Goal: Information Seeking & Learning: Understand process/instructions

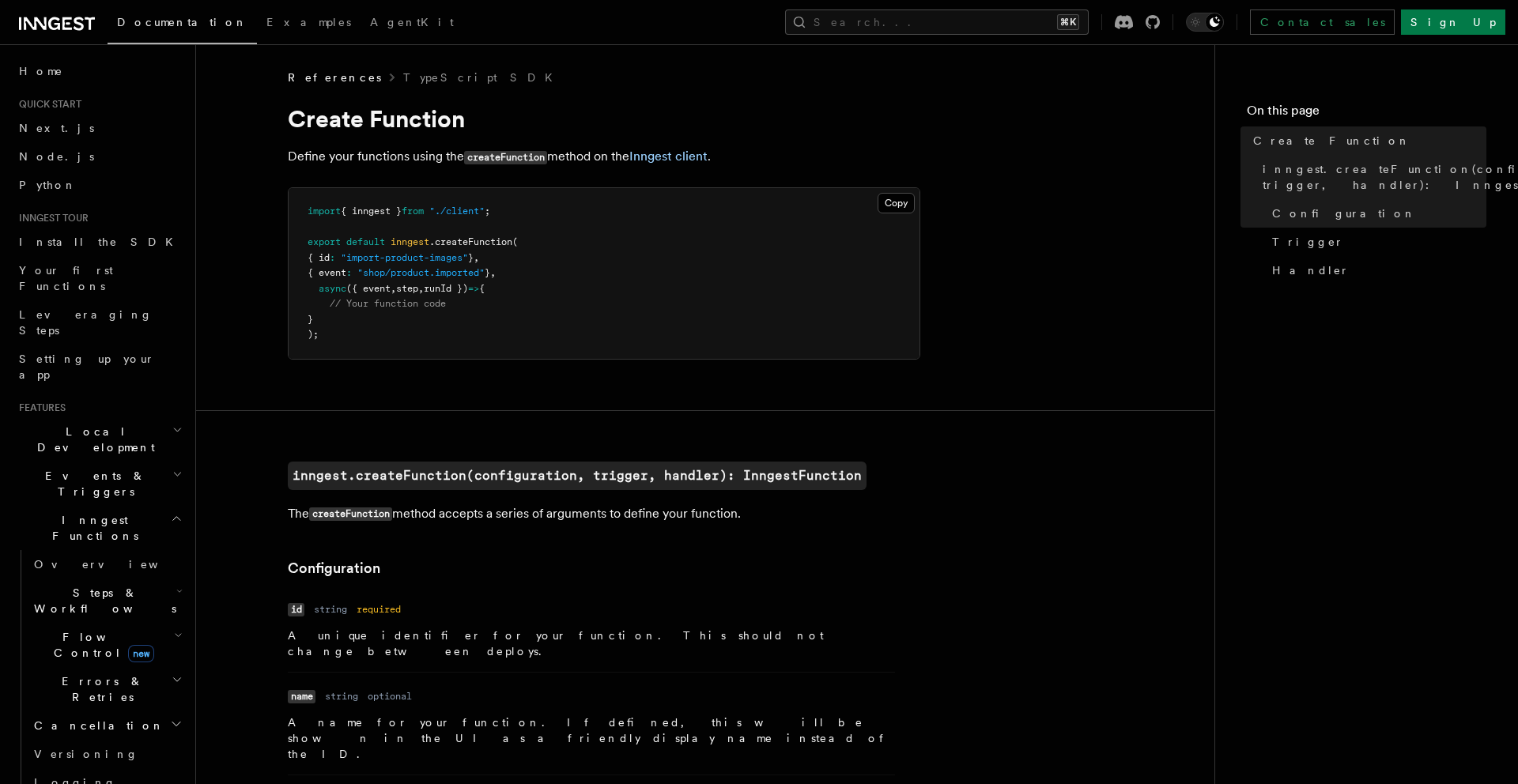
click at [449, 154] on p "Define your functions using the createFunction method on the Inngest client ." at bounding box center [604, 157] width 633 height 23
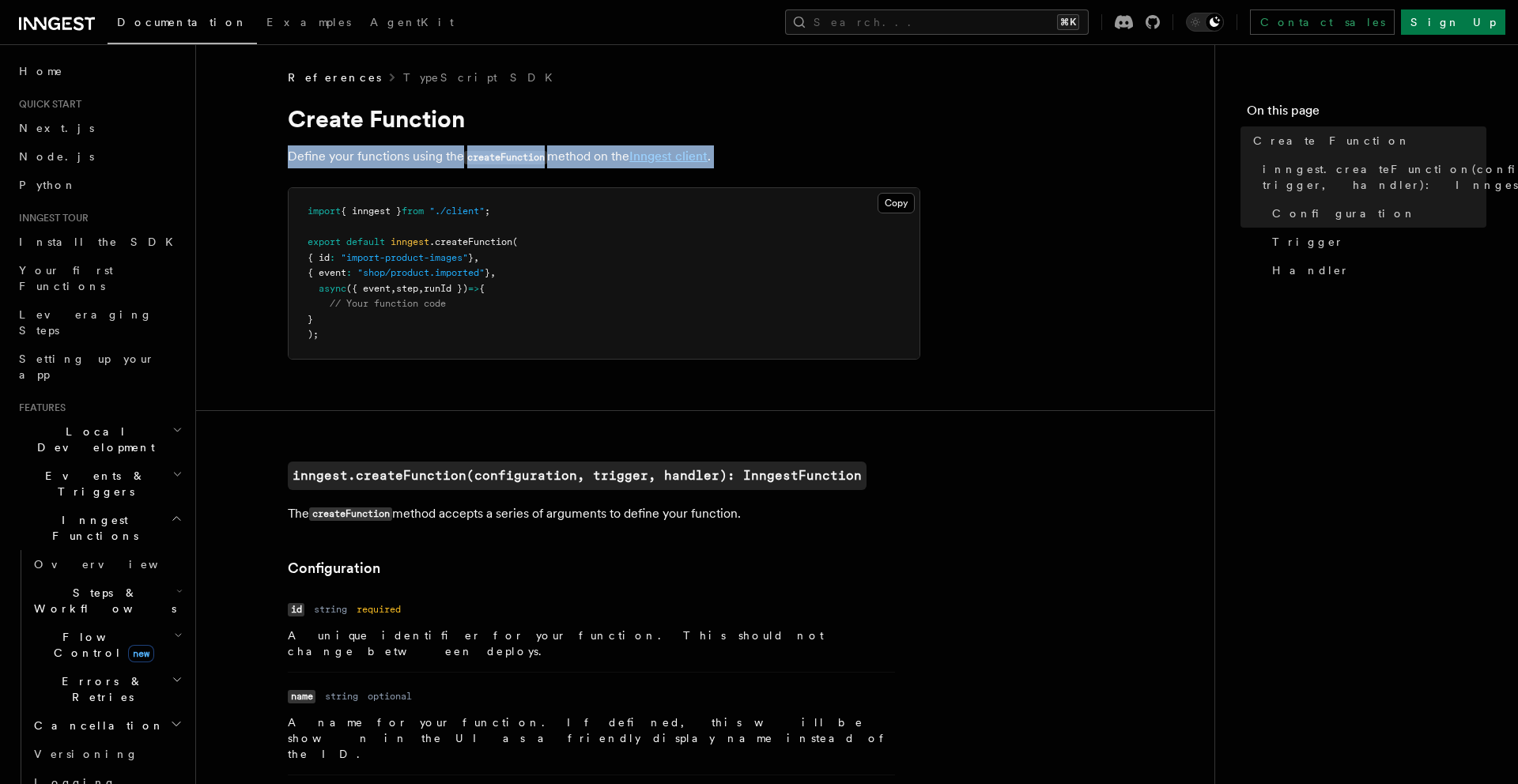
click at [449, 154] on p "Define your functions using the createFunction method on the Inngest client ." at bounding box center [604, 157] width 633 height 23
click at [368, 157] on p "Define your functions using the createFunction method on the Inngest client ." at bounding box center [604, 157] width 633 height 23
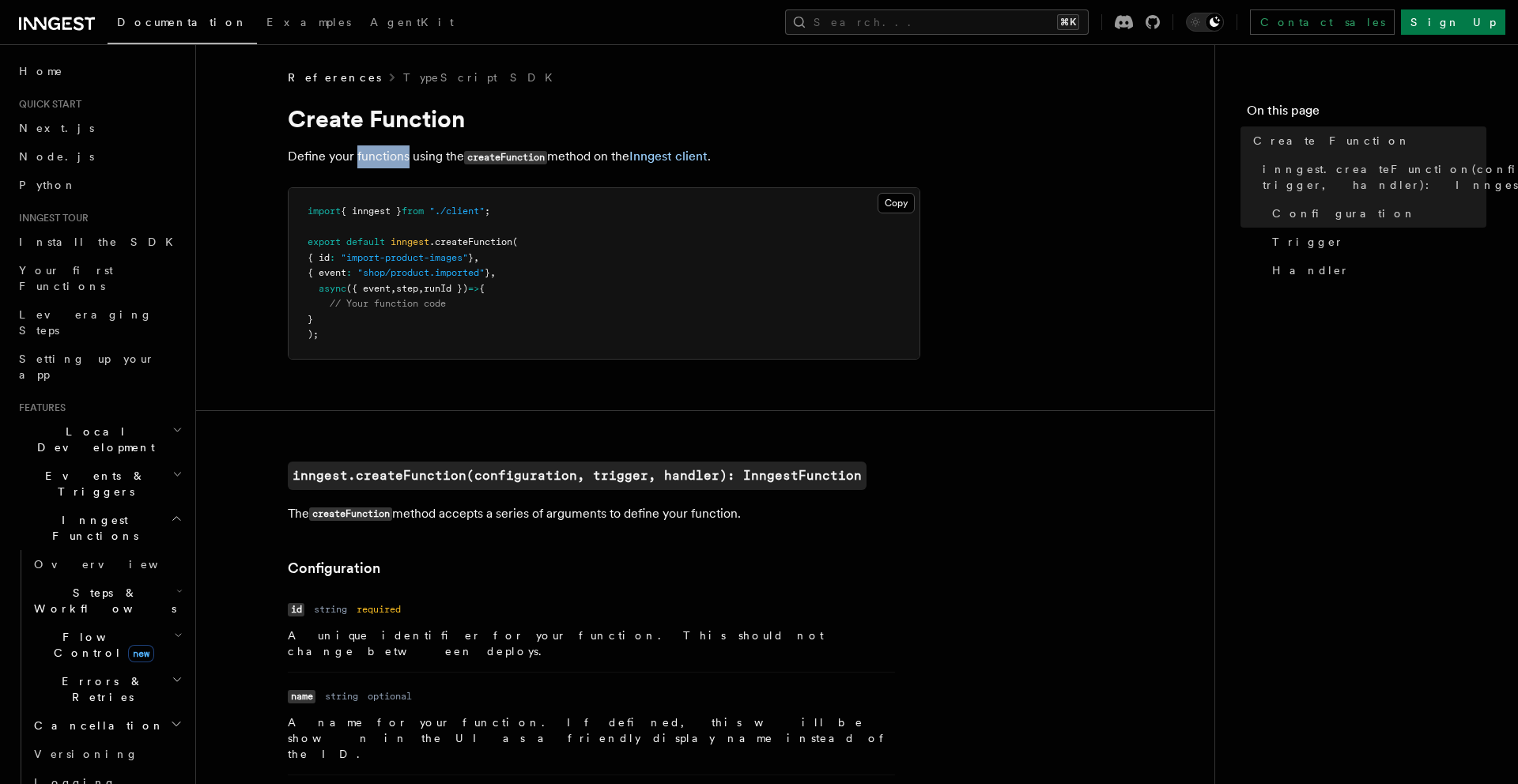
click at [368, 157] on p "Define your functions using the createFunction method on the Inngest client ." at bounding box center [604, 157] width 633 height 23
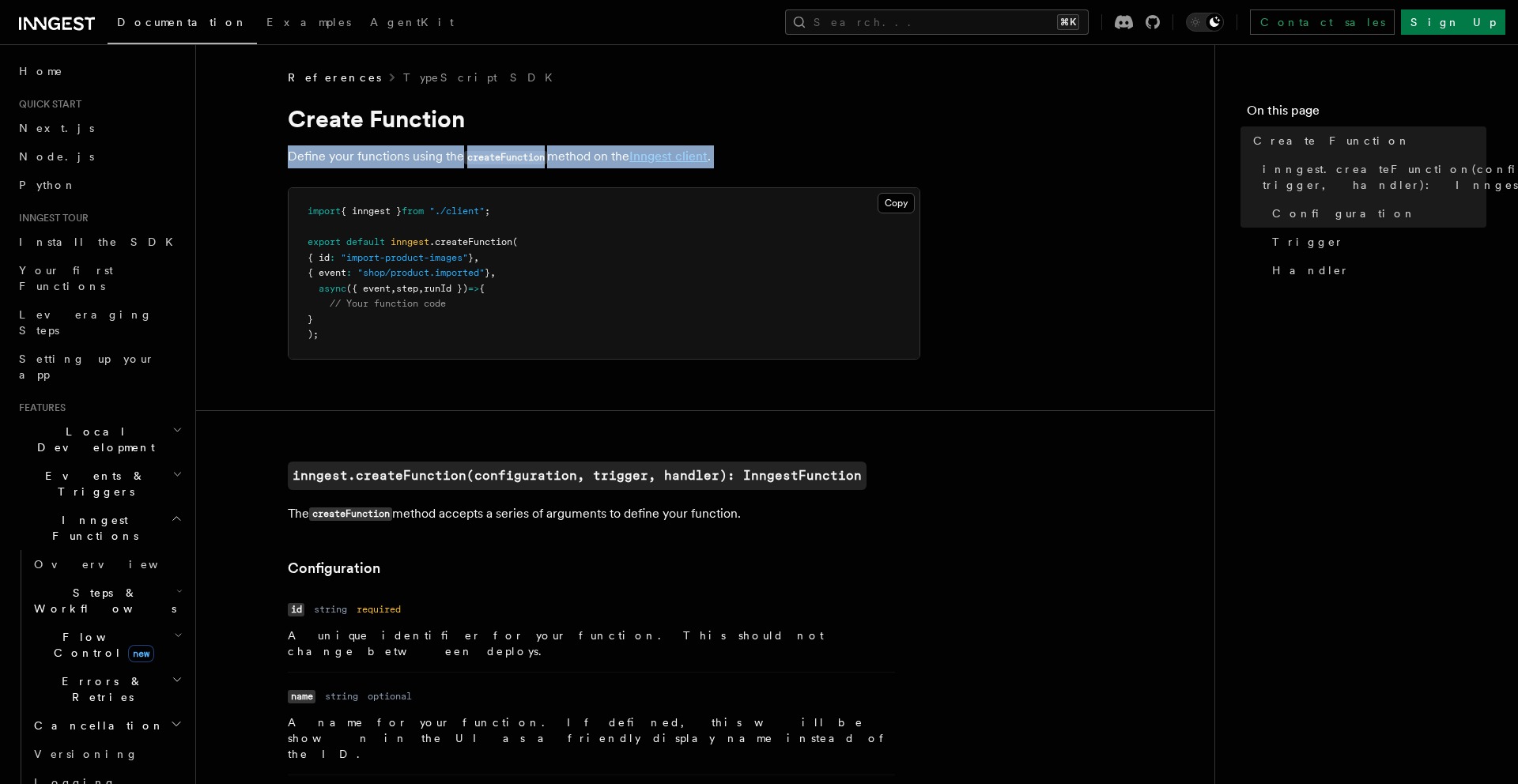
click at [368, 157] on p "Define your functions using the createFunction method on the Inngest client ." at bounding box center [604, 157] width 633 height 23
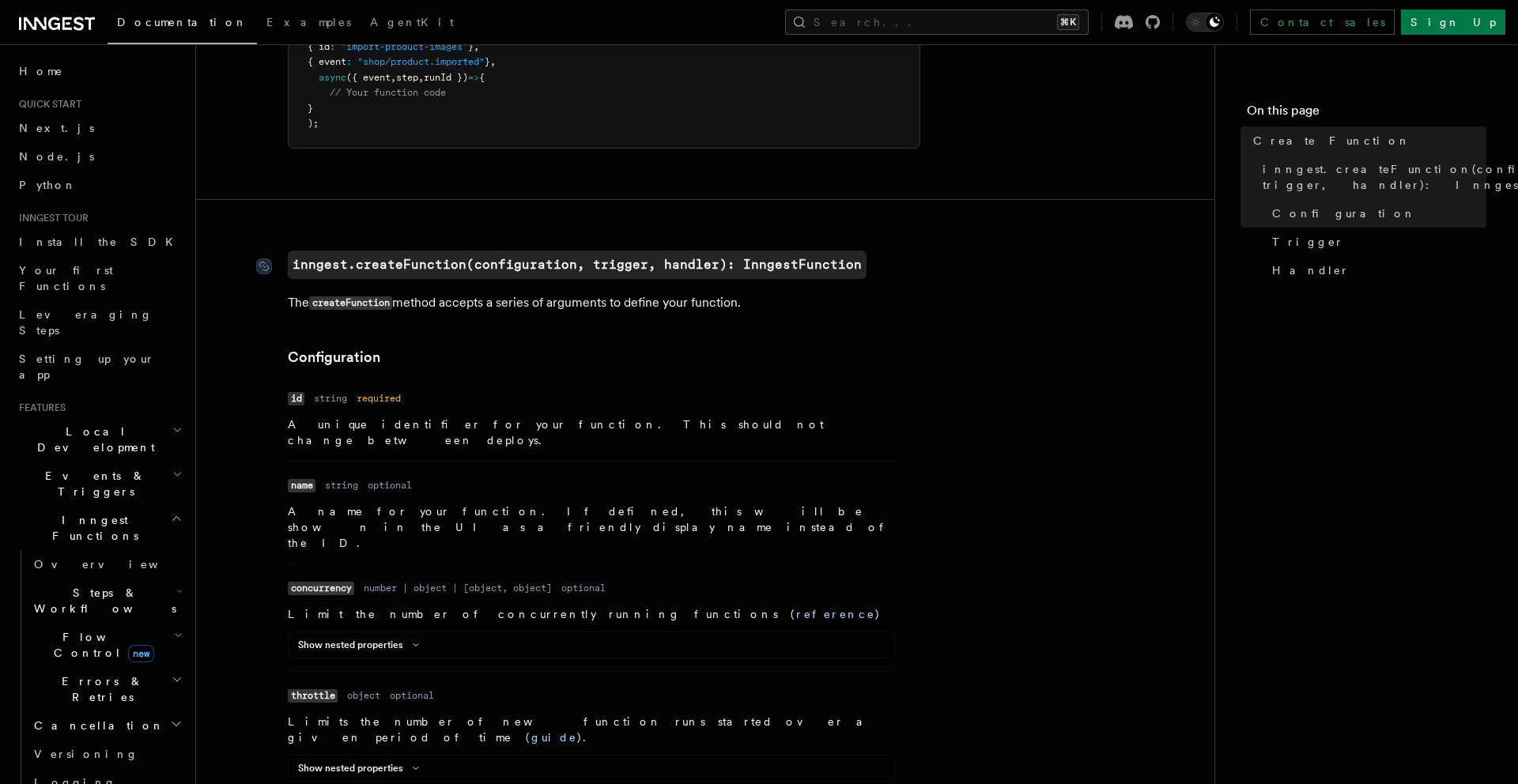
click at [421, 269] on code "inngest.createFunction(configuration, trigger, handler): InngestFunction" at bounding box center [577, 264] width 579 height 28
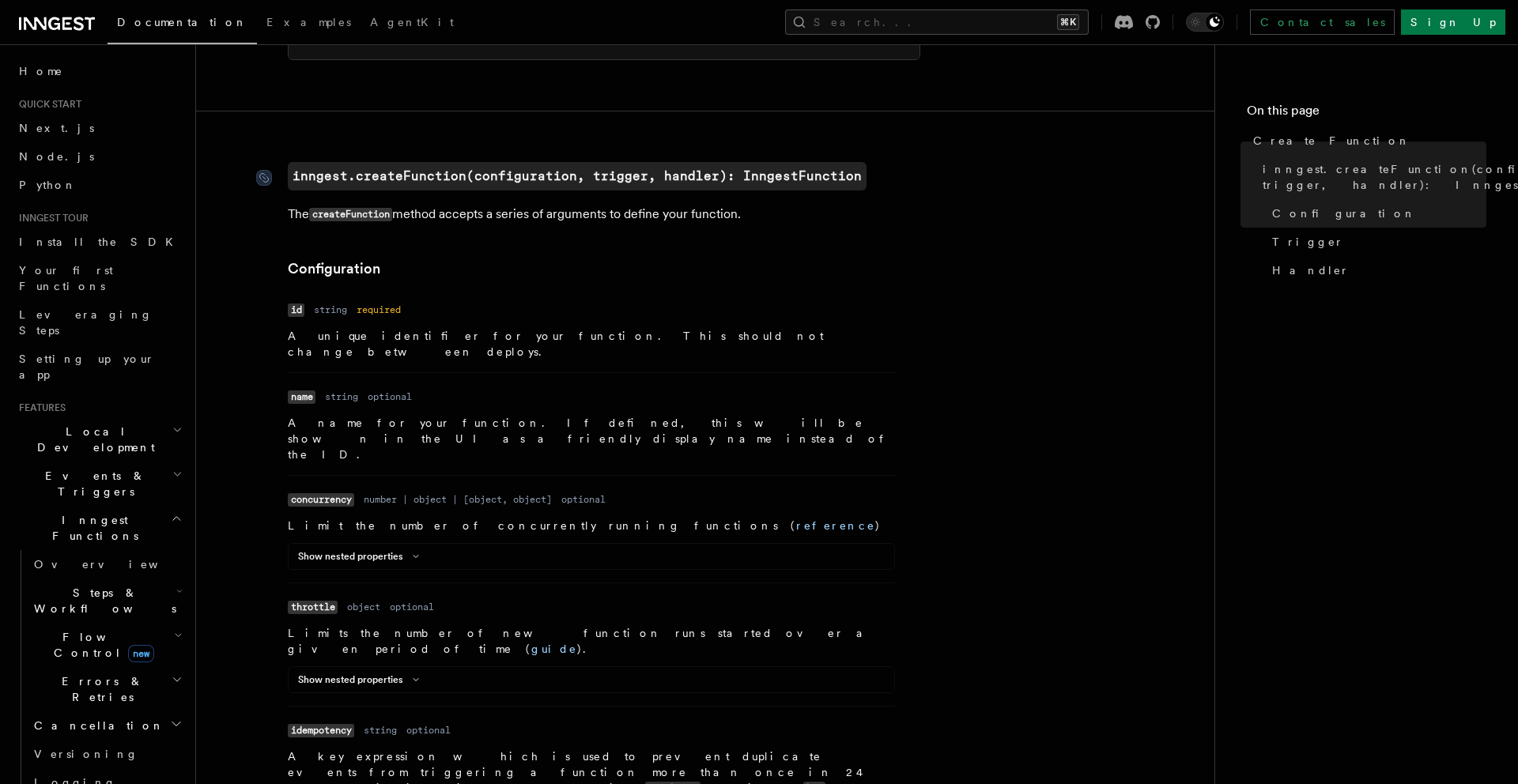
scroll to position [298, 0]
click at [413, 207] on p "The createFunction method accepts a series of arguments to define your function." at bounding box center [604, 215] width 633 height 23
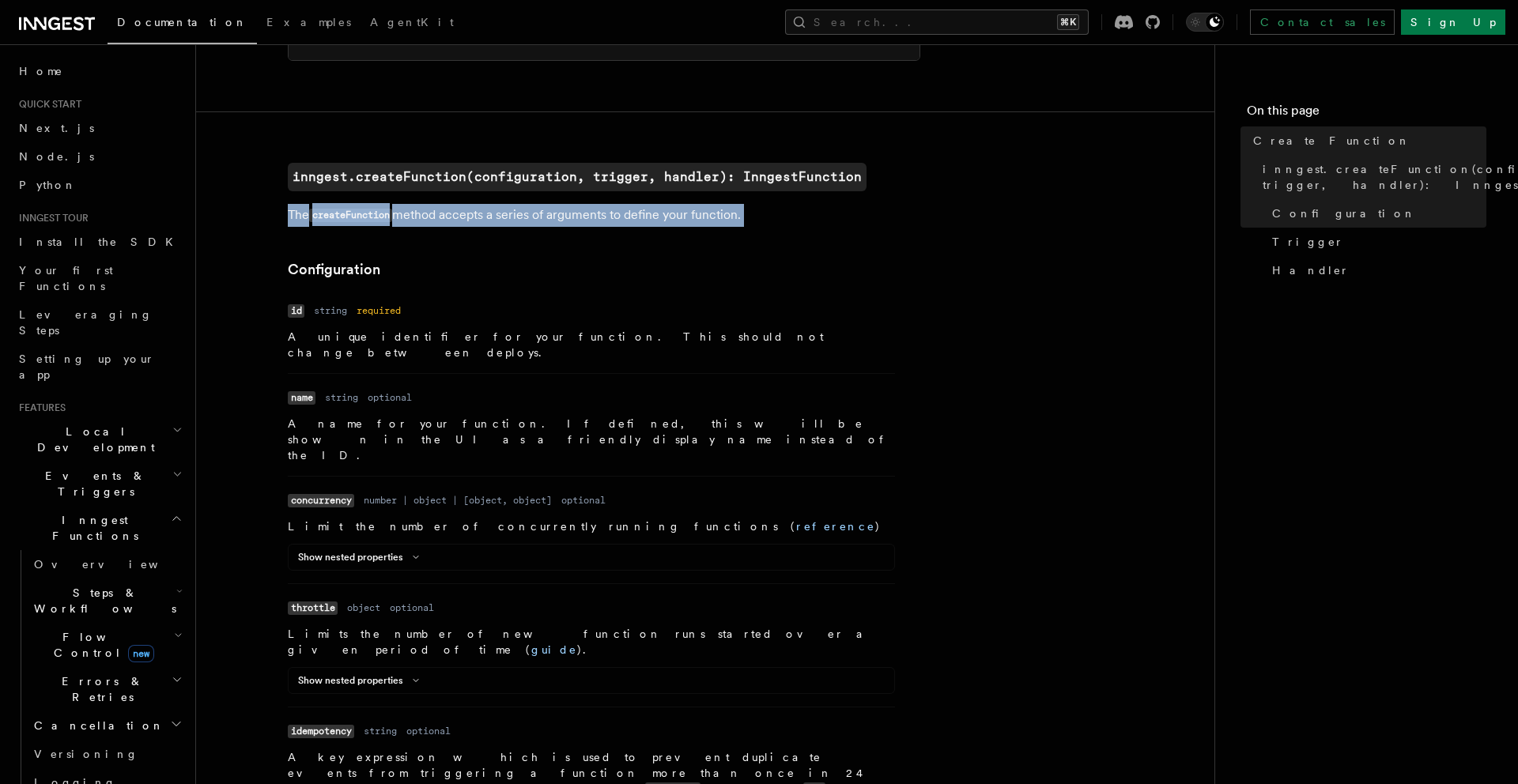
drag, startPoint x: 413, startPoint y: 207, endPoint x: 392, endPoint y: 207, distance: 21.0
click at [413, 207] on p "The createFunction method accepts a series of arguments to define your function." at bounding box center [604, 215] width 633 height 23
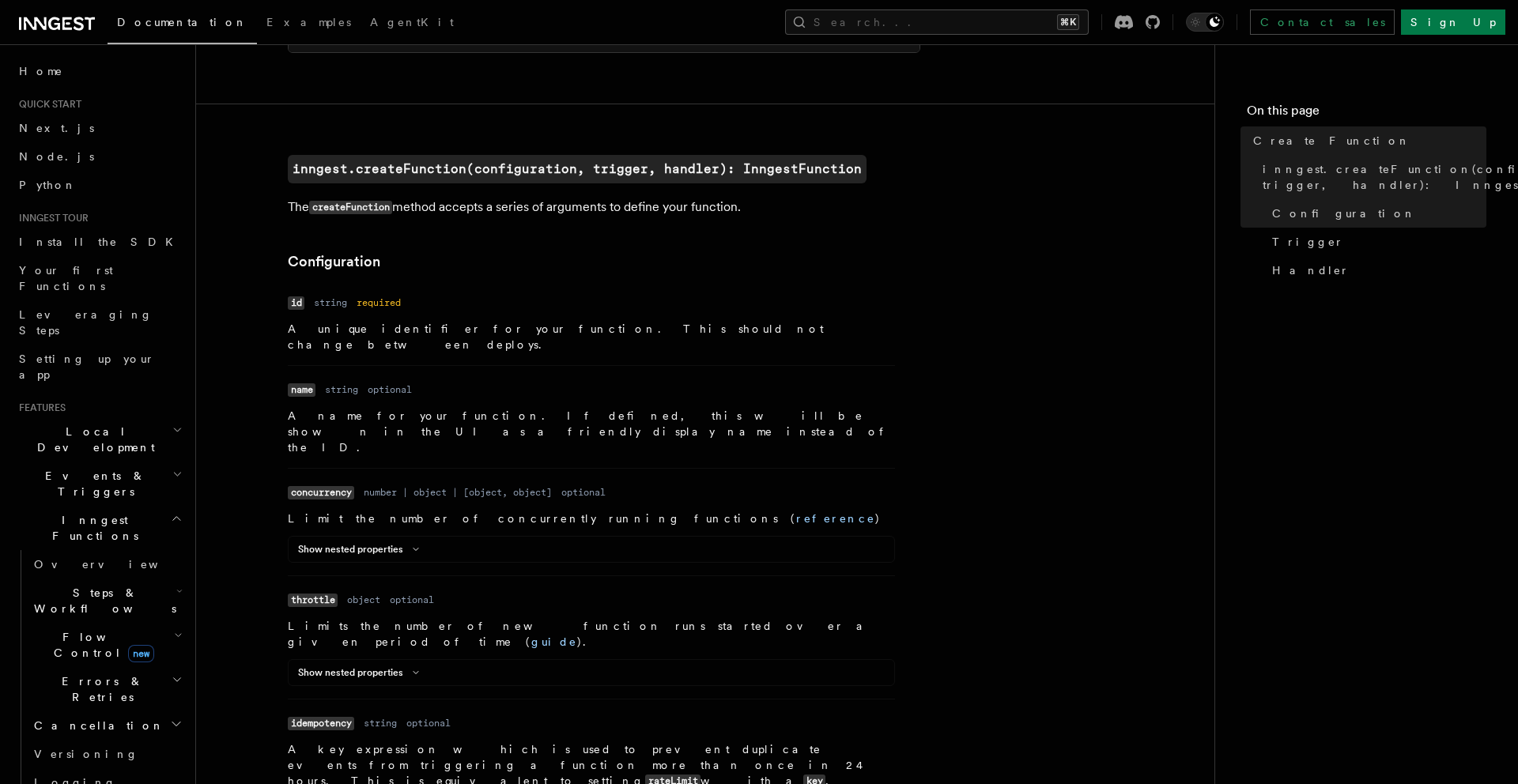
click at [383, 328] on p "A unique identifier for your function. This should not change between deploys." at bounding box center [591, 337] width 607 height 32
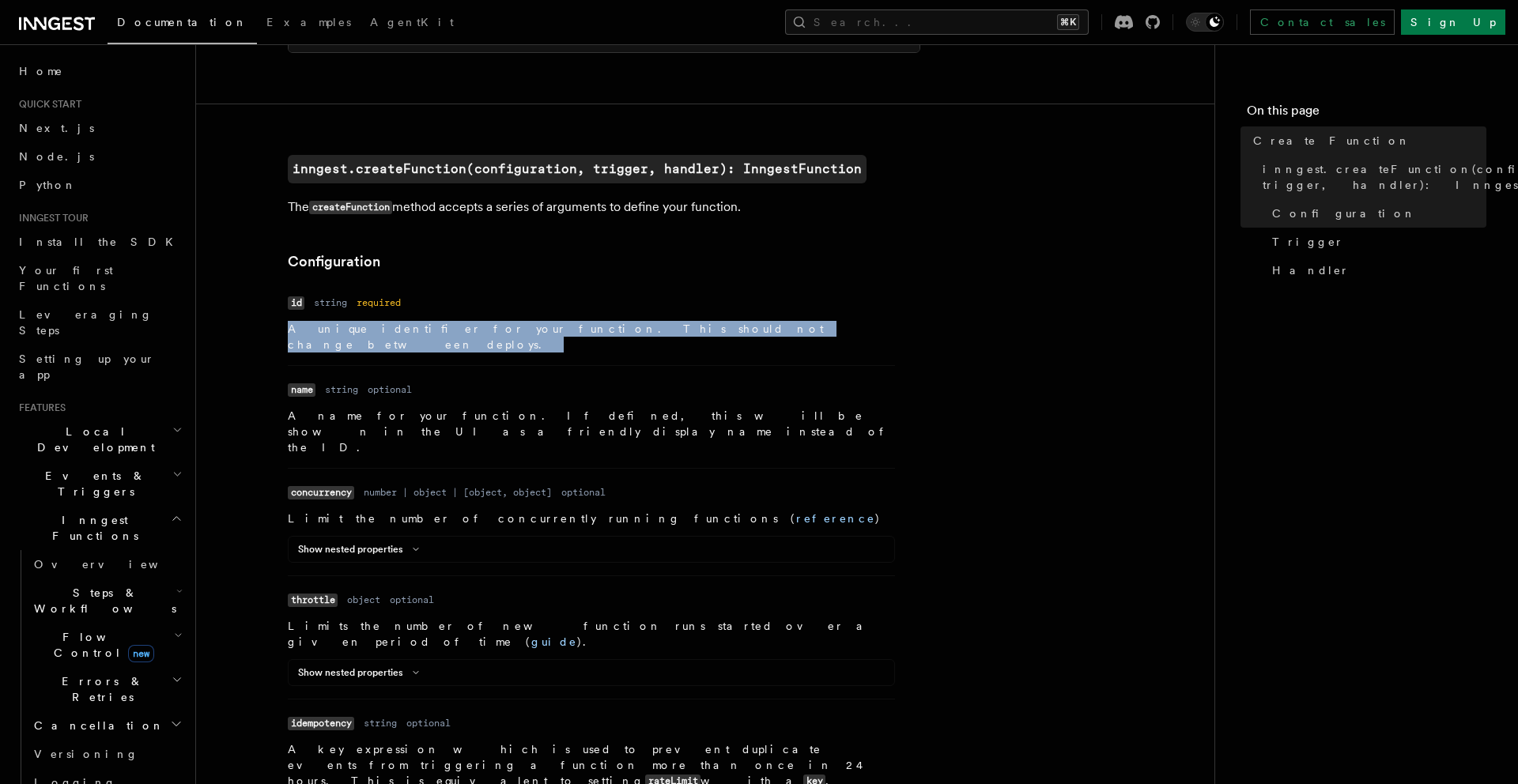
click at [383, 328] on p "A unique identifier for your function. This should not change between deploys." at bounding box center [591, 337] width 607 height 32
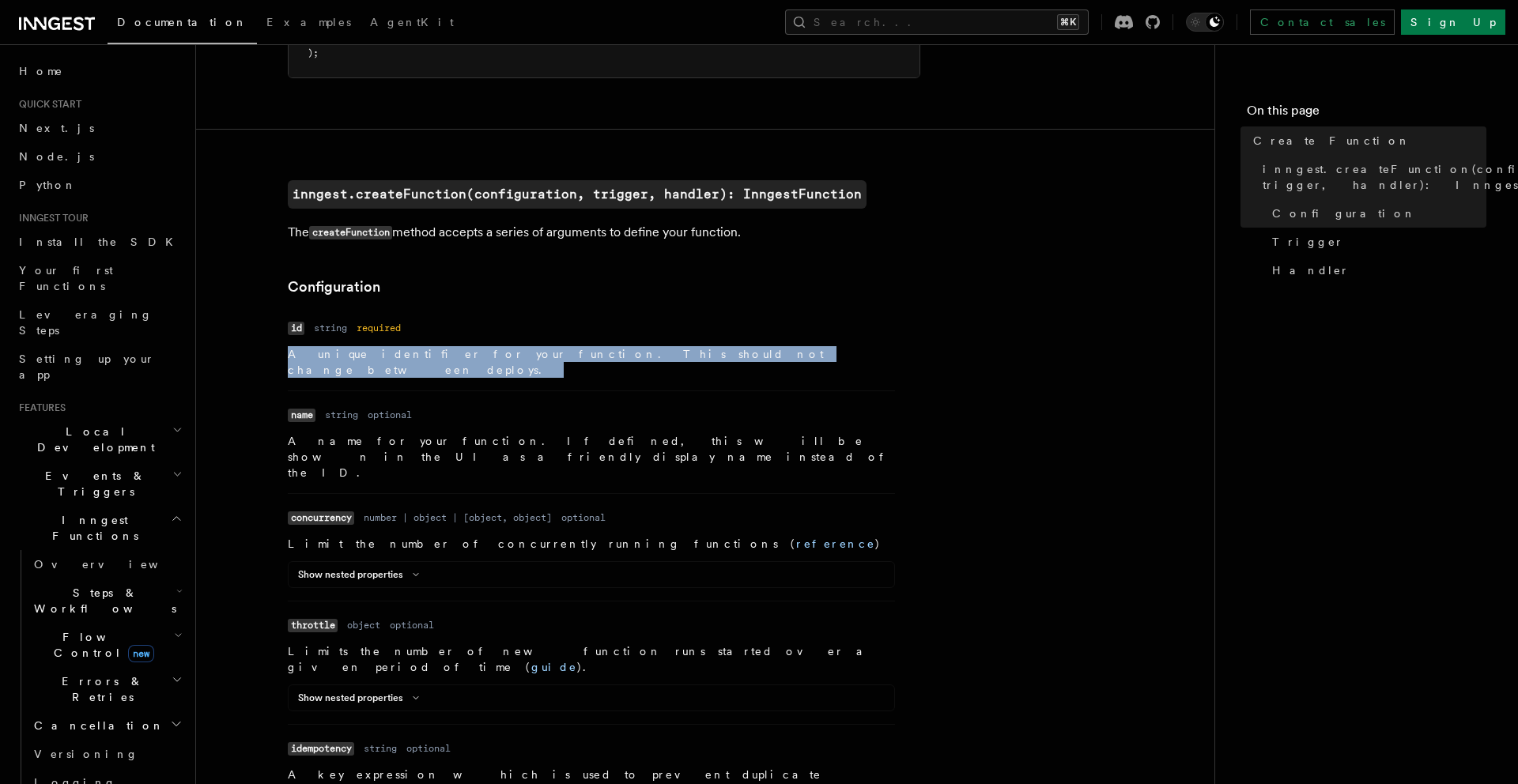
scroll to position [279, 0]
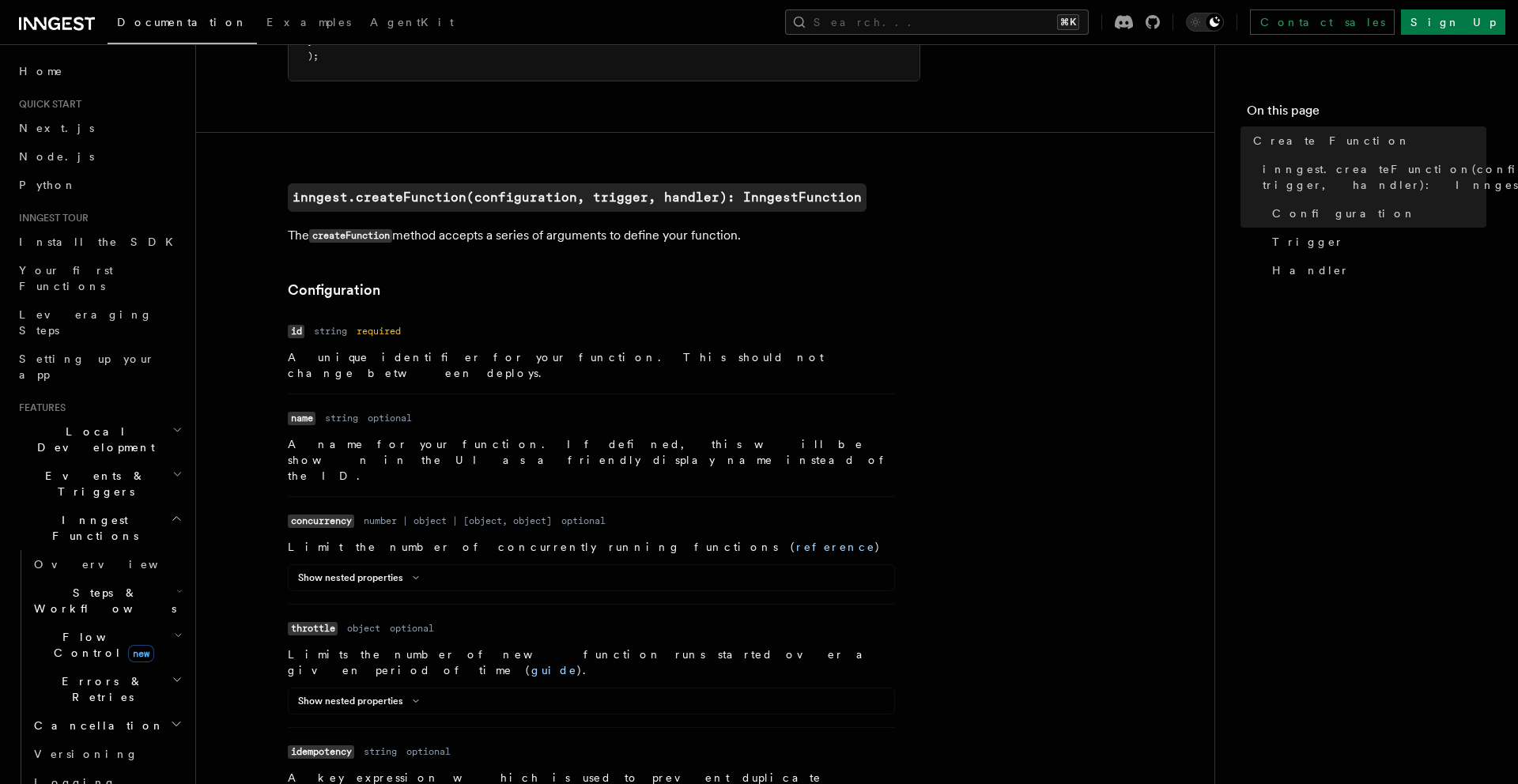
click at [413, 436] on p "A name for your function. If defined, this will be shown in the UI as a friendl…" at bounding box center [591, 460] width 607 height 47
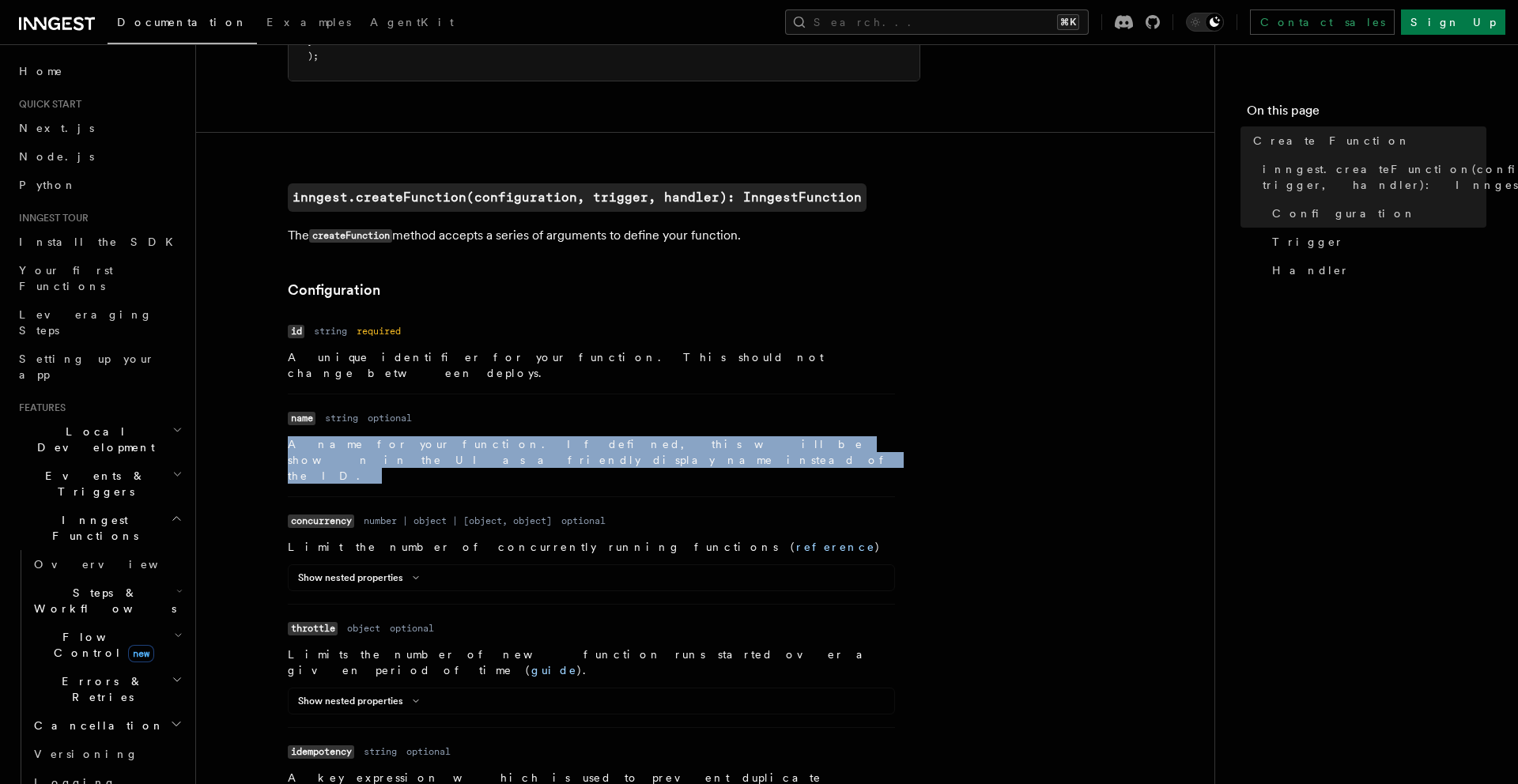
click at [413, 436] on p "A name for your function. If defined, this will be shown in the UI as a friendl…" at bounding box center [591, 460] width 607 height 47
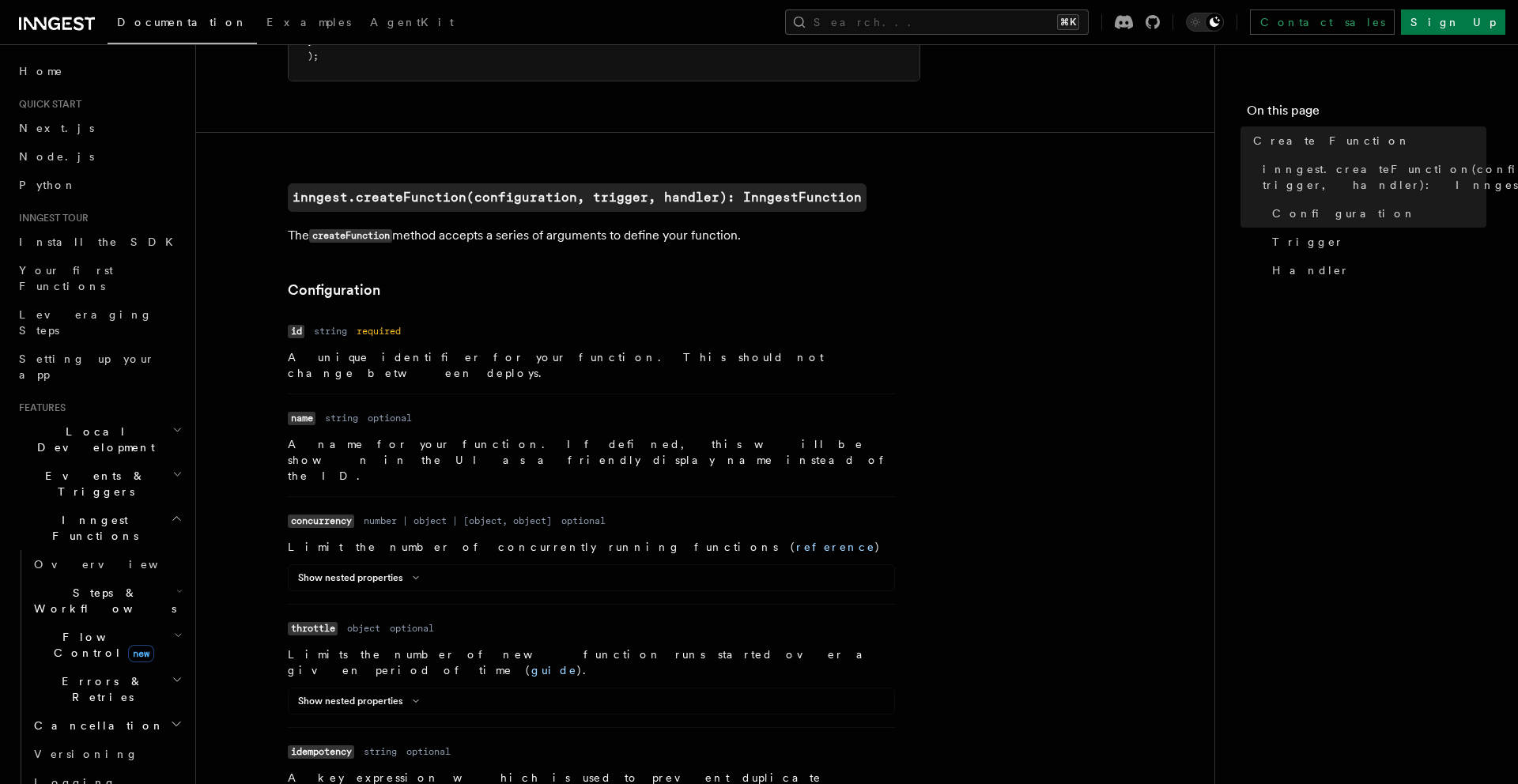
click at [471, 436] on p "A name for your function. If defined, this will be shown in the UI as a friendl…" at bounding box center [591, 460] width 607 height 47
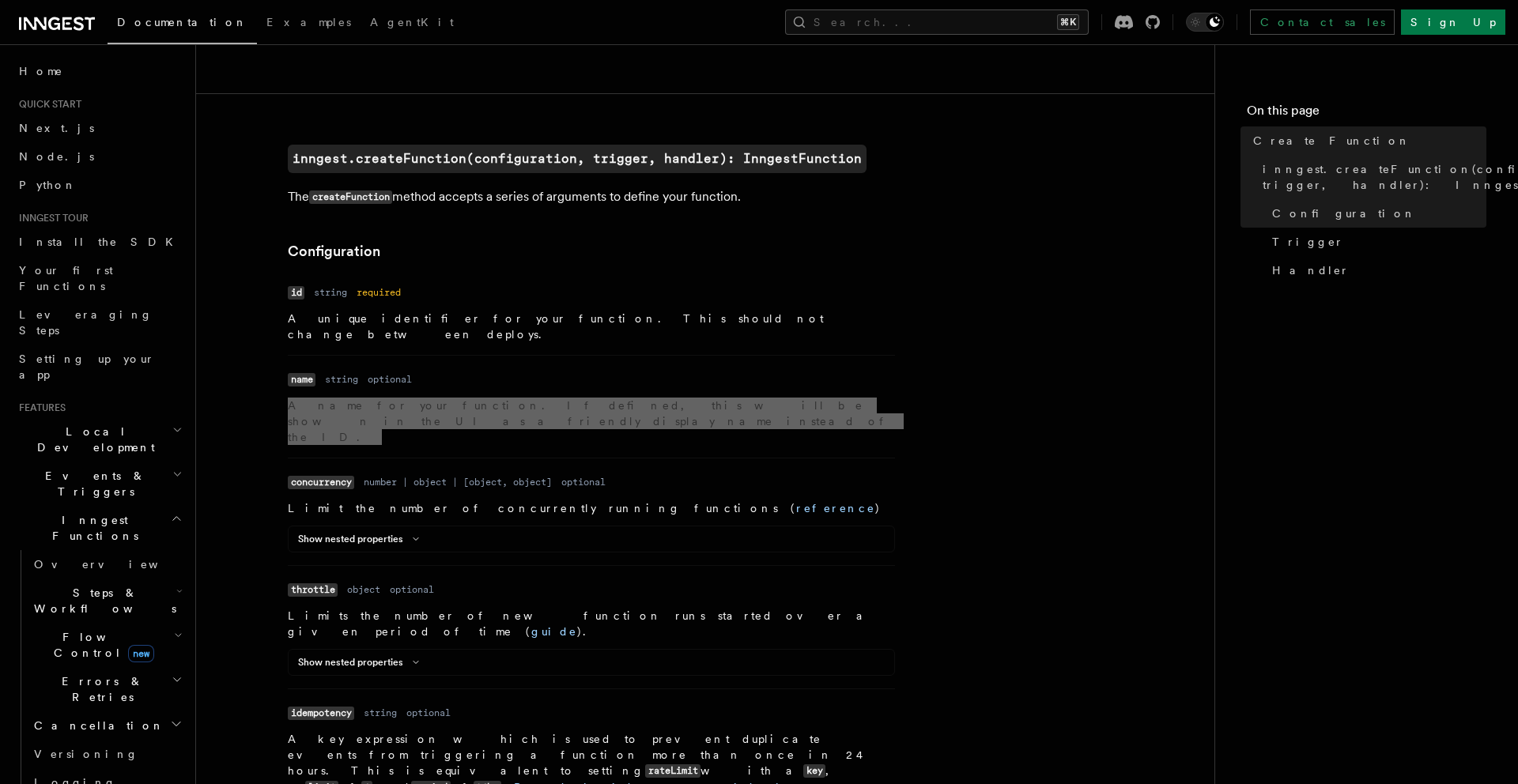
scroll to position [324, 0]
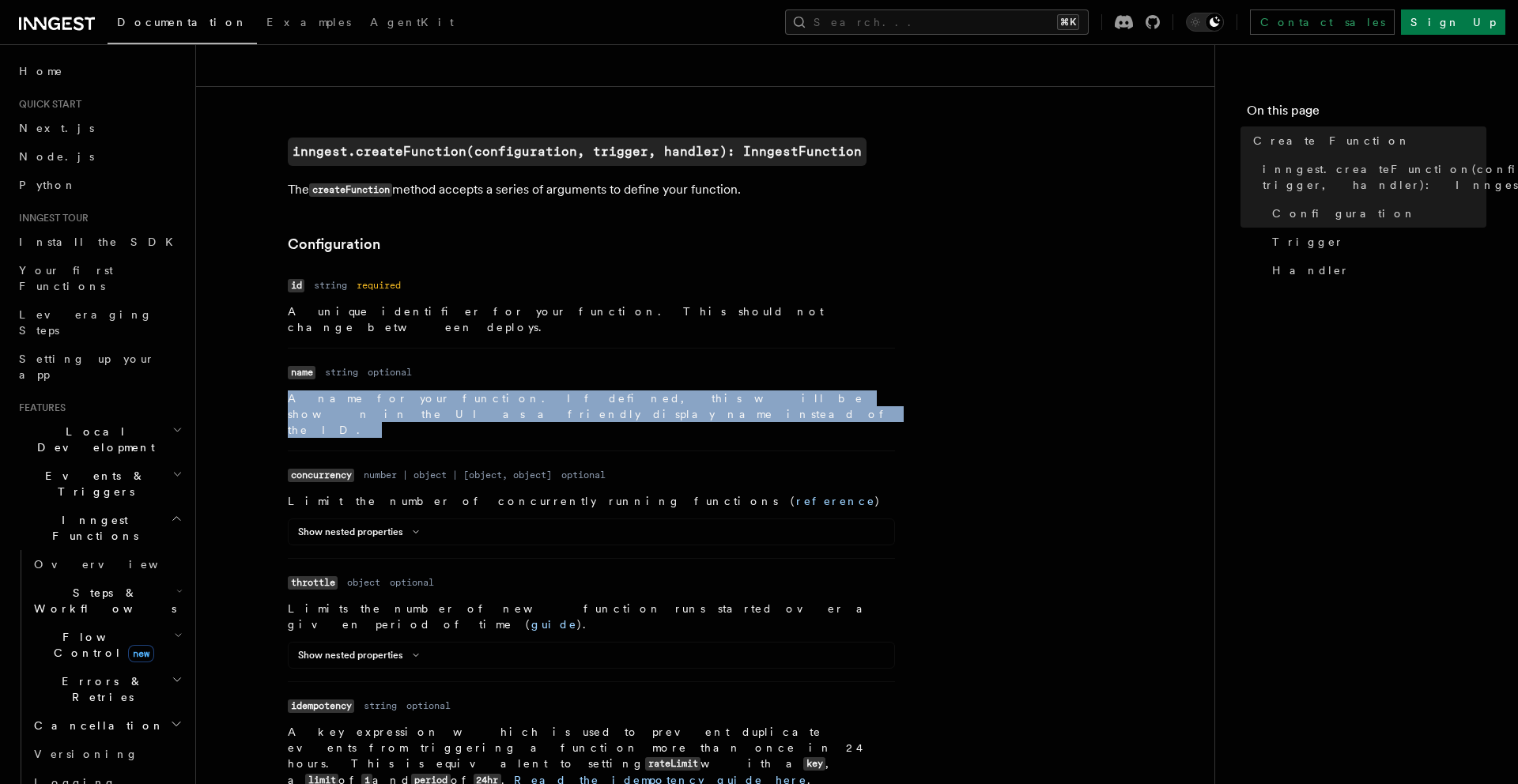
click at [398, 493] on p "Limit the number of concurrently running functions ( reference )" at bounding box center [591, 500] width 607 height 16
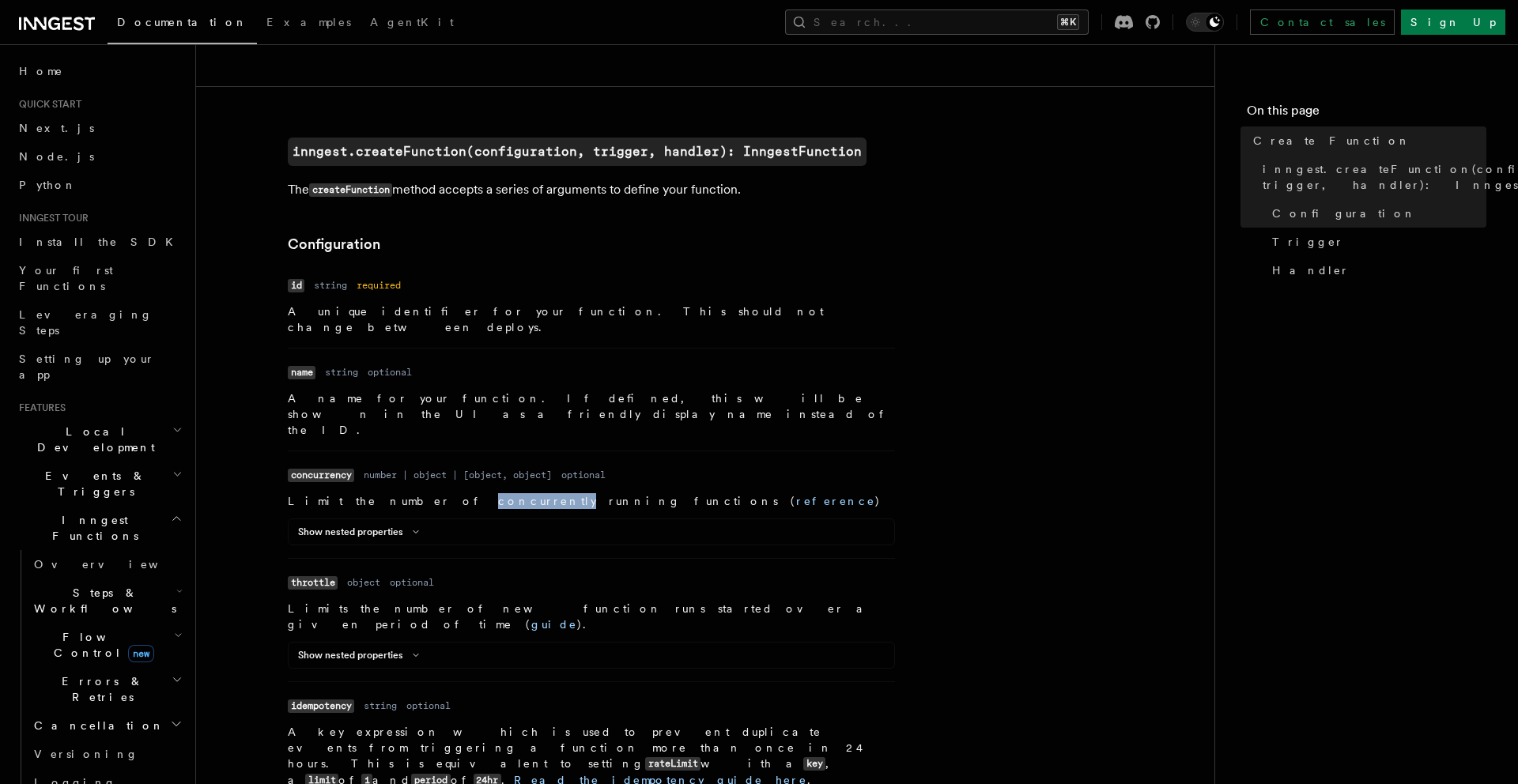
click at [398, 493] on p "Limit the number of concurrently running functions ( reference )" at bounding box center [591, 500] width 607 height 16
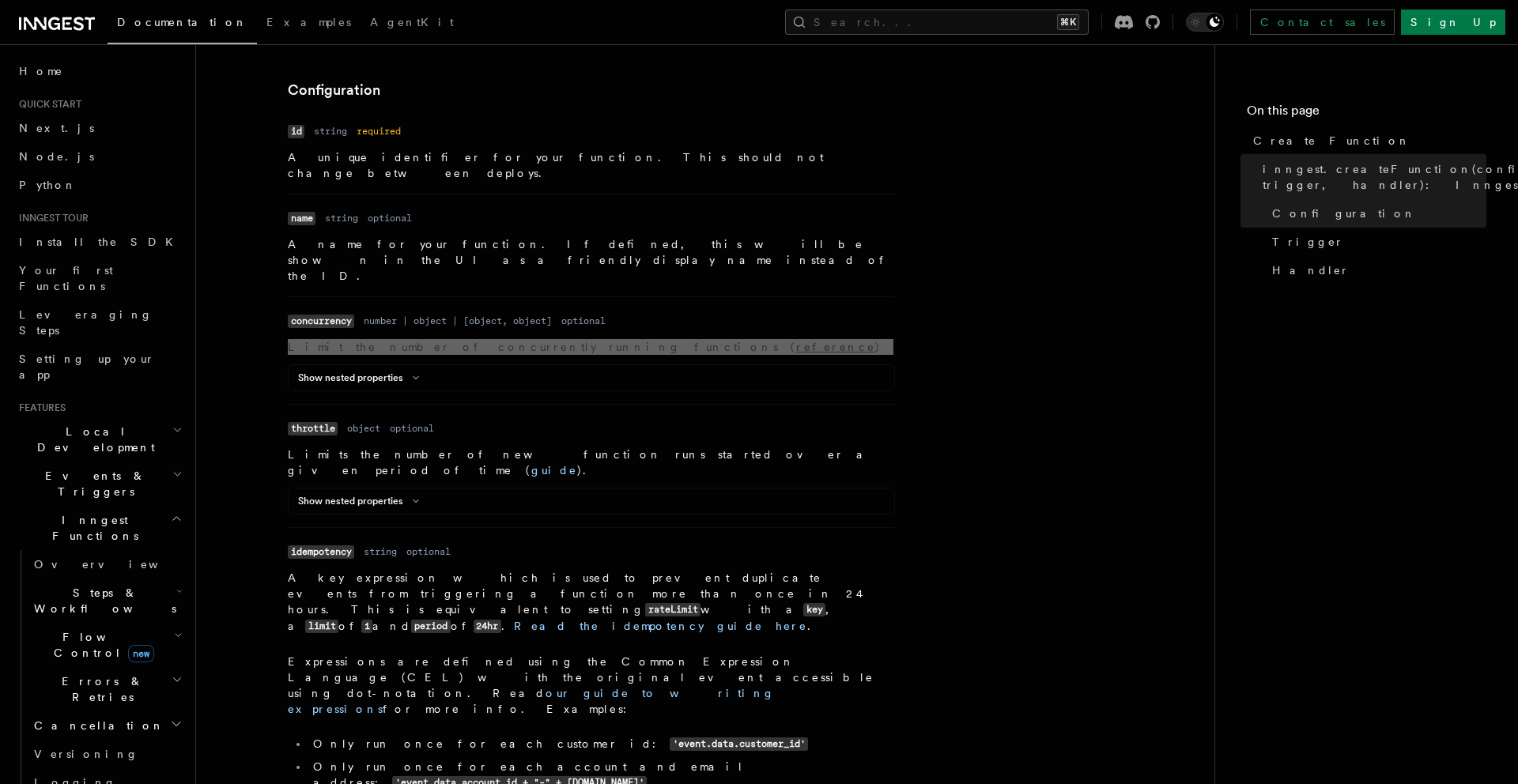
scroll to position [481, 0]
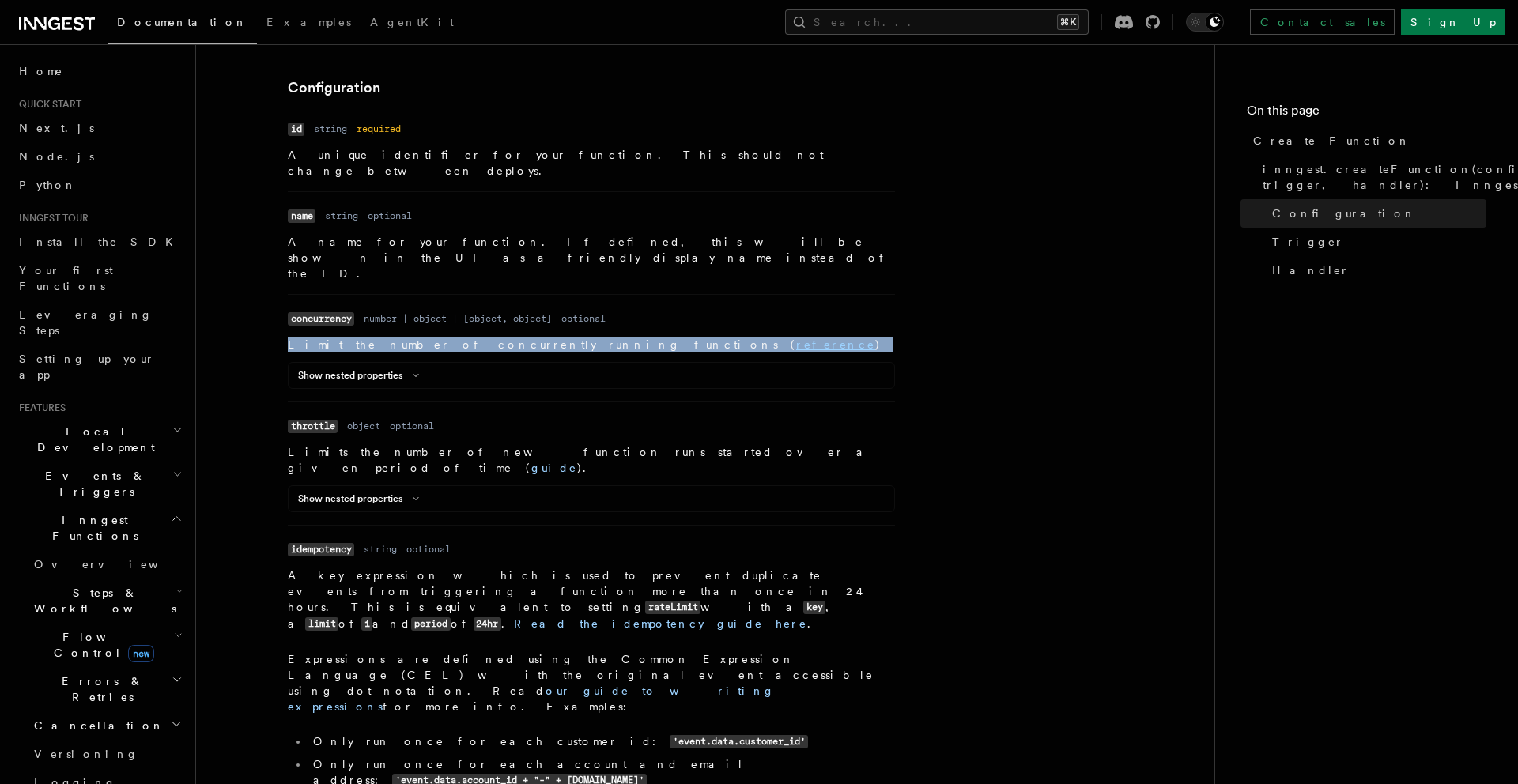
click at [381, 444] on p "Limits the number of new function runs started over a given period of time ( gu…" at bounding box center [591, 460] width 607 height 32
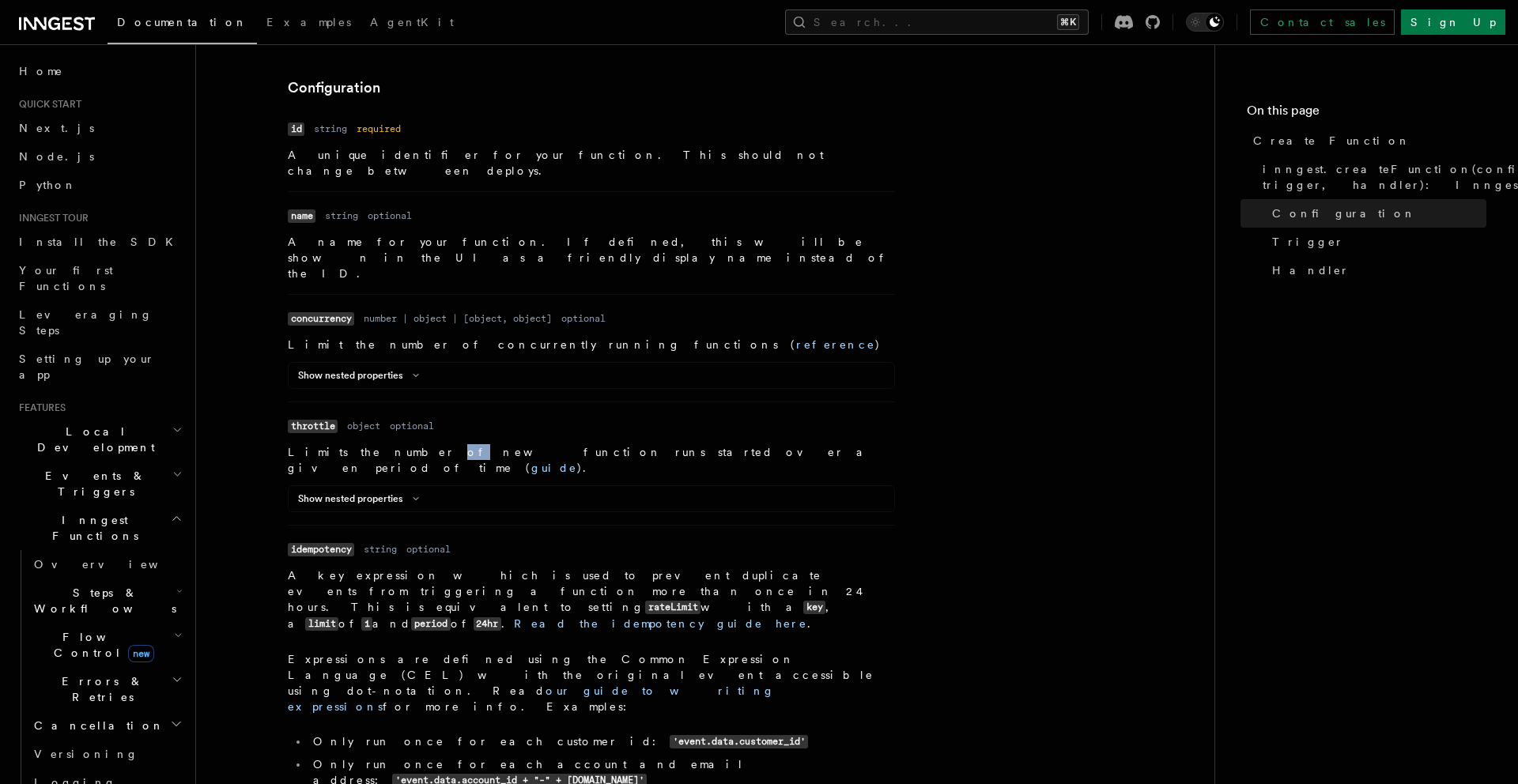
click at [381, 444] on p "Limits the number of new function runs started over a given period of time ( gu…" at bounding box center [591, 460] width 607 height 32
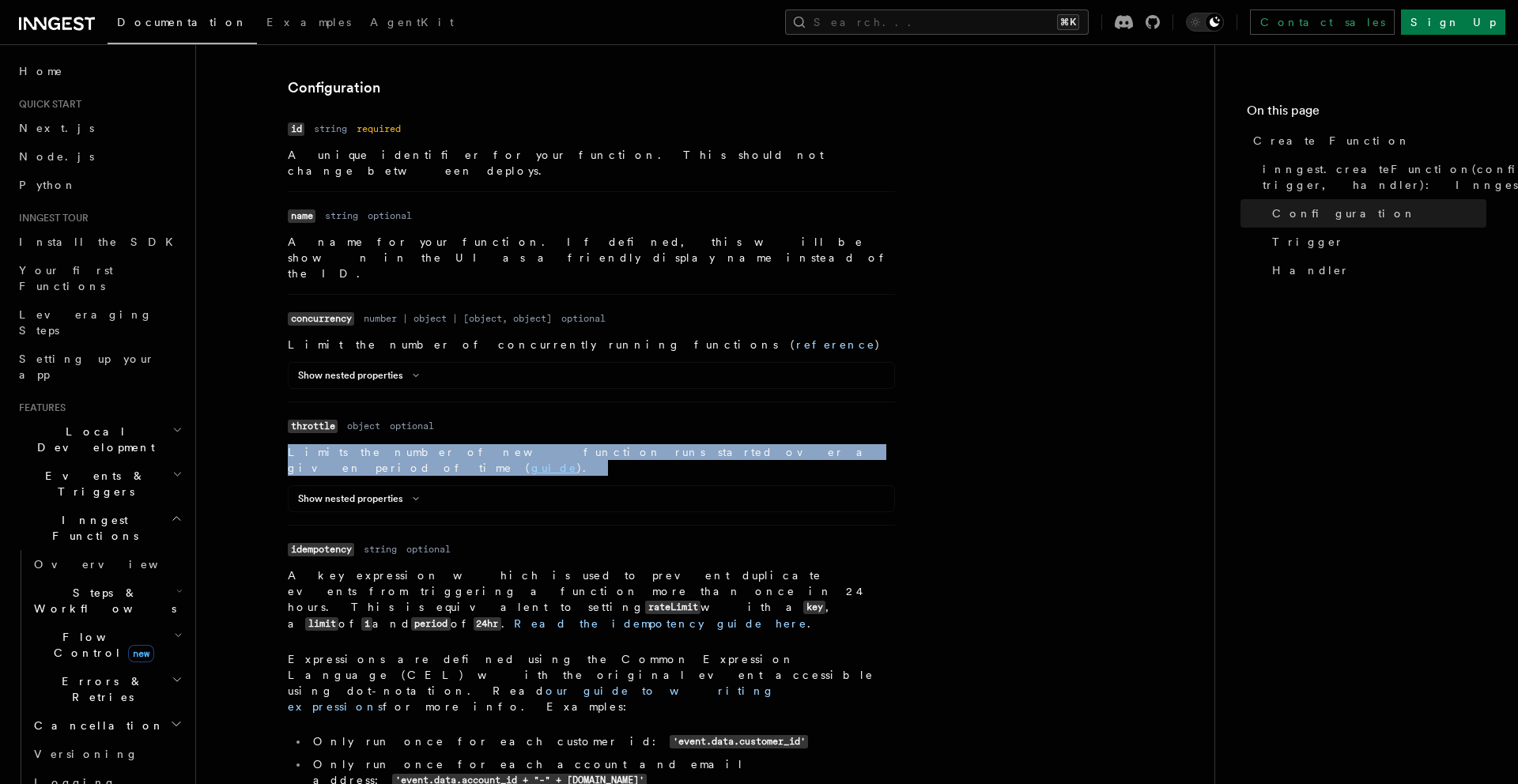
click at [381, 444] on p "Limits the number of new function runs started over a given period of time ( gu…" at bounding box center [591, 460] width 607 height 32
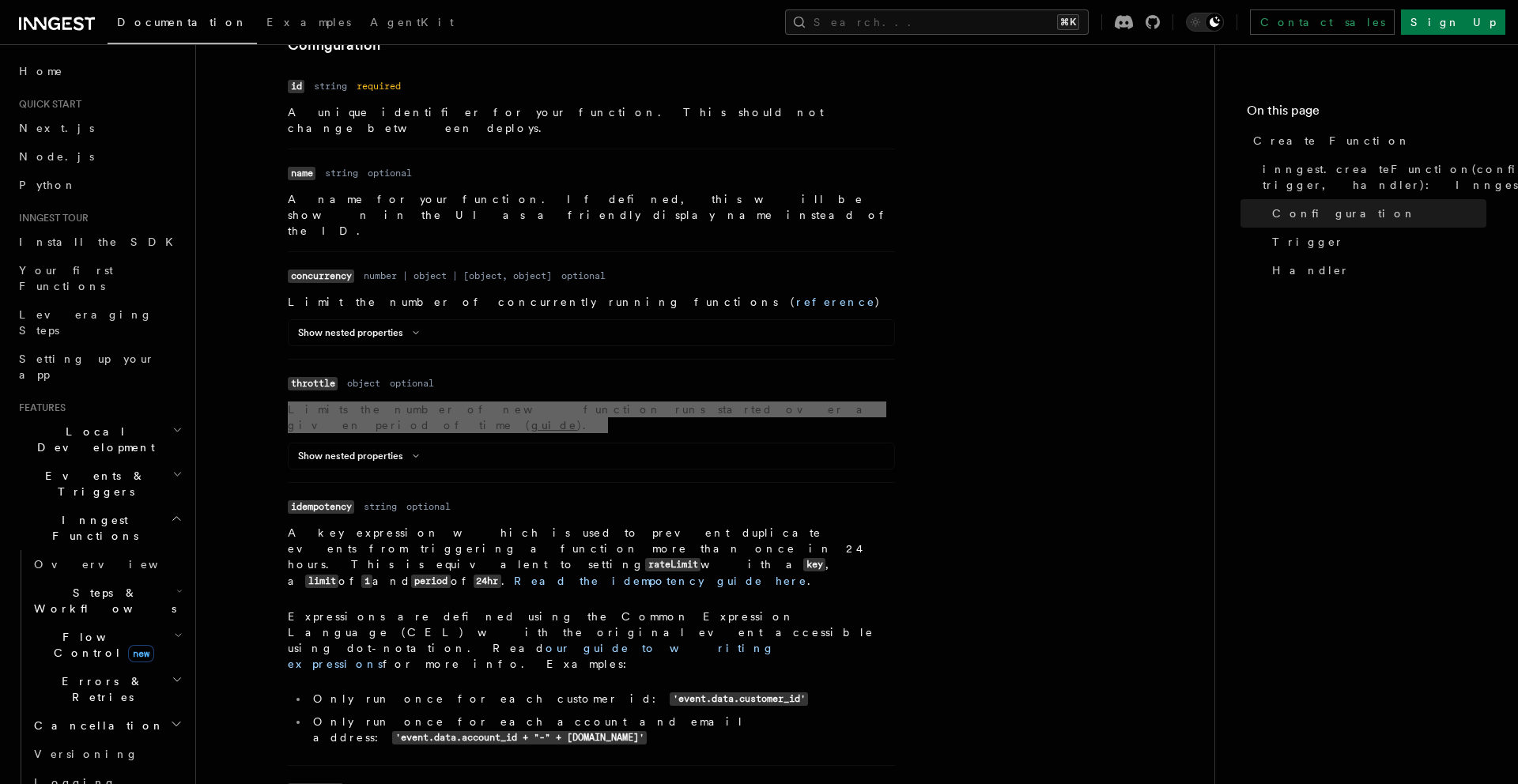
scroll to position [543, 0]
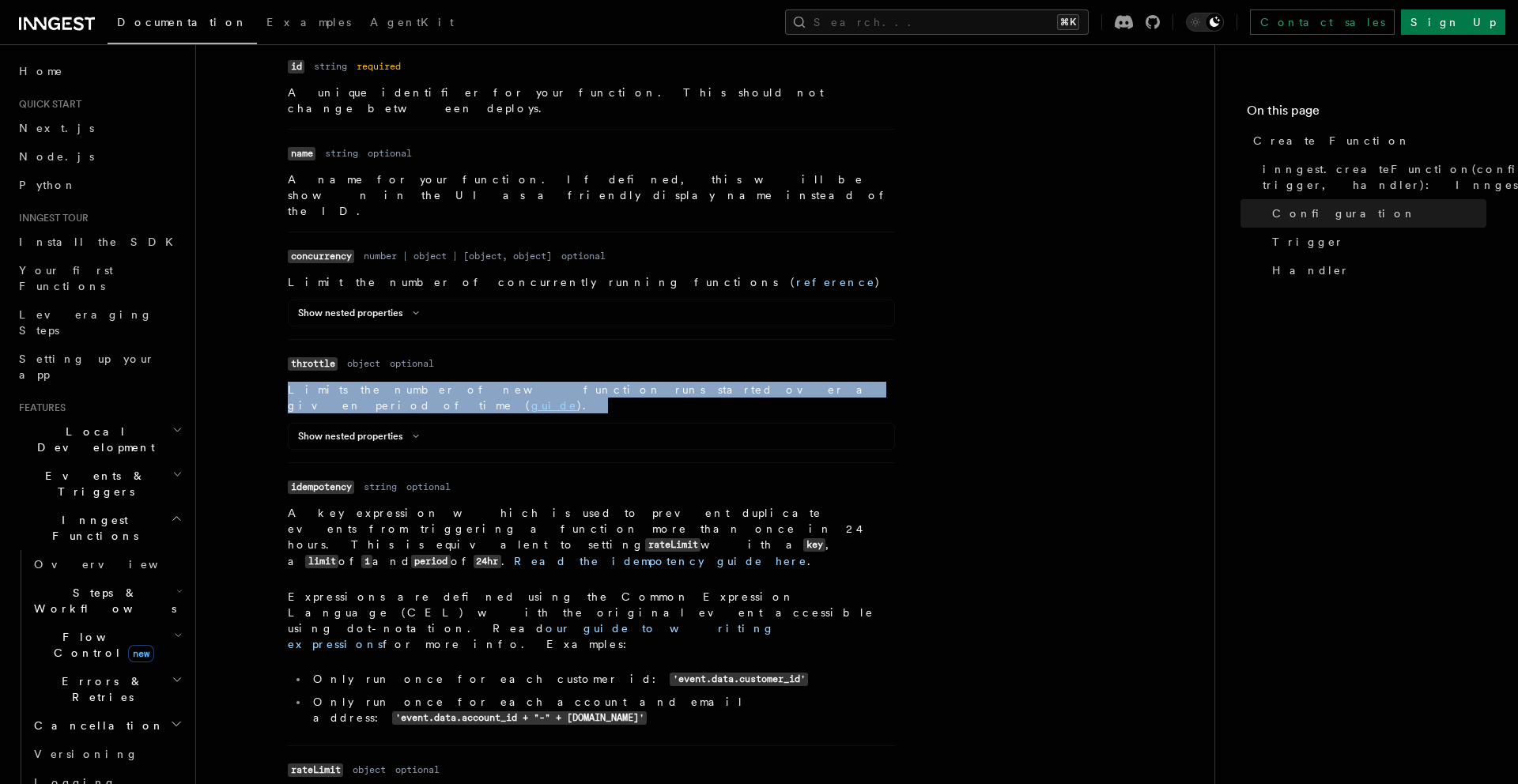
click at [402, 505] on p "A key expression which is used to prevent duplicate events from triggering a fu…" at bounding box center [591, 537] width 607 height 65
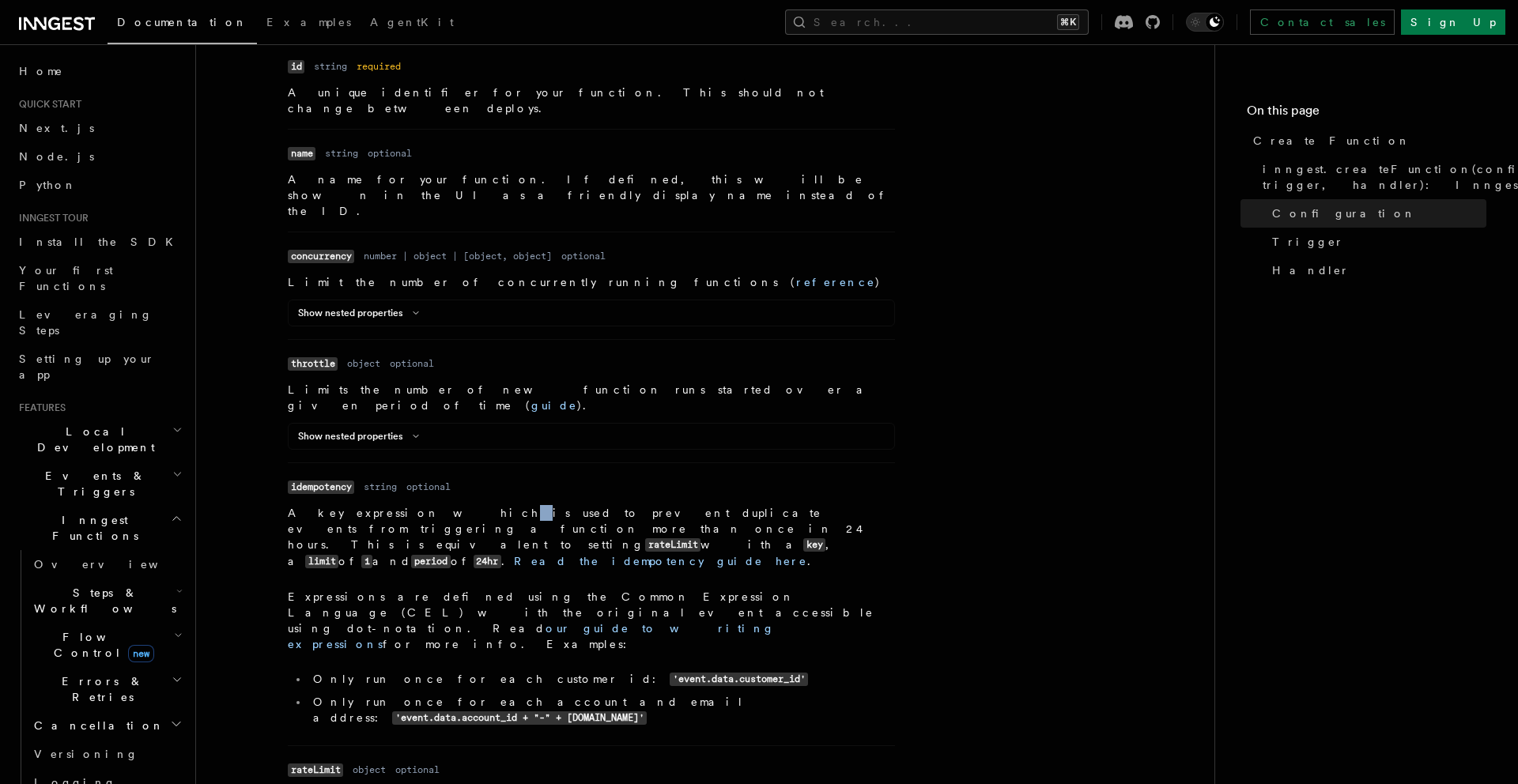
click at [402, 505] on p "A key expression which is used to prevent duplicate events from triggering a fu…" at bounding box center [591, 537] width 607 height 65
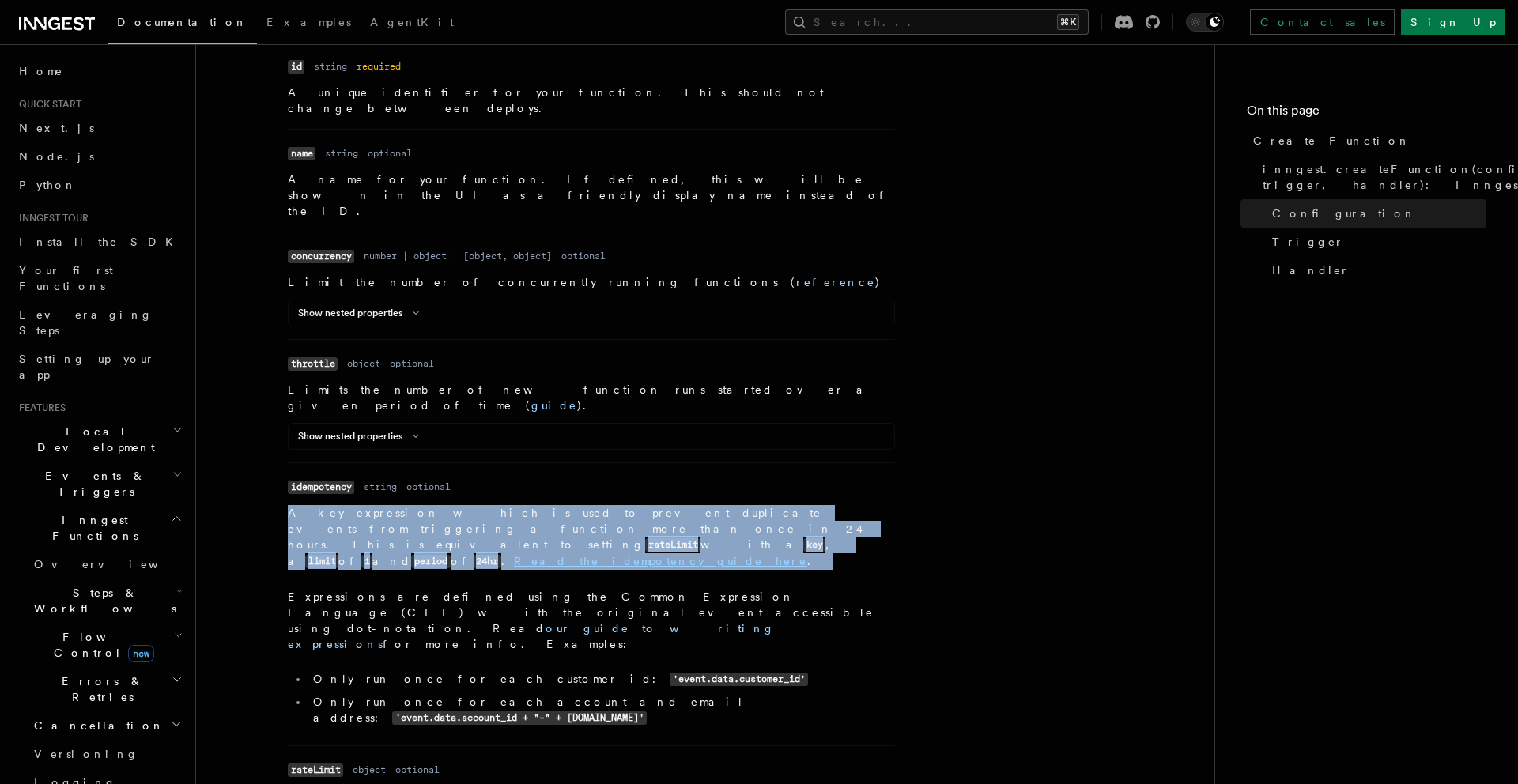
click at [402, 505] on p "A key expression which is used to prevent duplicate events from triggering a fu…" at bounding box center [591, 537] width 607 height 65
click at [377, 505] on p "A key expression which is used to prevent duplicate events from triggering a fu…" at bounding box center [591, 537] width 607 height 65
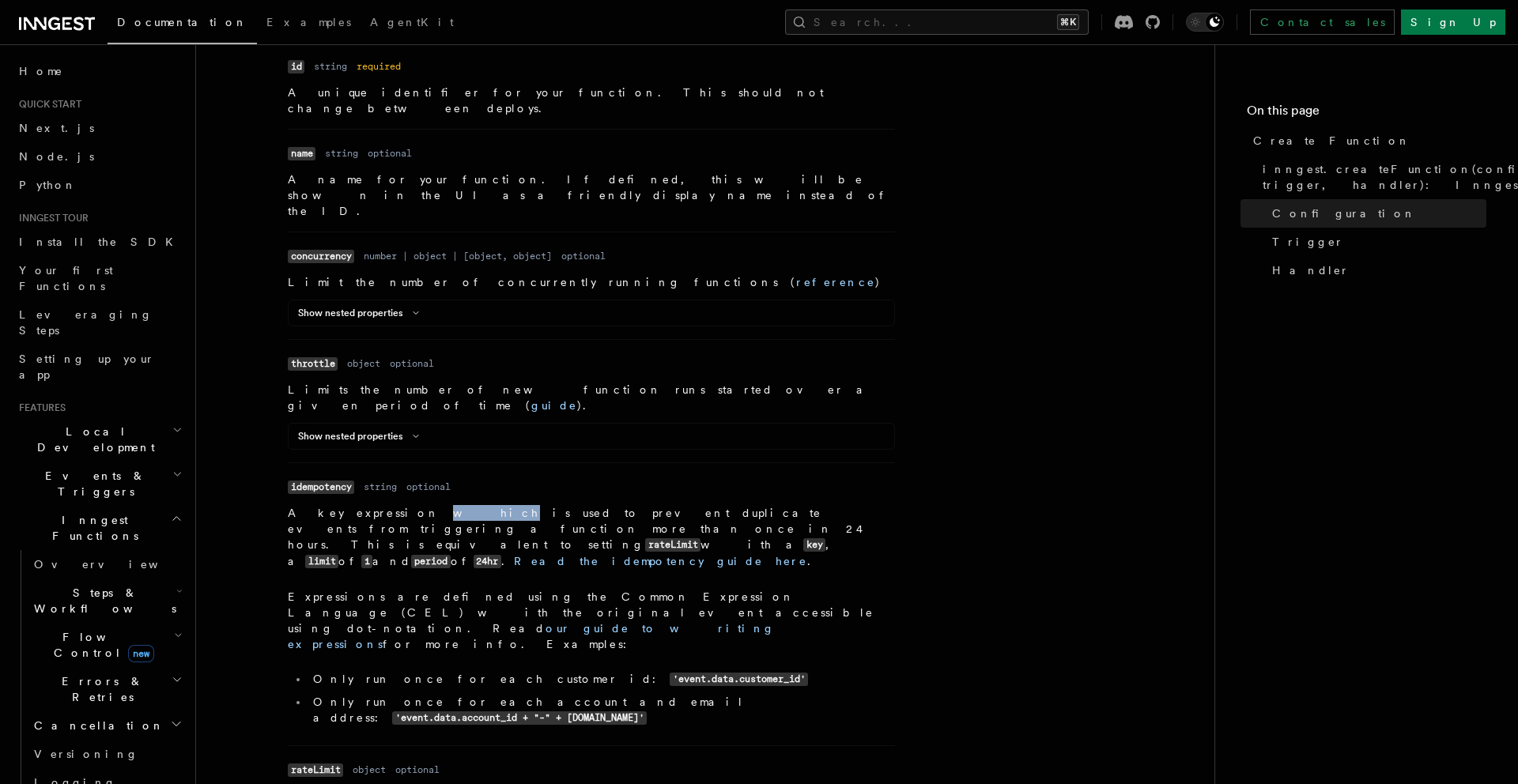
click at [377, 505] on p "A key expression which is used to prevent duplicate events from triggering a fu…" at bounding box center [591, 537] width 607 height 65
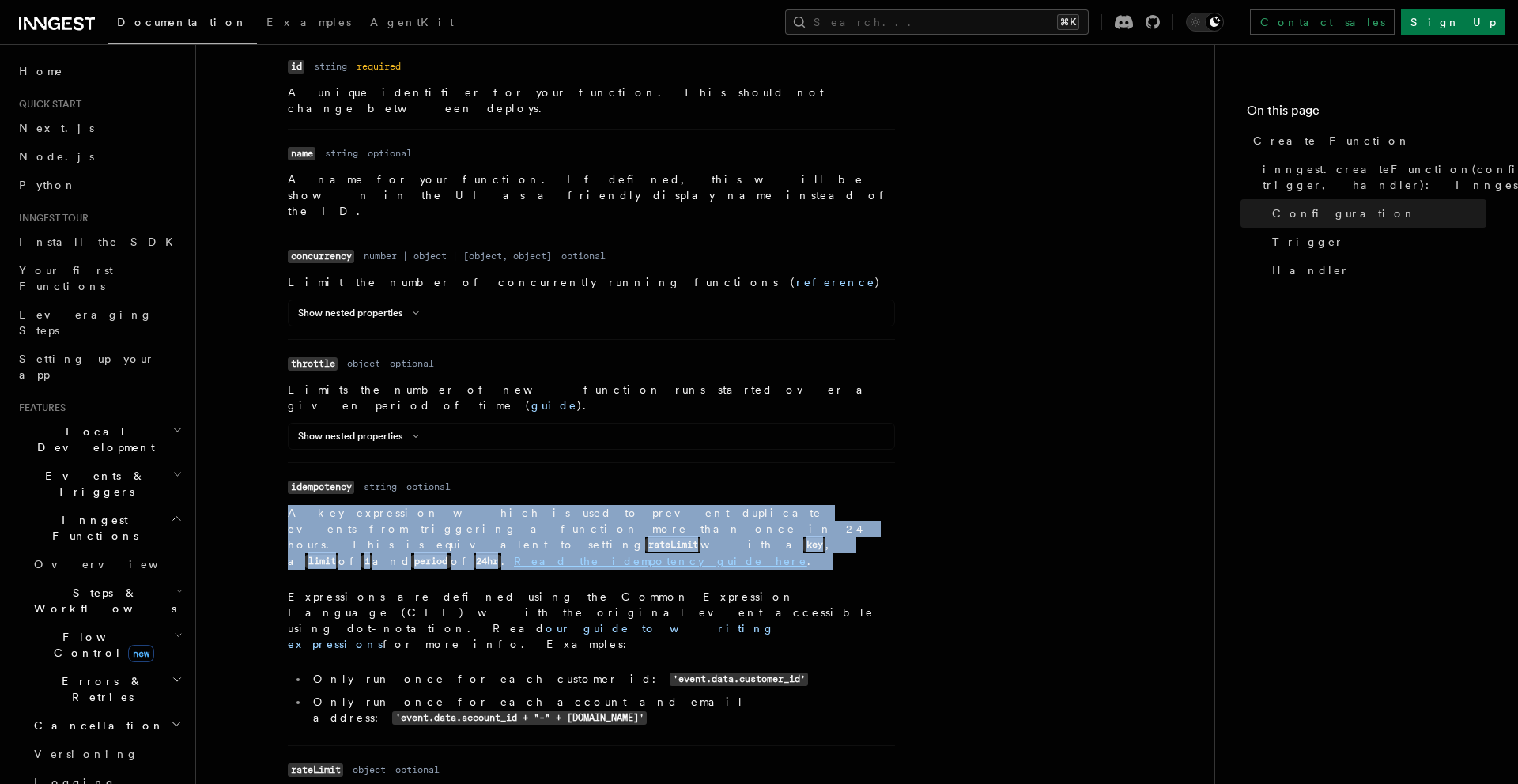
click at [377, 505] on p "A key expression which is used to prevent duplicate events from triggering a fu…" at bounding box center [591, 537] width 607 height 65
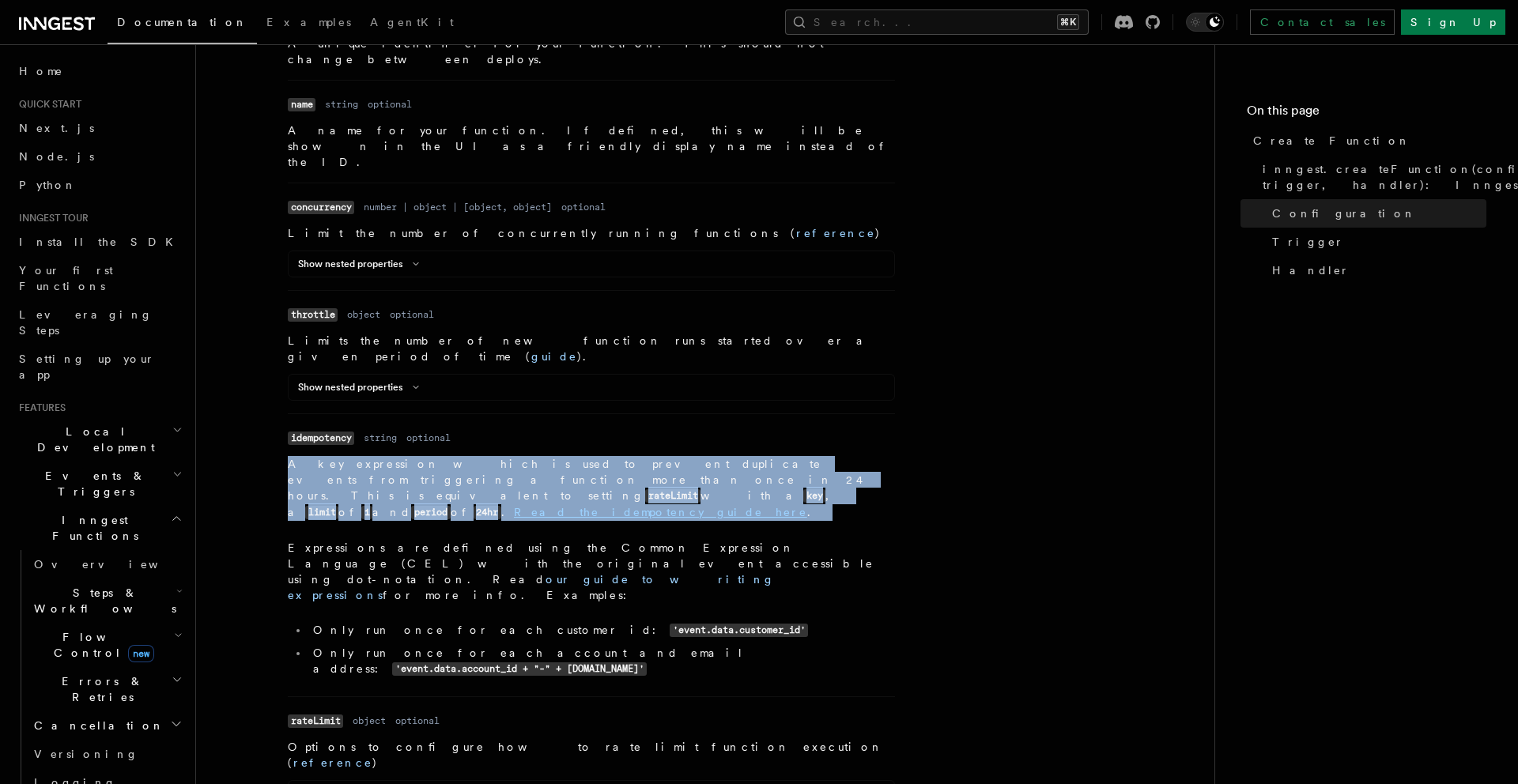
scroll to position [612, 0]
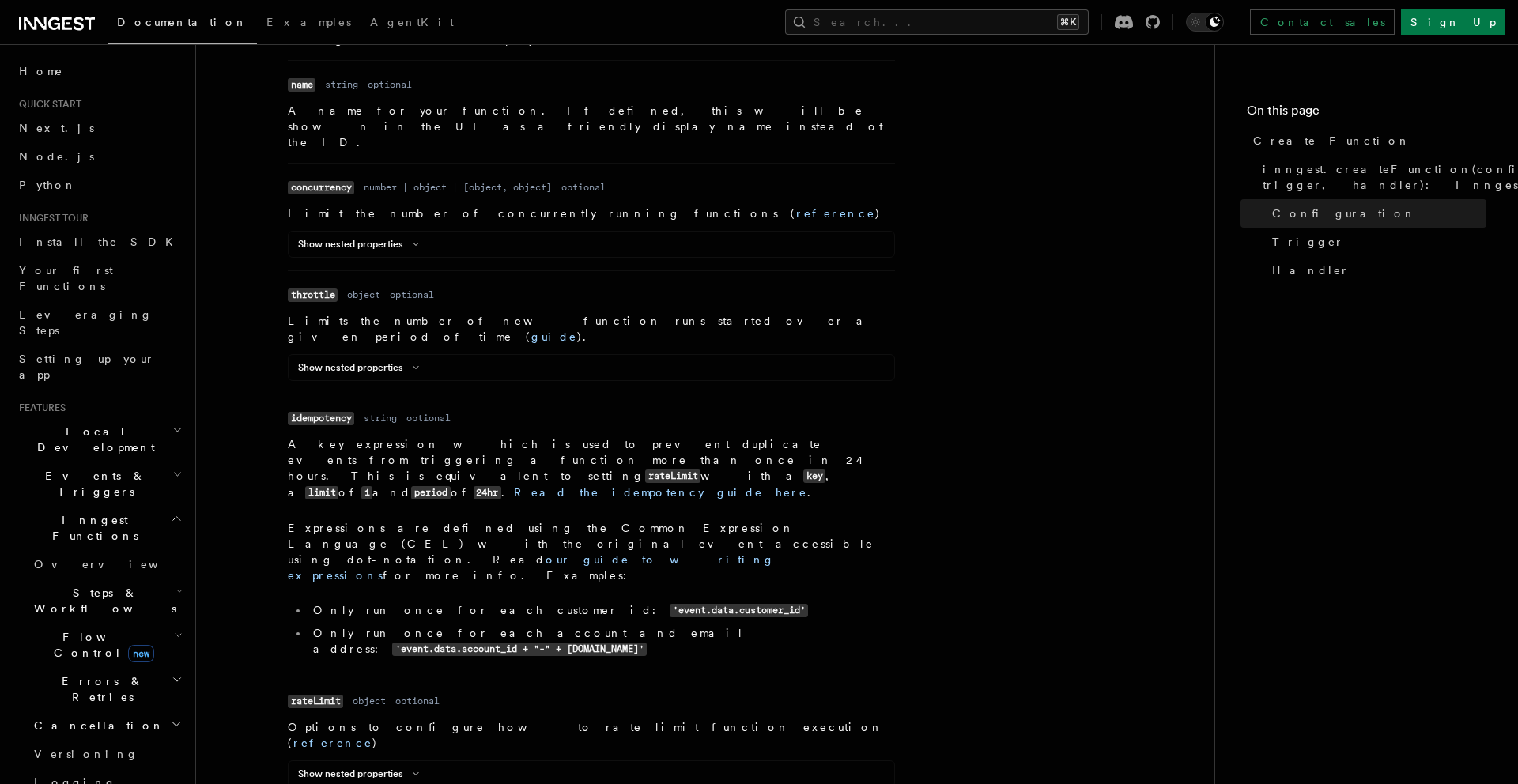
click at [379, 520] on p "Expressions are defined using the Common Expression Language (CEL) with the ori…" at bounding box center [591, 552] width 607 height 63
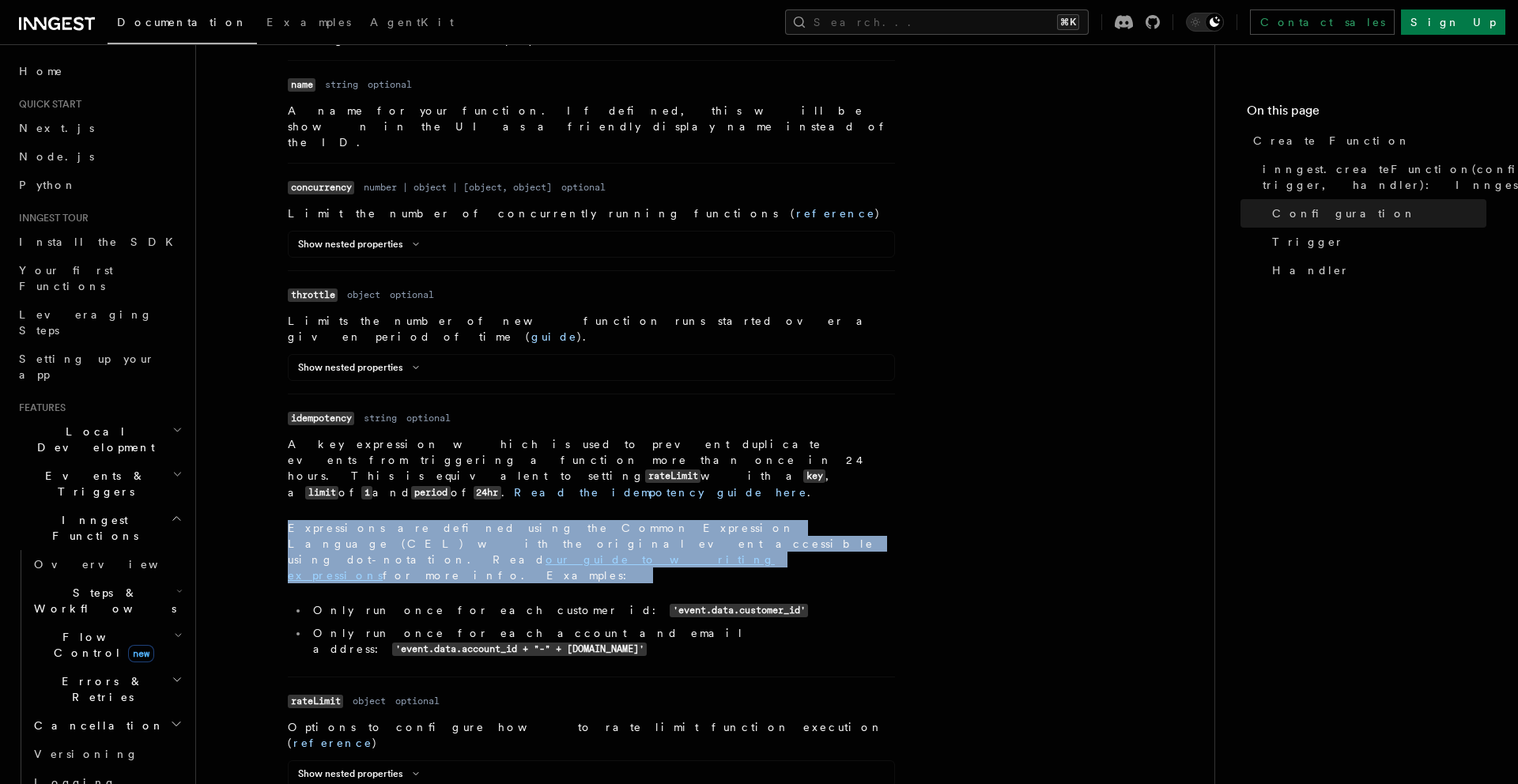
click at [379, 520] on p "Expressions are defined using the Common Expression Language (CEL) with the ori…" at bounding box center [591, 552] width 607 height 63
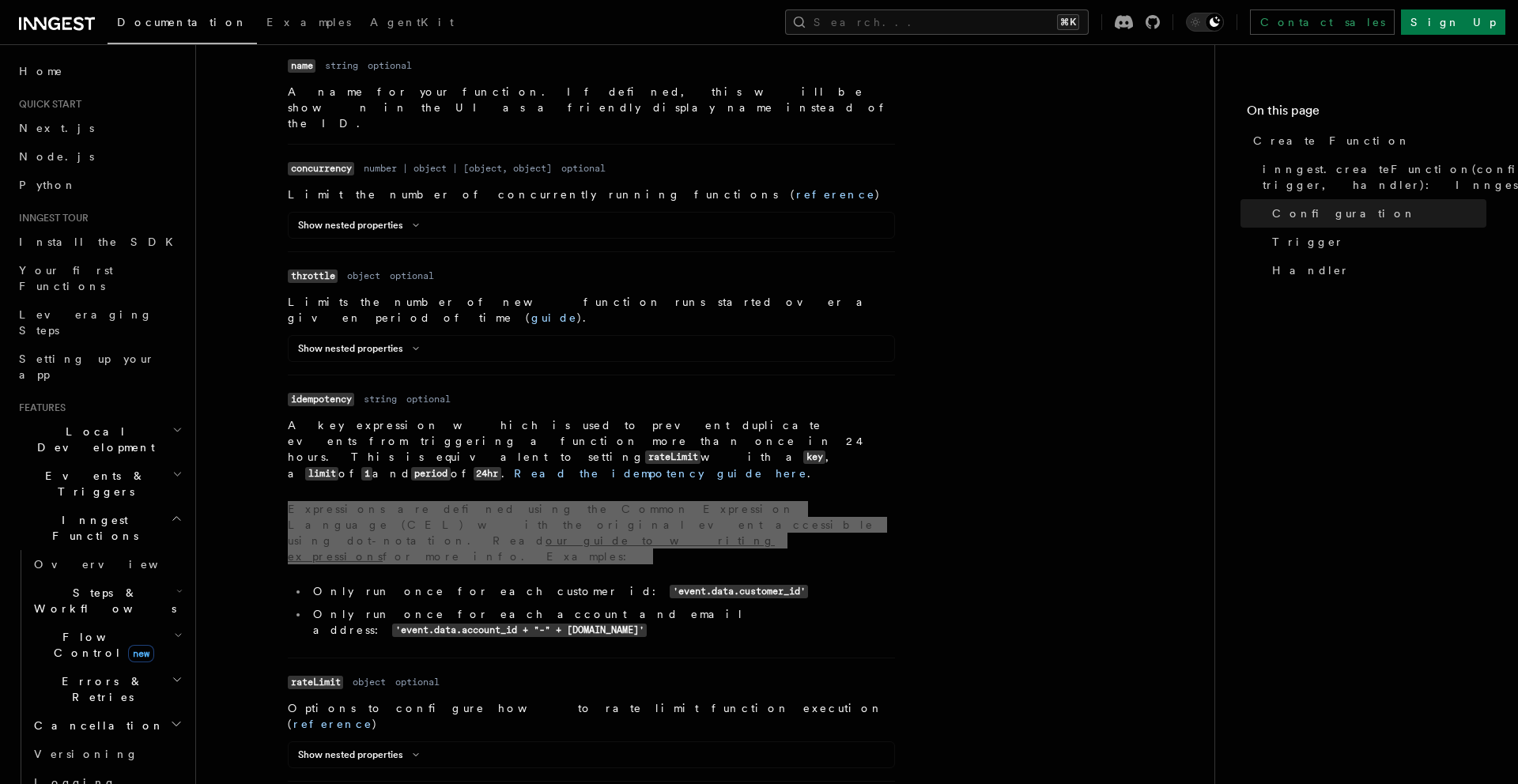
scroll to position [628, 0]
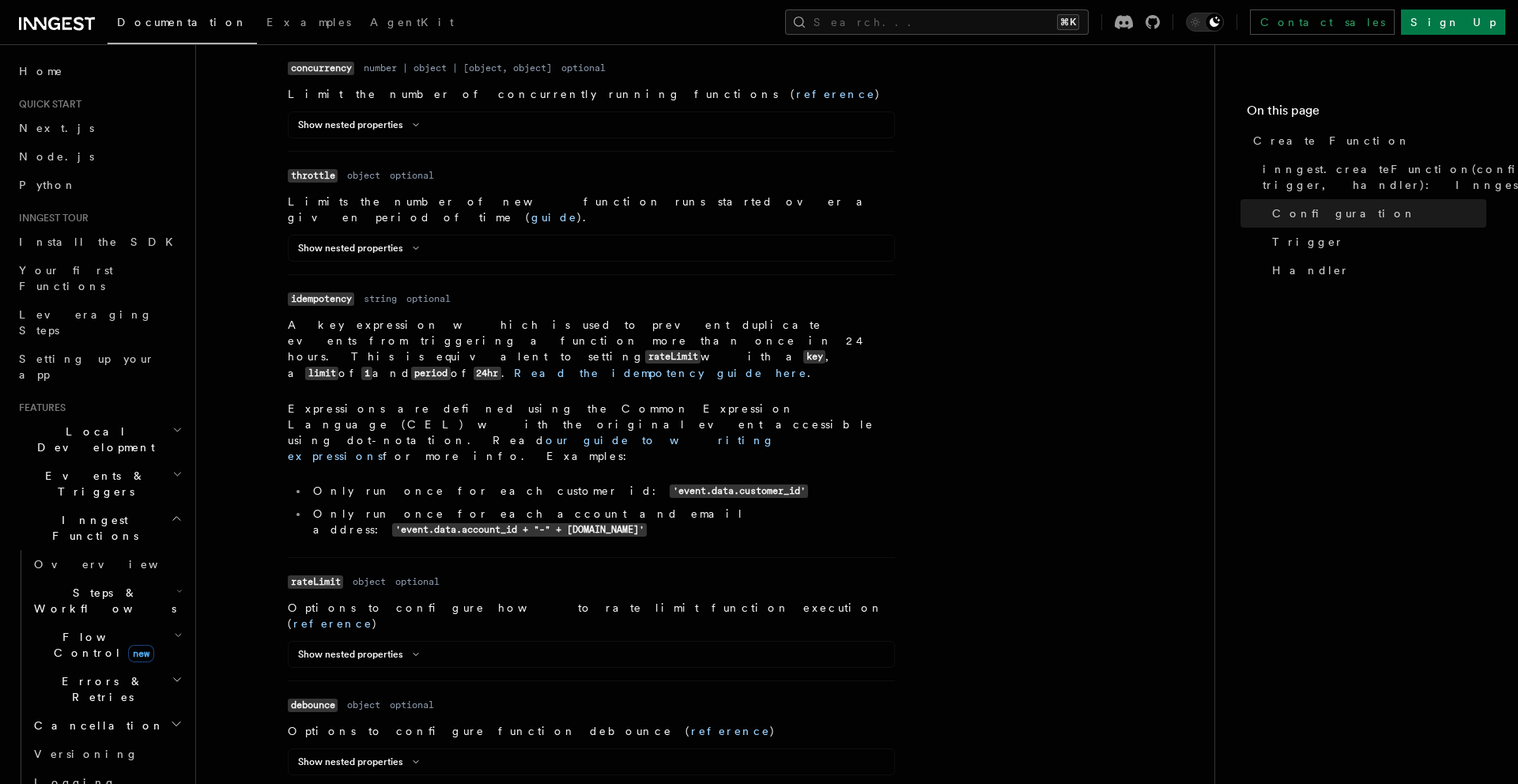
click at [331, 483] on li "Only run once for each customer id: 'event.data.customer_id'" at bounding box center [601, 491] width 586 height 17
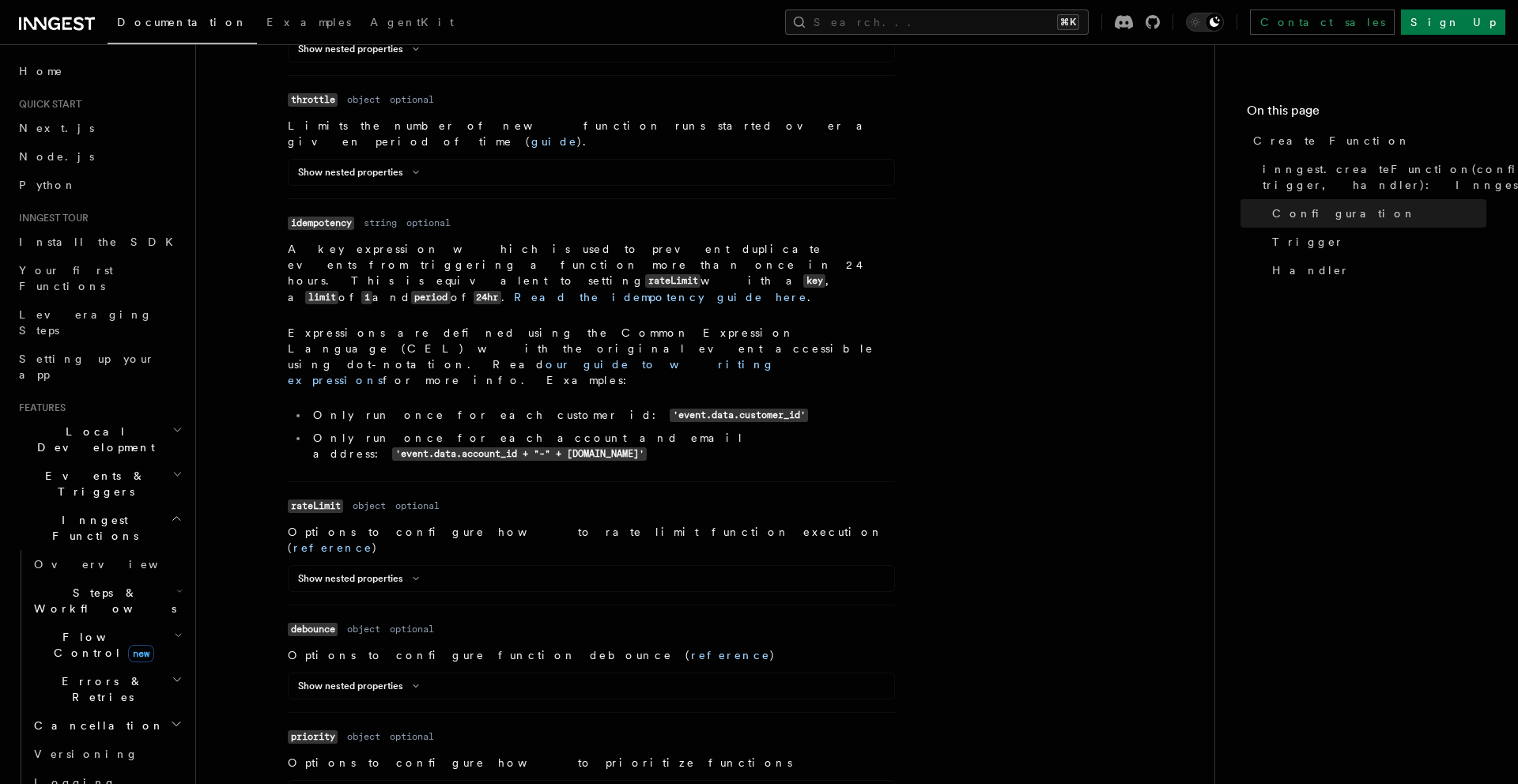
scroll to position [809, 0]
click at [356, 522] on p "Options to configure how to rate limit function execution ( reference )" at bounding box center [591, 538] width 607 height 32
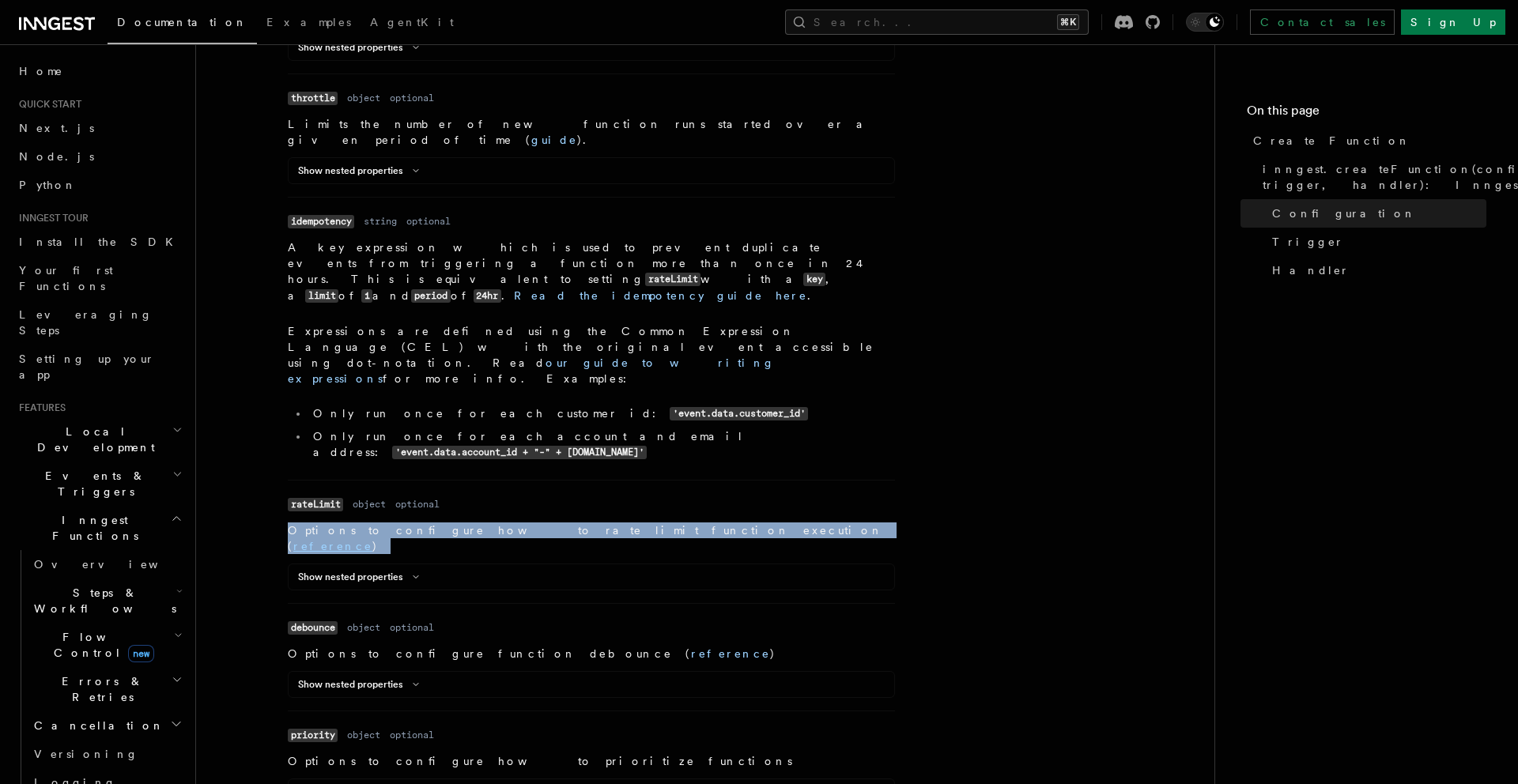
click at [356, 522] on p "Options to configure how to rate limit function execution ( reference )" at bounding box center [591, 538] width 607 height 32
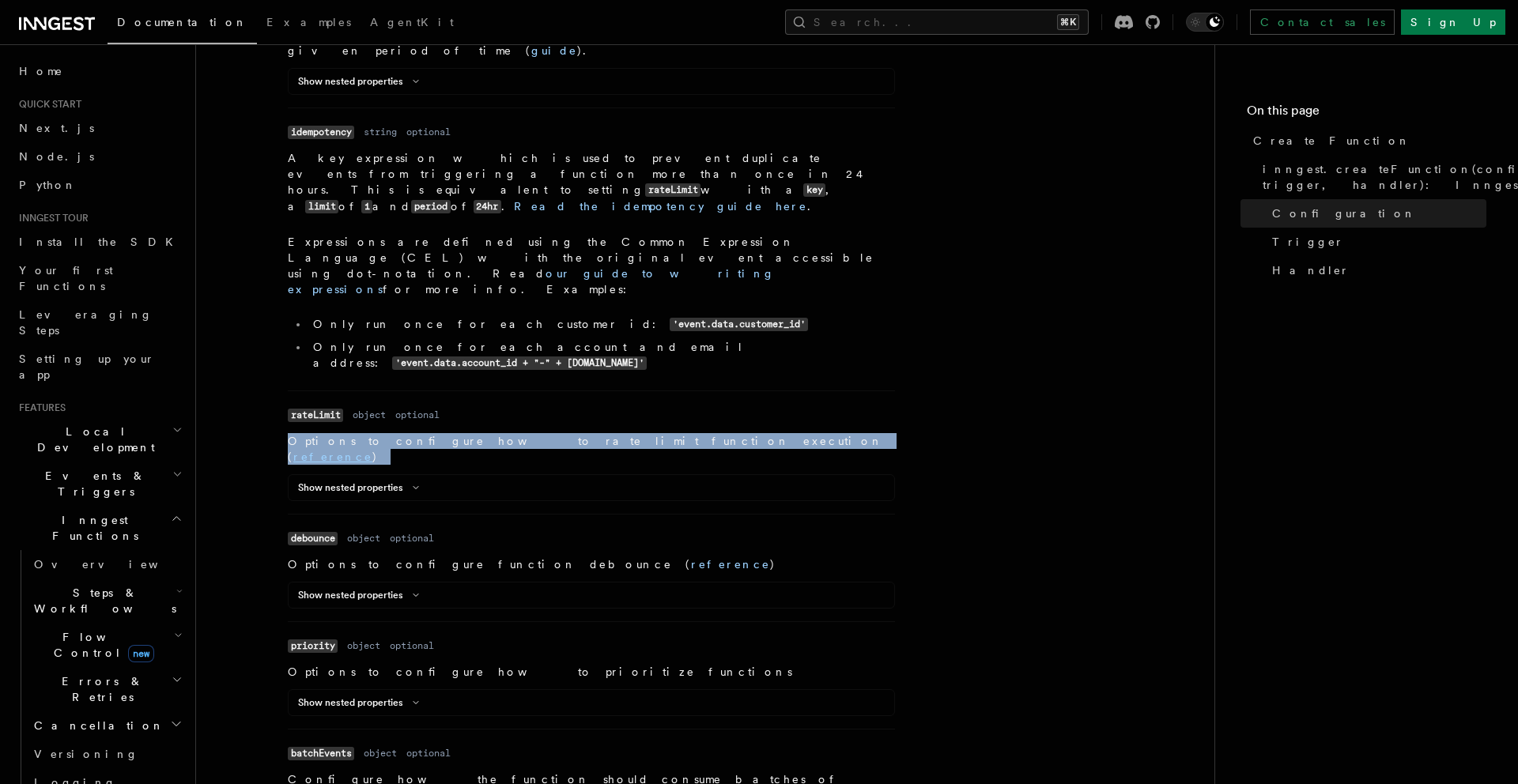
scroll to position [907, 0]
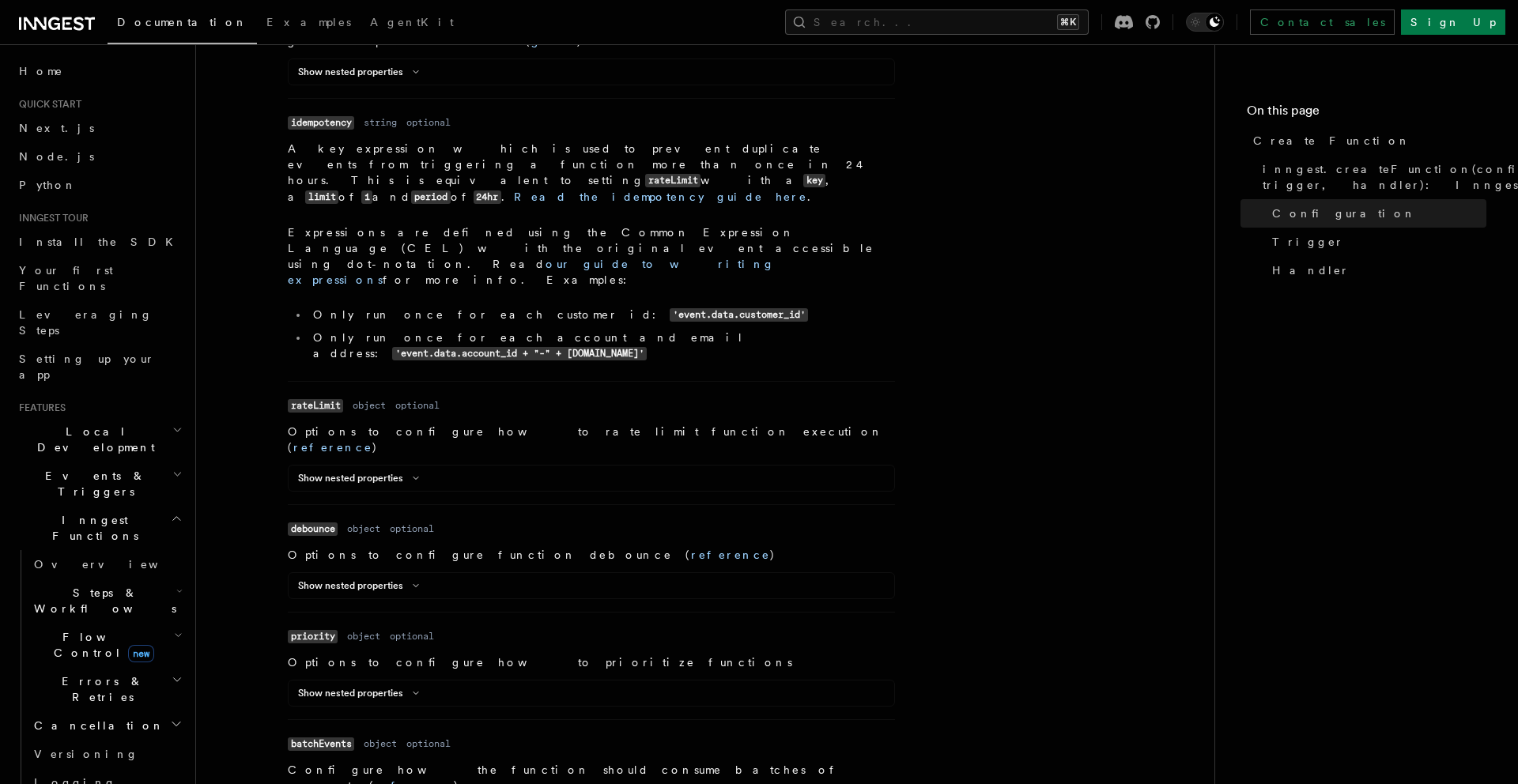
click at [386, 547] on p "Options to configure function debounce ( reference )" at bounding box center [591, 555] width 607 height 16
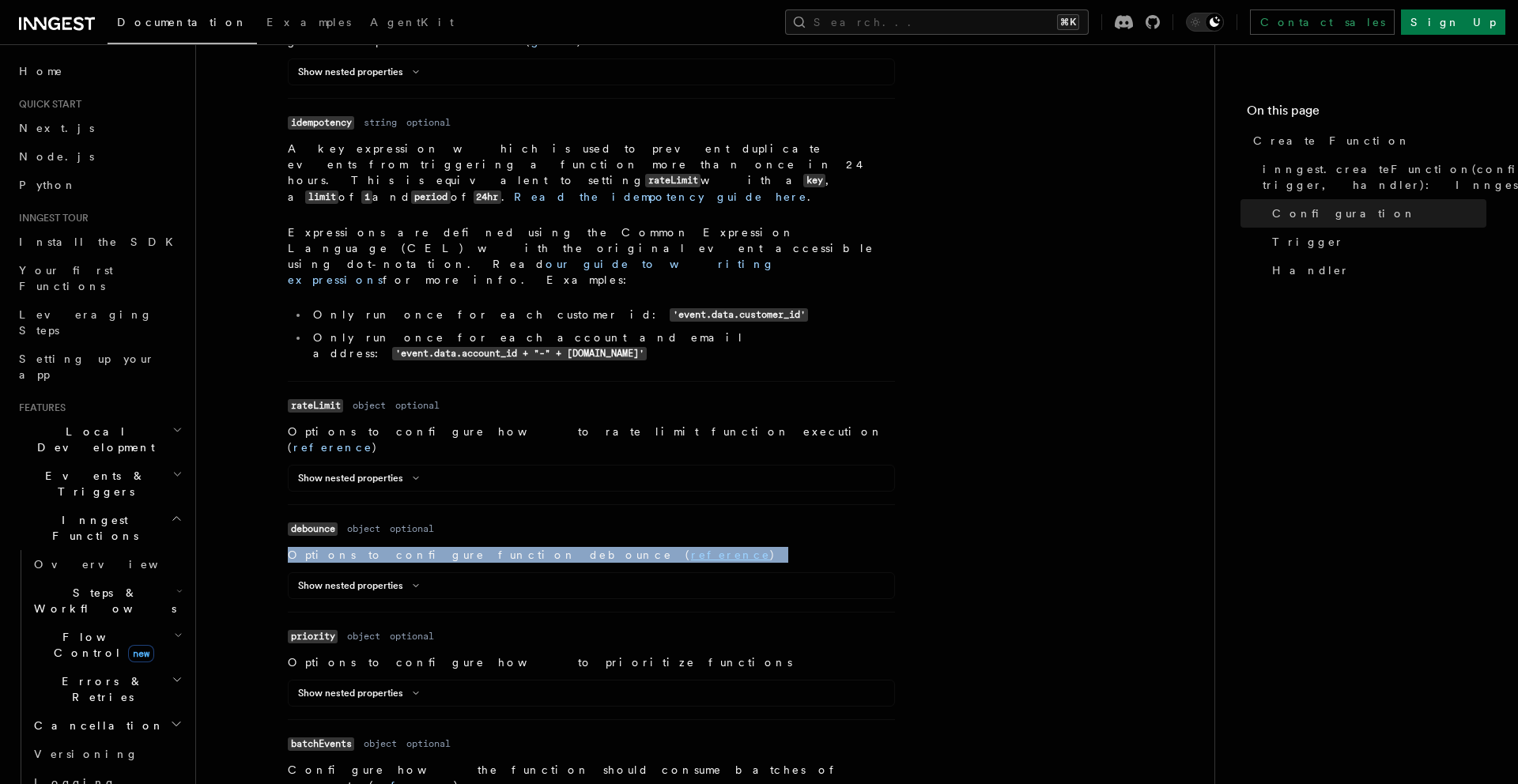
click at [386, 547] on p "Options to configure function debounce ( reference )" at bounding box center [591, 555] width 607 height 16
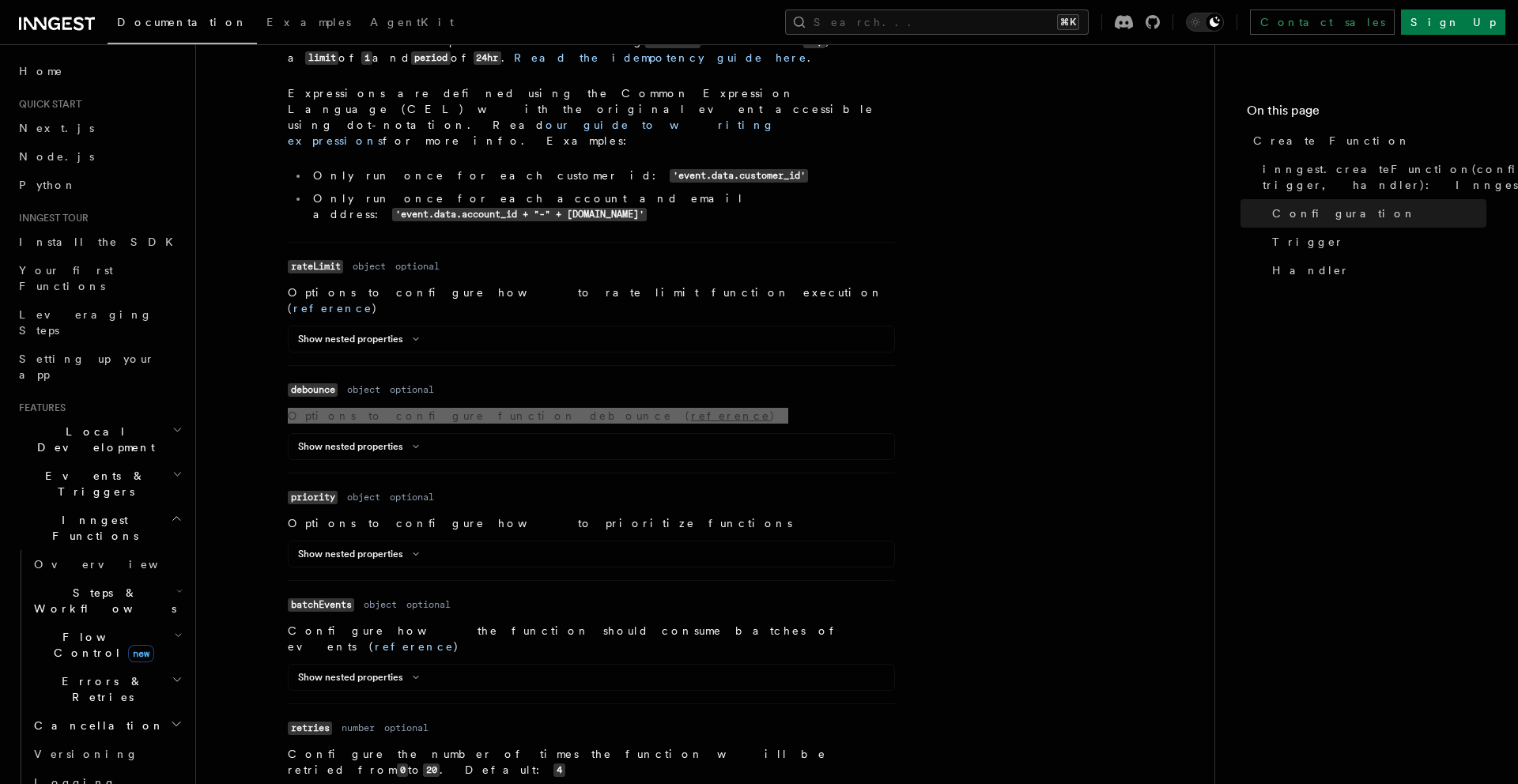
scroll to position [1046, 0]
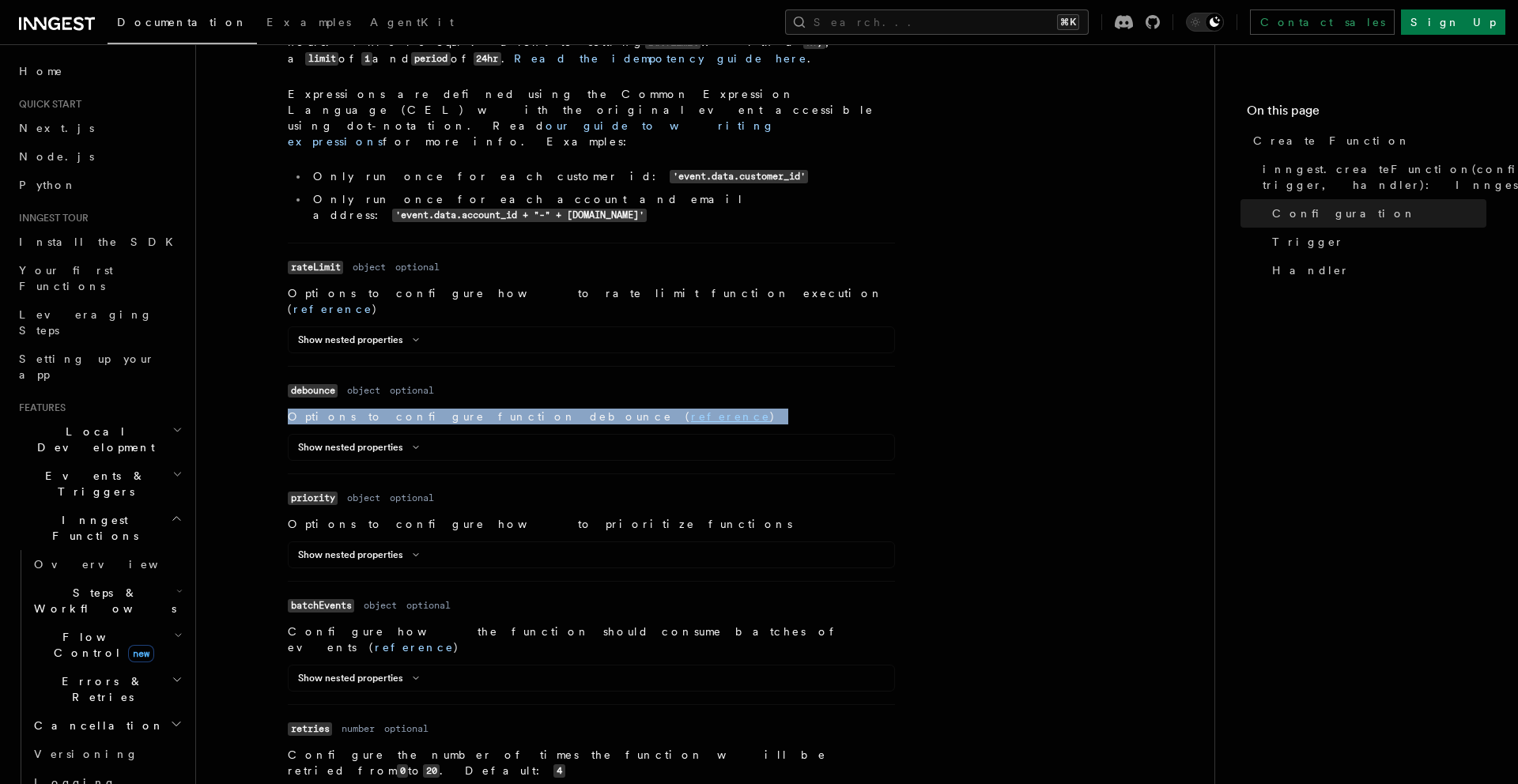
click at [377, 516] on p "Options to configure how to prioritize functions" at bounding box center [591, 524] width 607 height 16
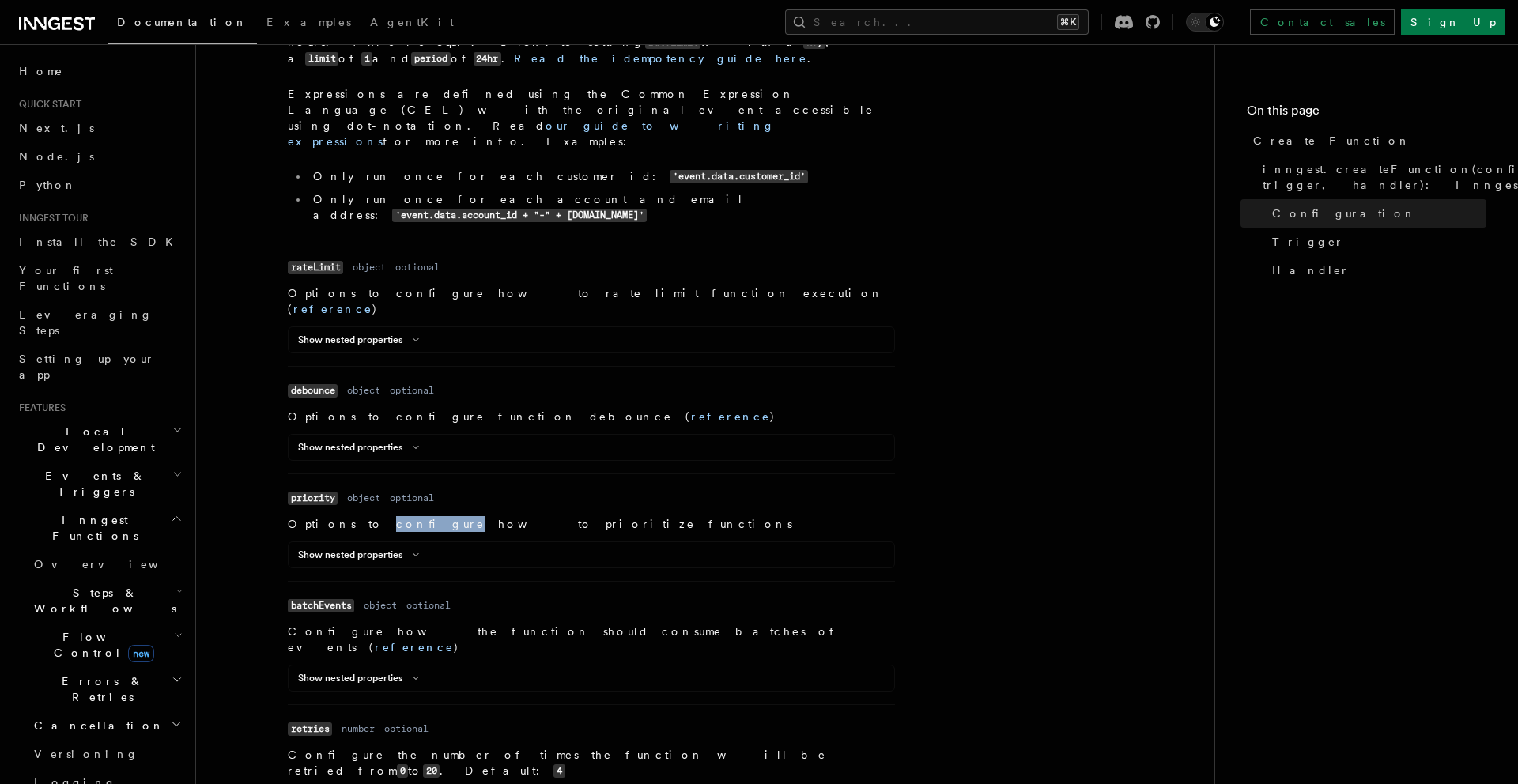
click at [377, 516] on p "Options to configure how to prioritize functions" at bounding box center [591, 524] width 607 height 16
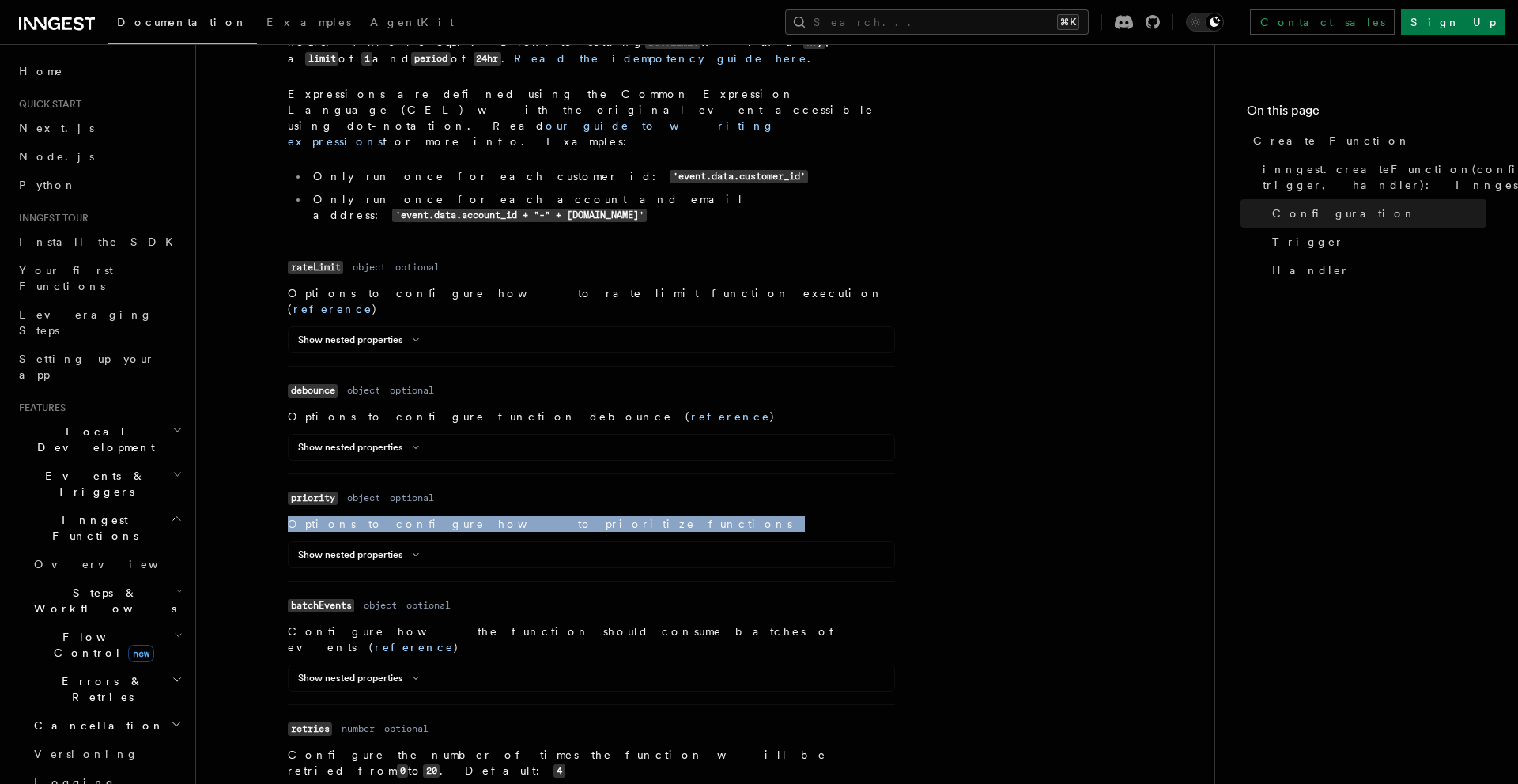
click at [377, 516] on p "Options to configure how to prioritize functions" at bounding box center [591, 524] width 607 height 16
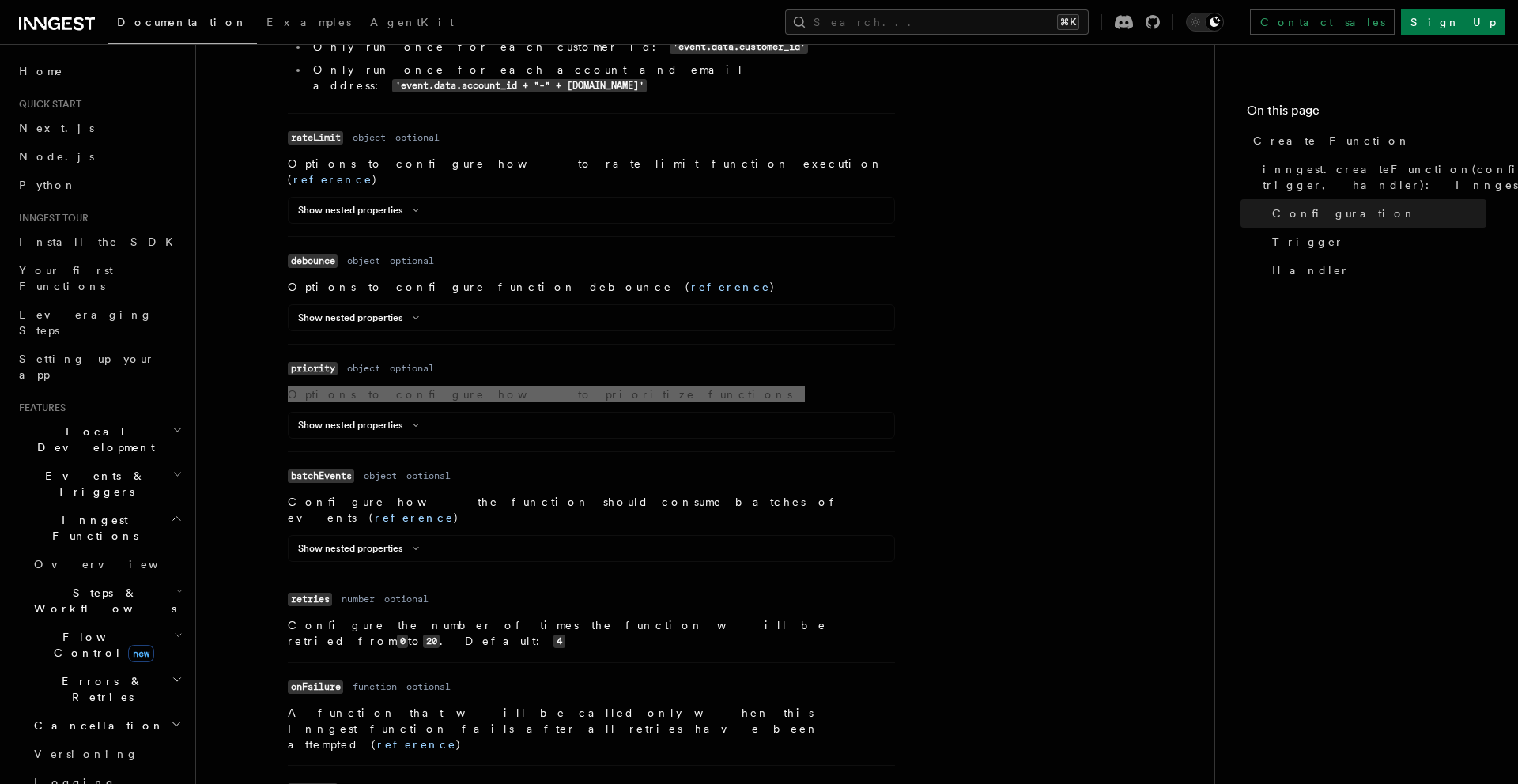
scroll to position [1180, 0]
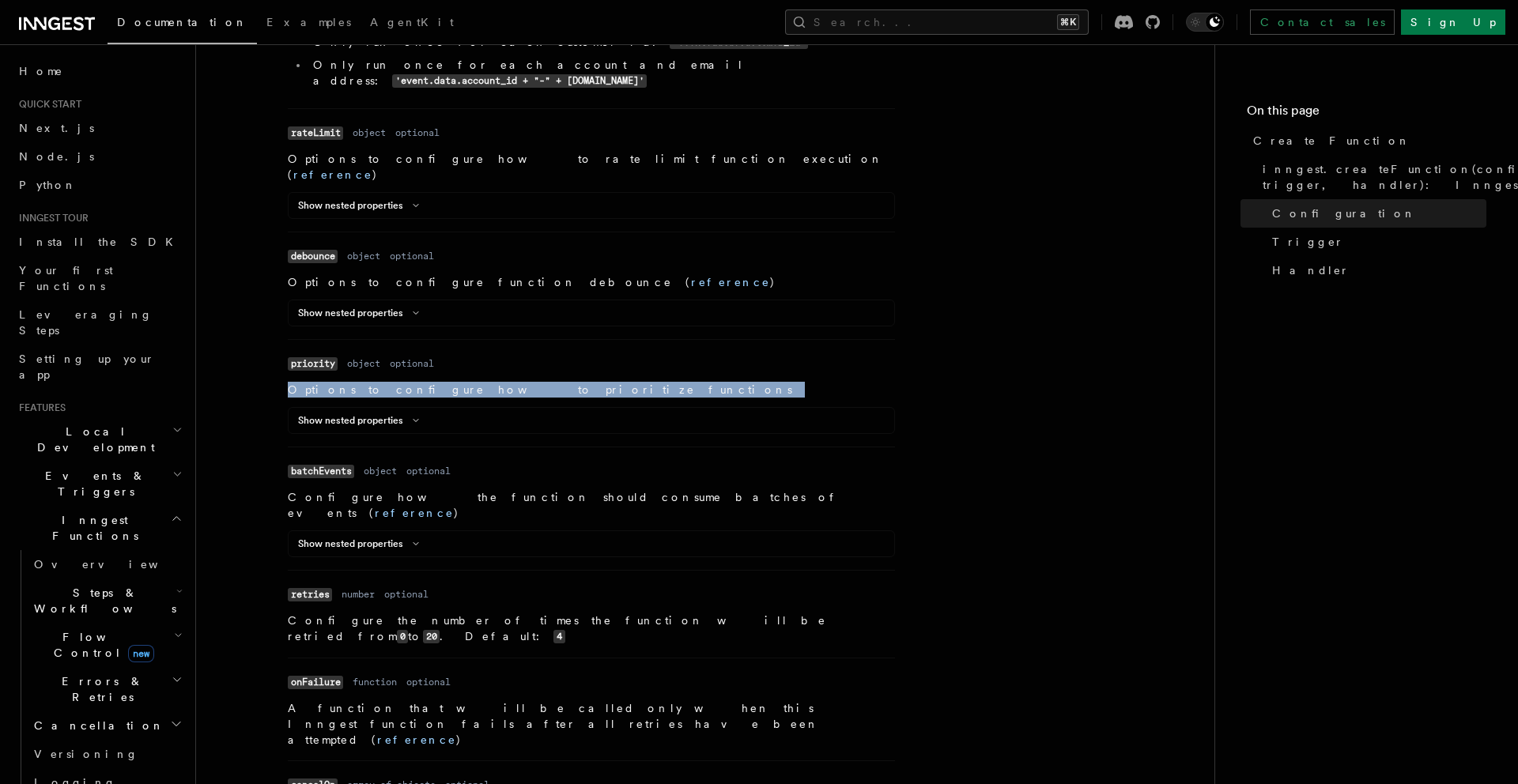
click at [381, 489] on p "Configure how the function should consume batches of events ( reference )" at bounding box center [591, 505] width 607 height 32
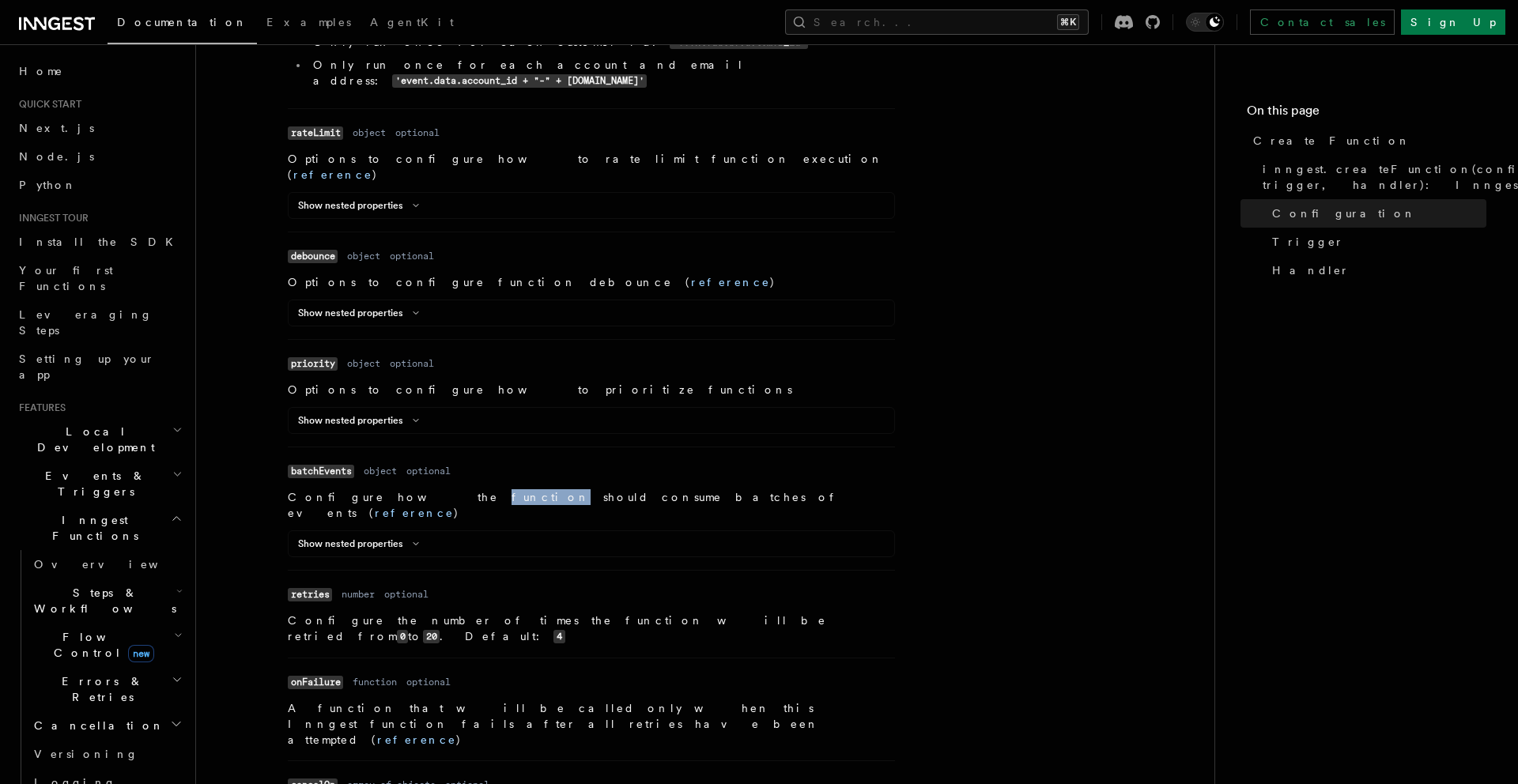
click at [381, 489] on p "Configure how the function should consume batches of events ( reference )" at bounding box center [591, 505] width 607 height 32
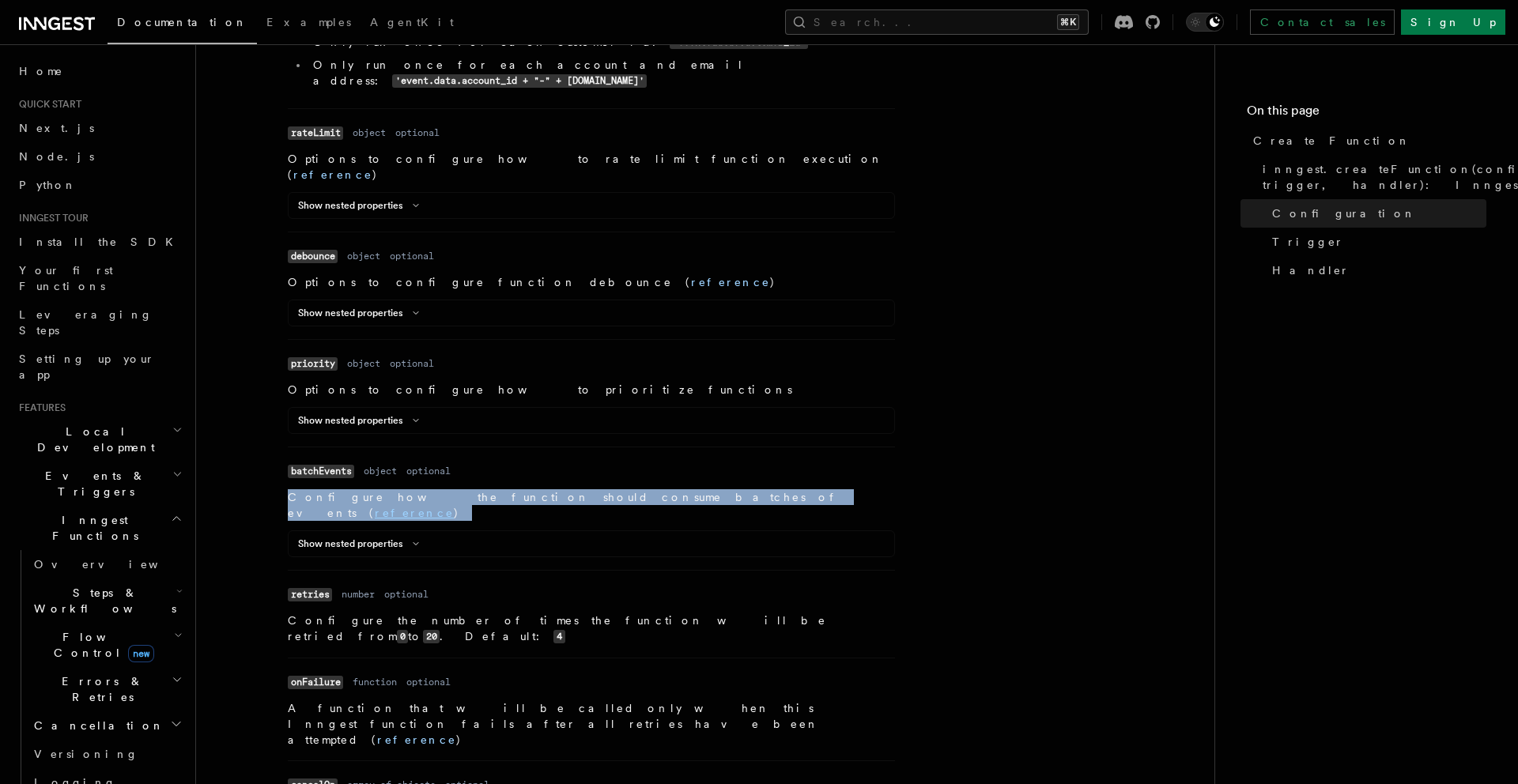
click at [381, 489] on p "Configure how the function should consume batches of events ( reference )" at bounding box center [591, 505] width 607 height 32
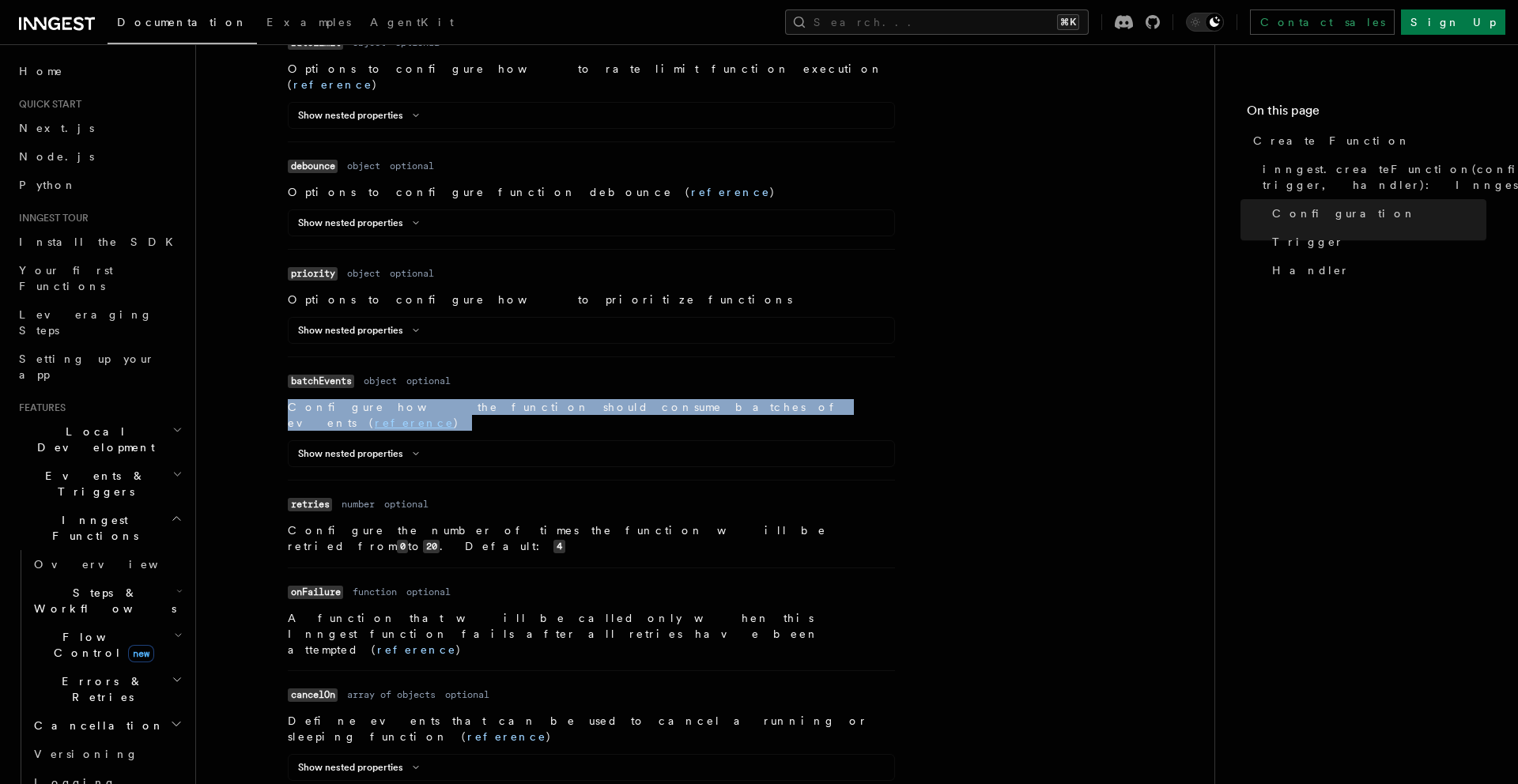
scroll to position [1274, 0]
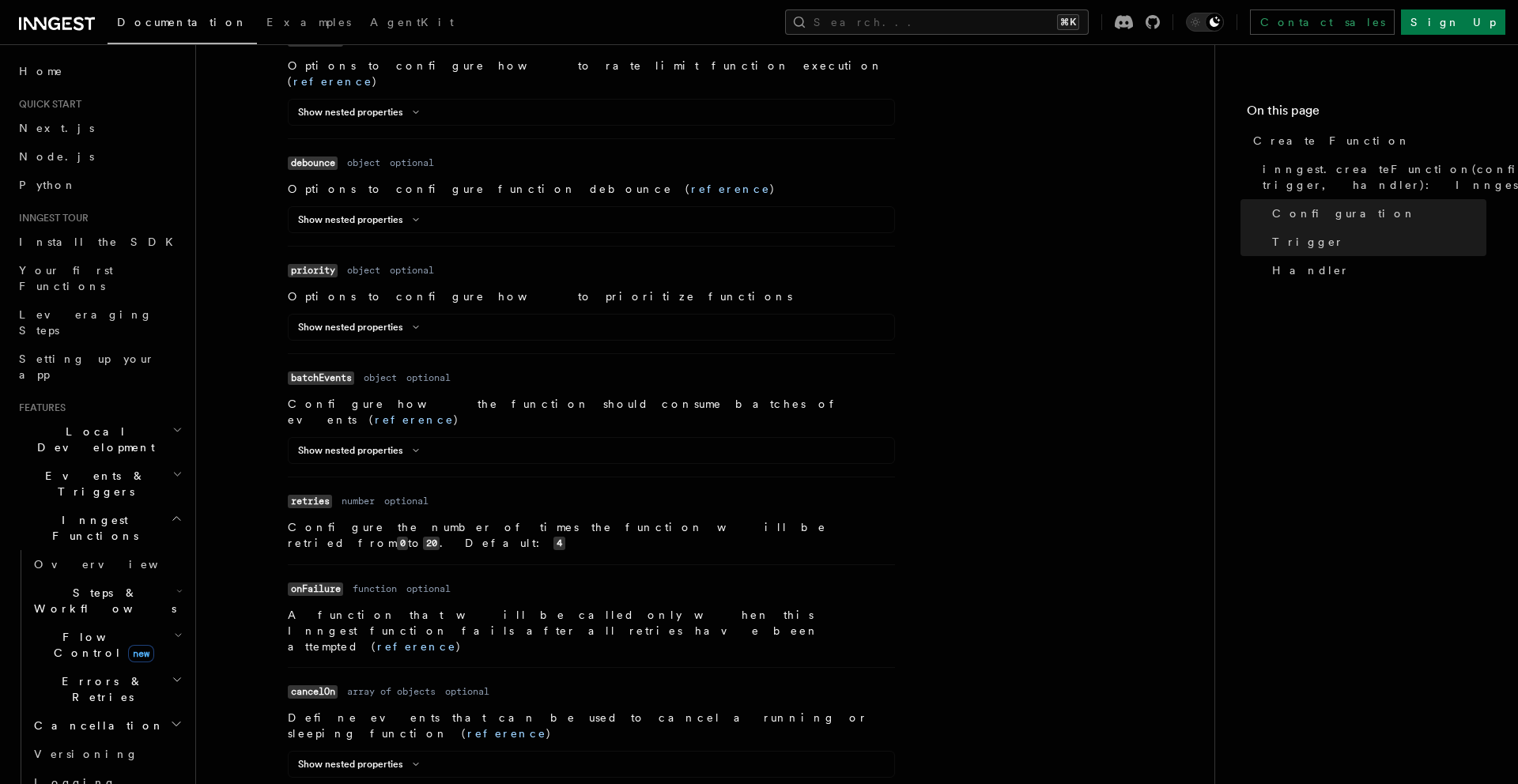
click at [372, 520] on p "Configure the number of times the function will be retried from 0 to 20 . Defau…" at bounding box center [591, 535] width 607 height 32
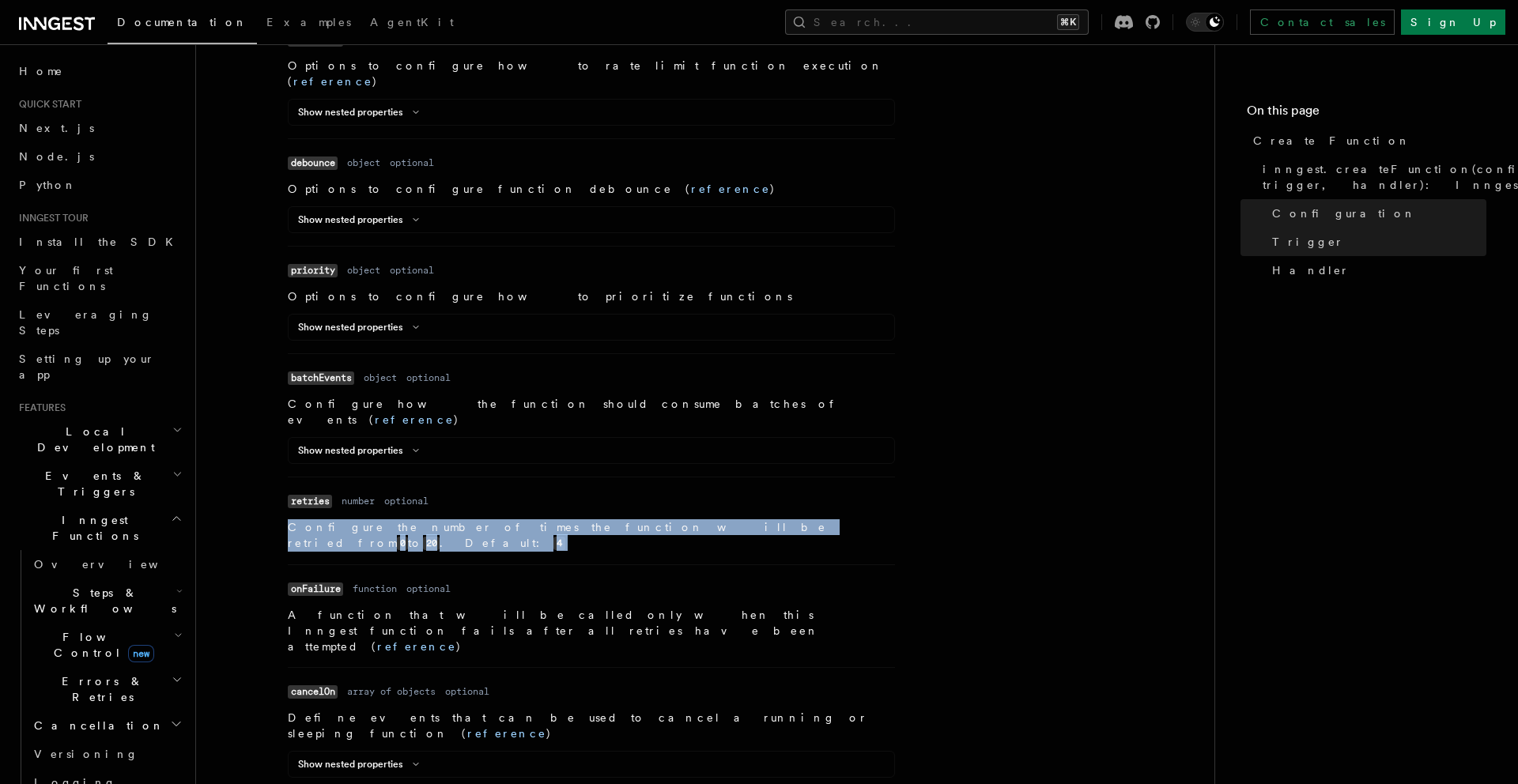
click at [372, 520] on p "Configure the number of times the function will be retried from 0 to 20 . Defau…" at bounding box center [591, 535] width 607 height 32
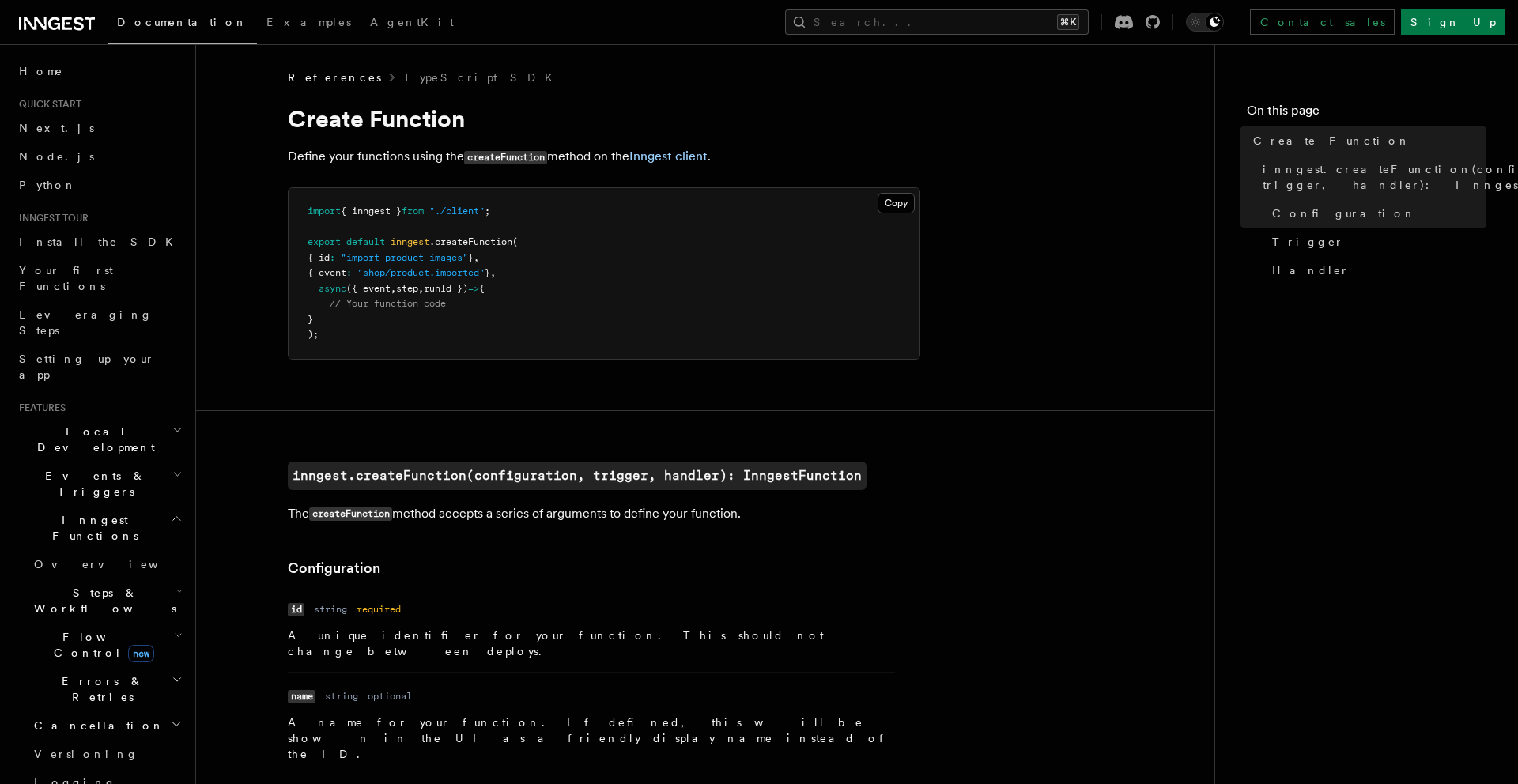
scroll to position [2296, 0]
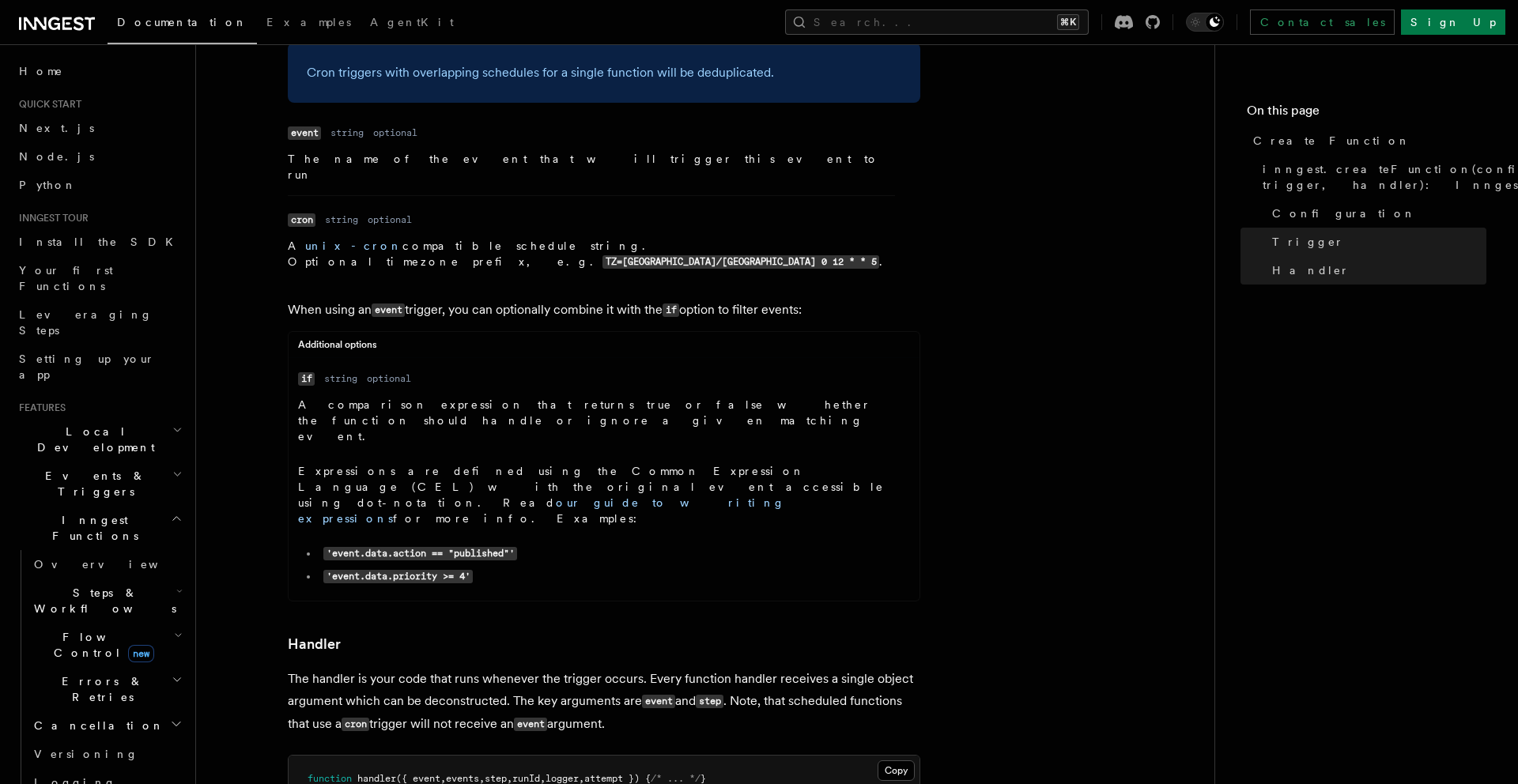
click at [320, 668] on p "The handler is your code that runs whenever the trigger occurs. Every function …" at bounding box center [604, 702] width 633 height 68
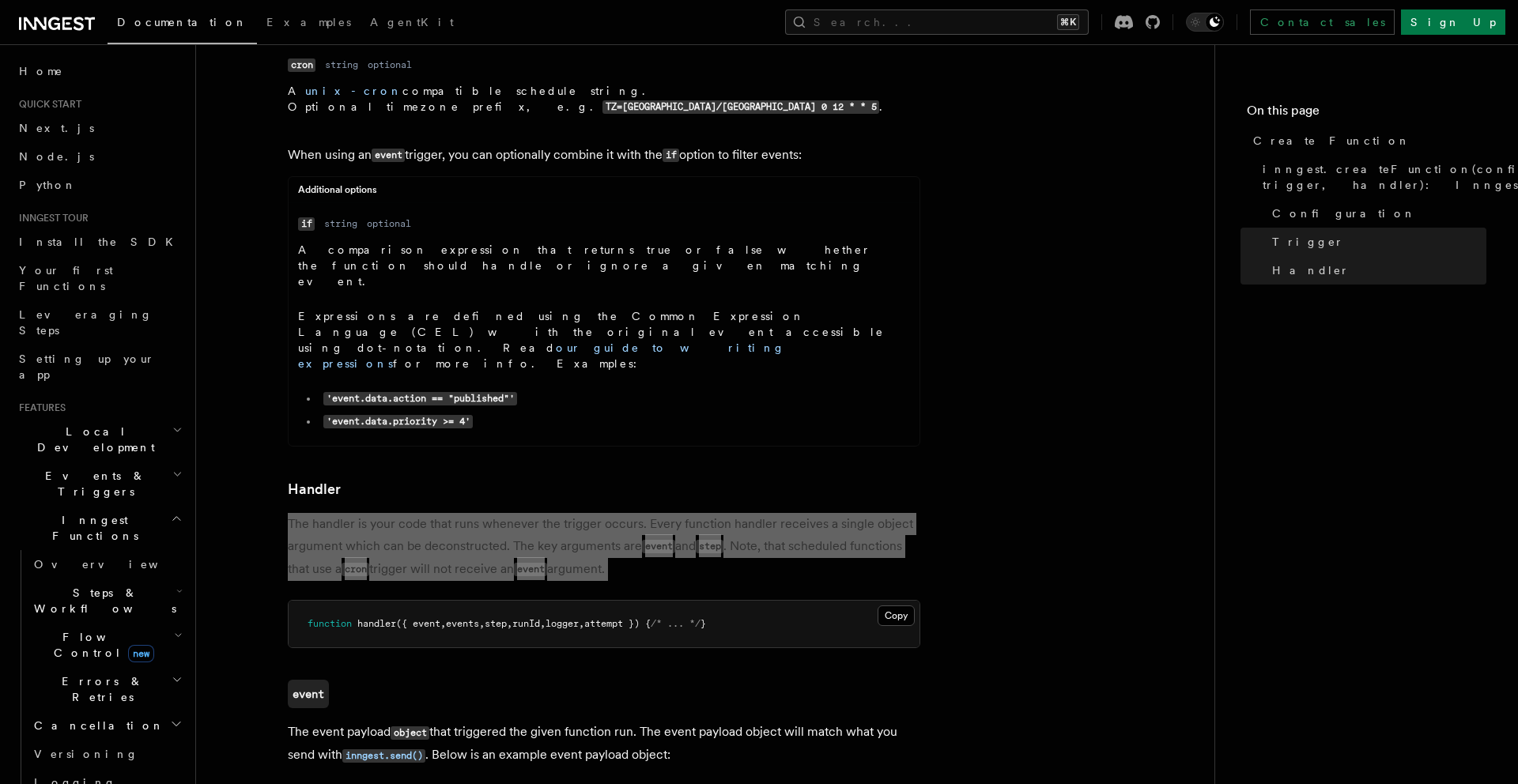
scroll to position [2452, 0]
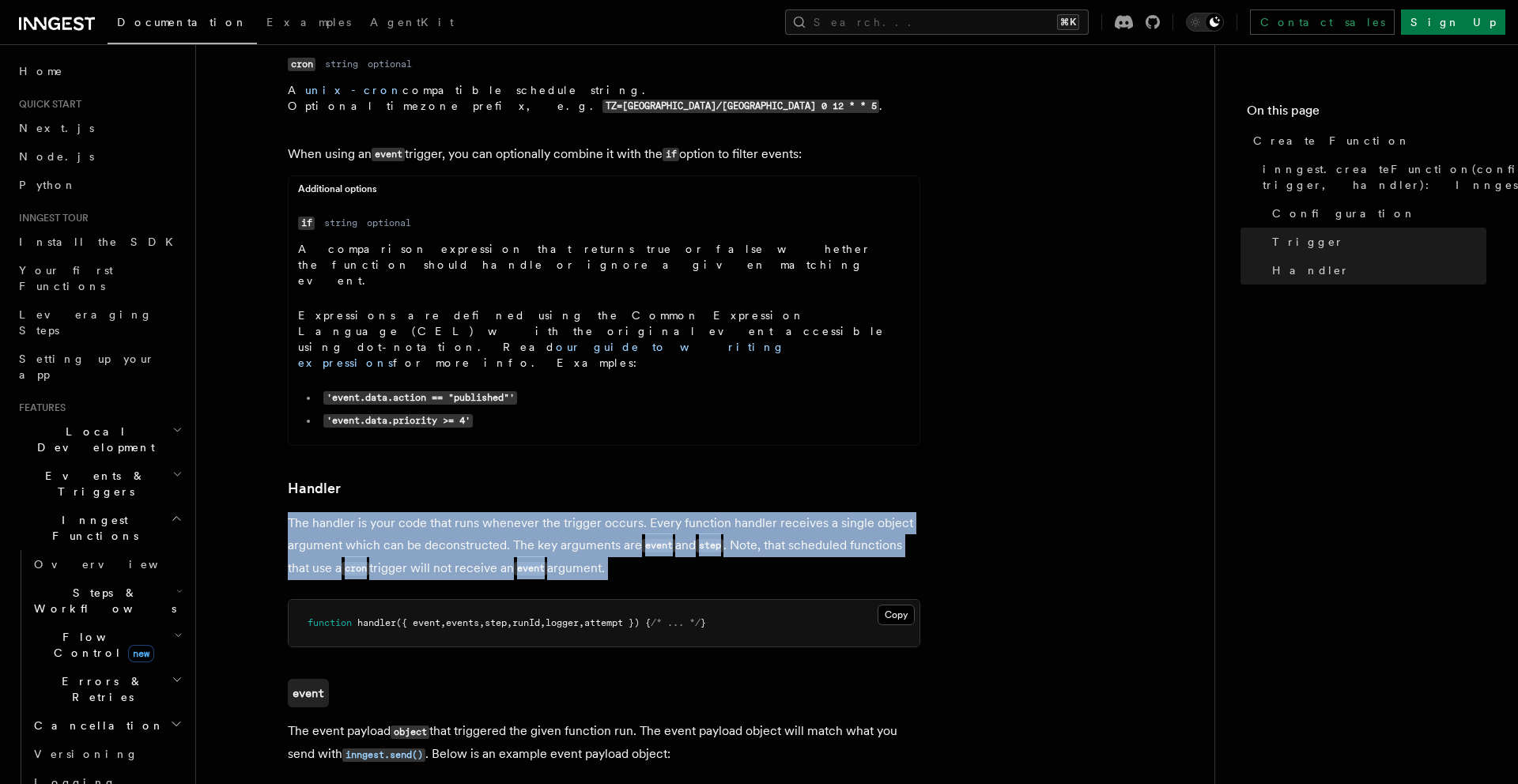
click at [547, 720] on p "The event payload object that triggered the given function run. The event paylo…" at bounding box center [604, 742] width 633 height 46
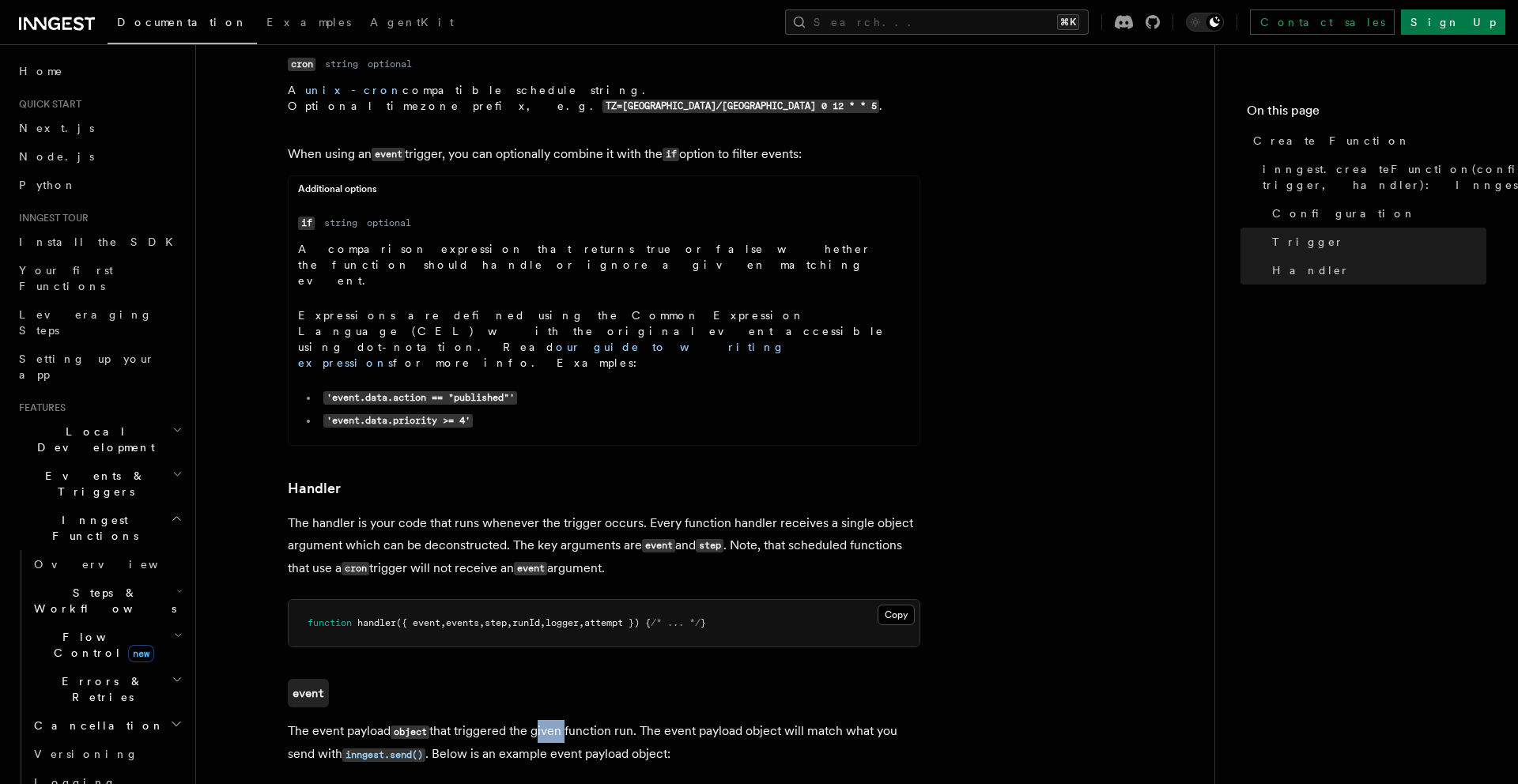
click at [547, 720] on p "The event payload object that triggered the given function run. The event paylo…" at bounding box center [604, 742] width 633 height 46
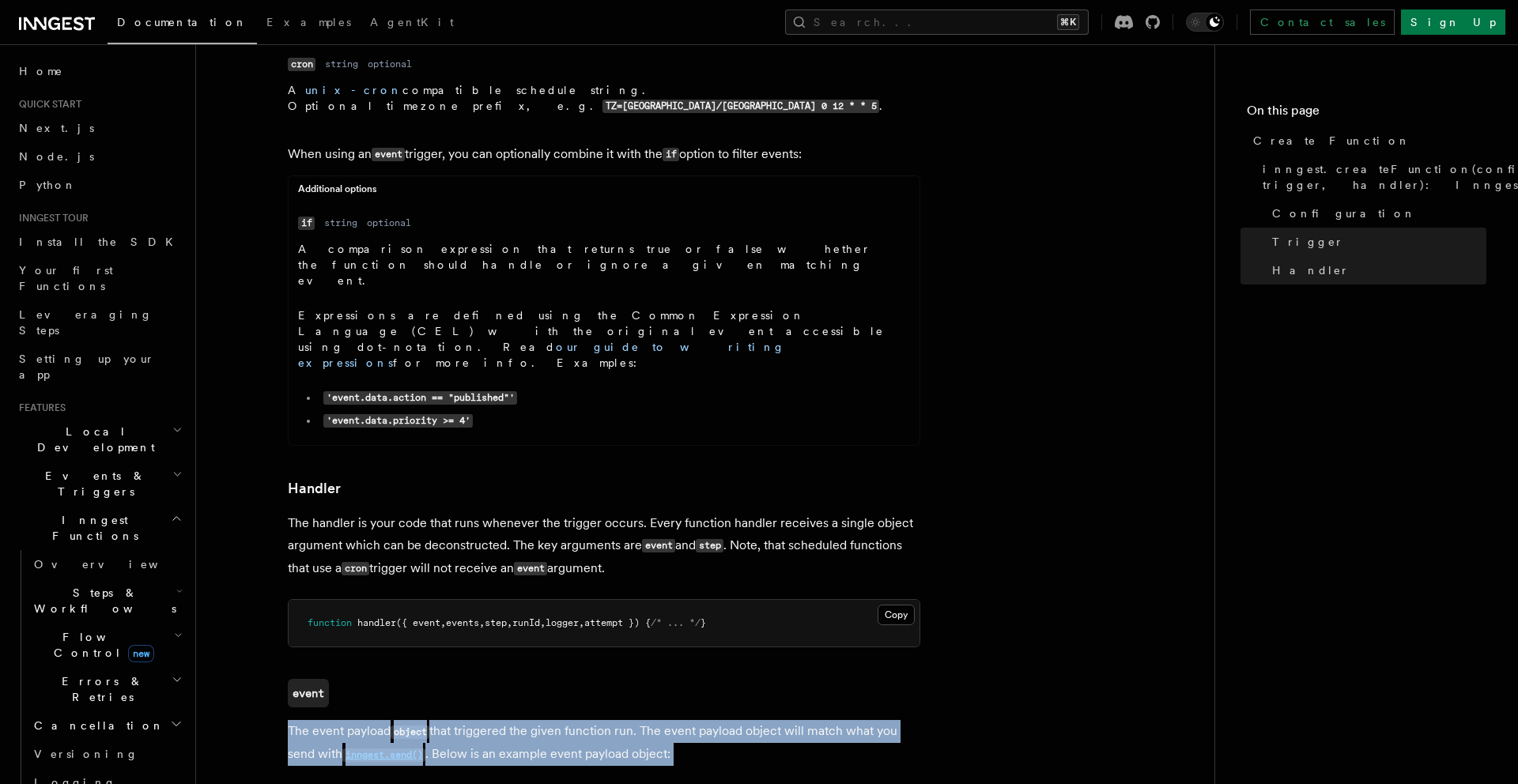
click at [547, 720] on p "The event payload object that triggered the given function run. The event paylo…" at bounding box center [604, 742] width 633 height 46
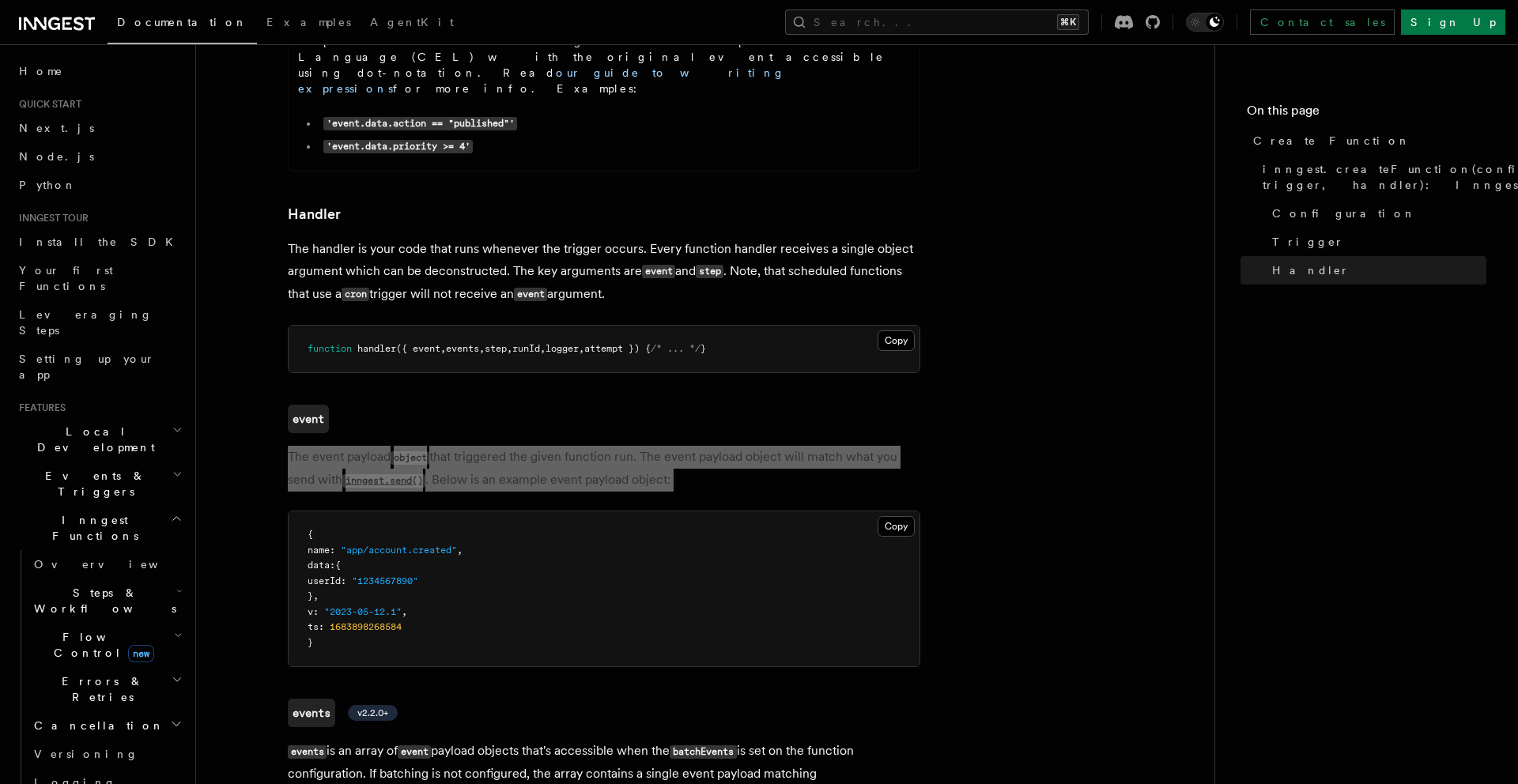
scroll to position [2727, 0]
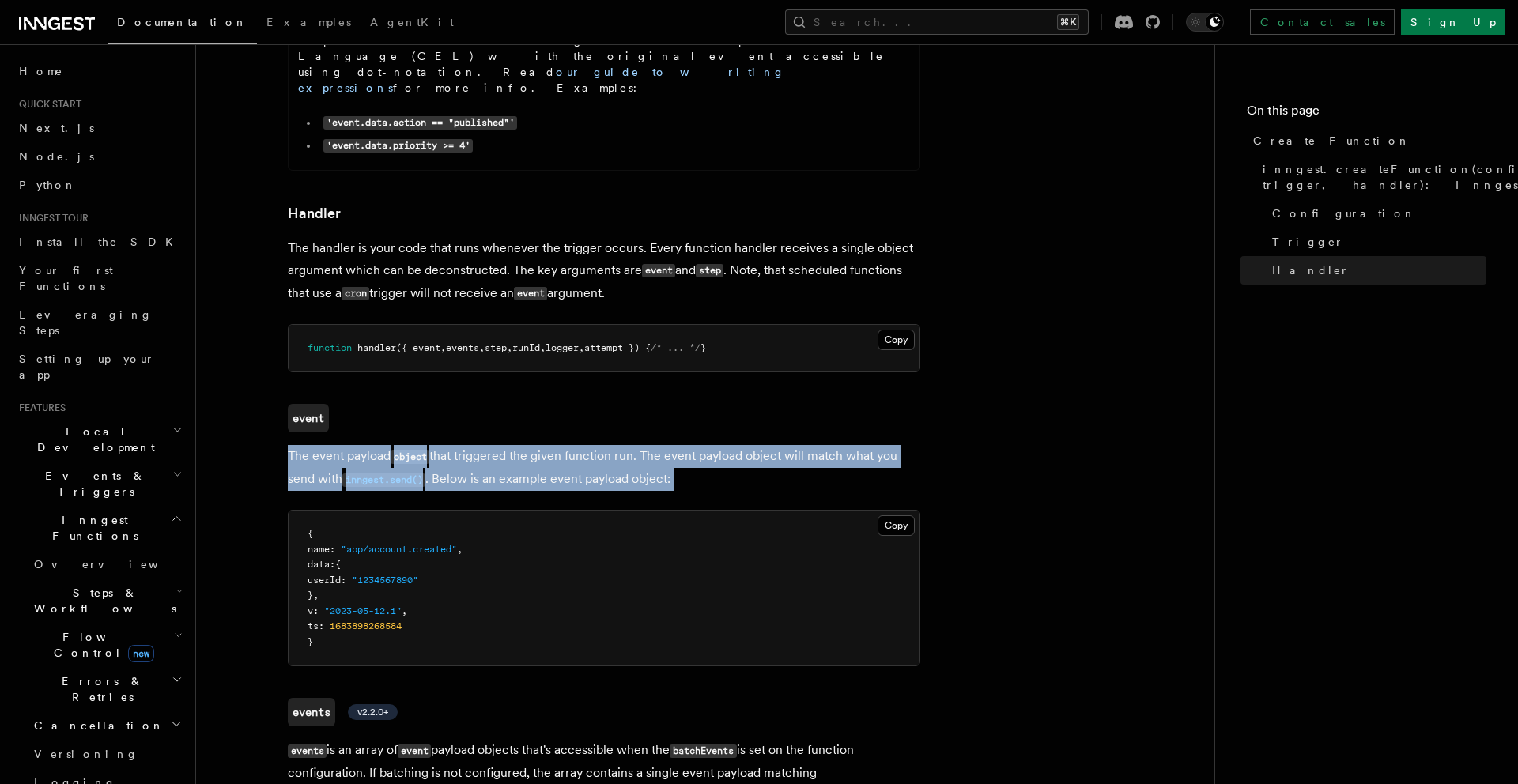
click at [384, 739] on p "events is an array of event payload objects that's accessible when the batchEve…" at bounding box center [604, 773] width 633 height 68
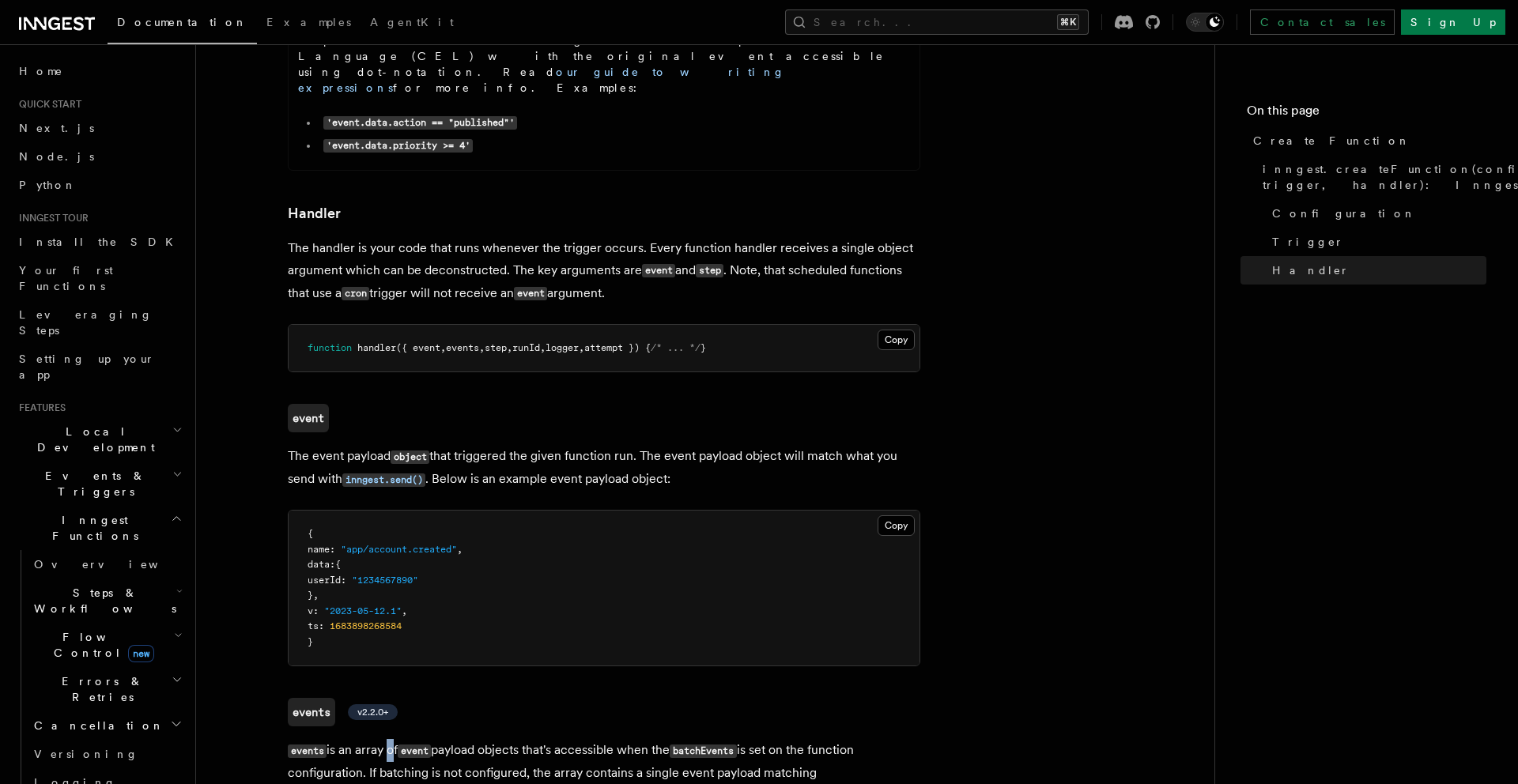
click at [384, 739] on p "events is an array of event payload objects that's accessible when the batchEve…" at bounding box center [604, 773] width 633 height 68
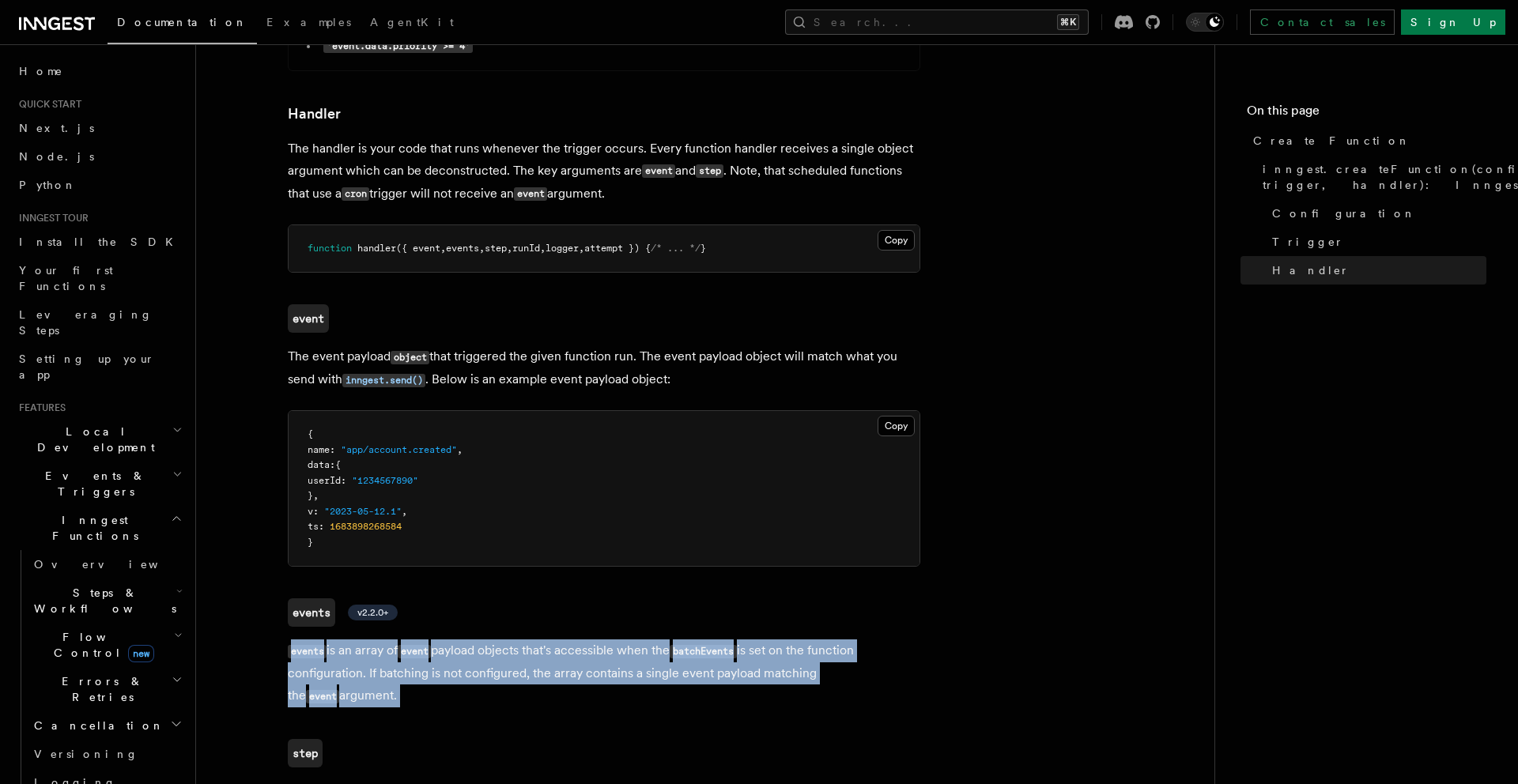
scroll to position [2868, 0]
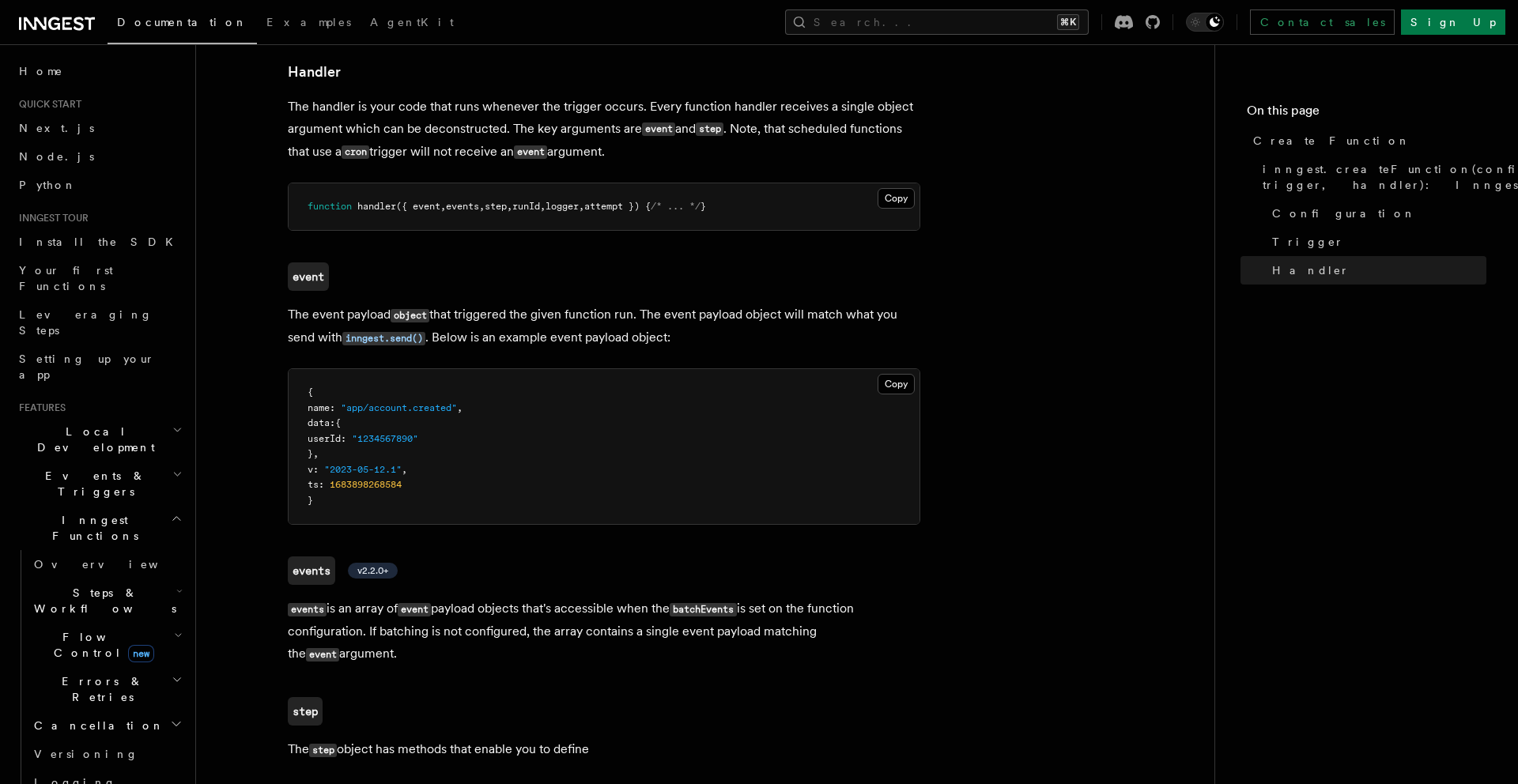
click at [384, 738] on p "The step object has methods that enable you to define" at bounding box center [604, 750] width 633 height 23
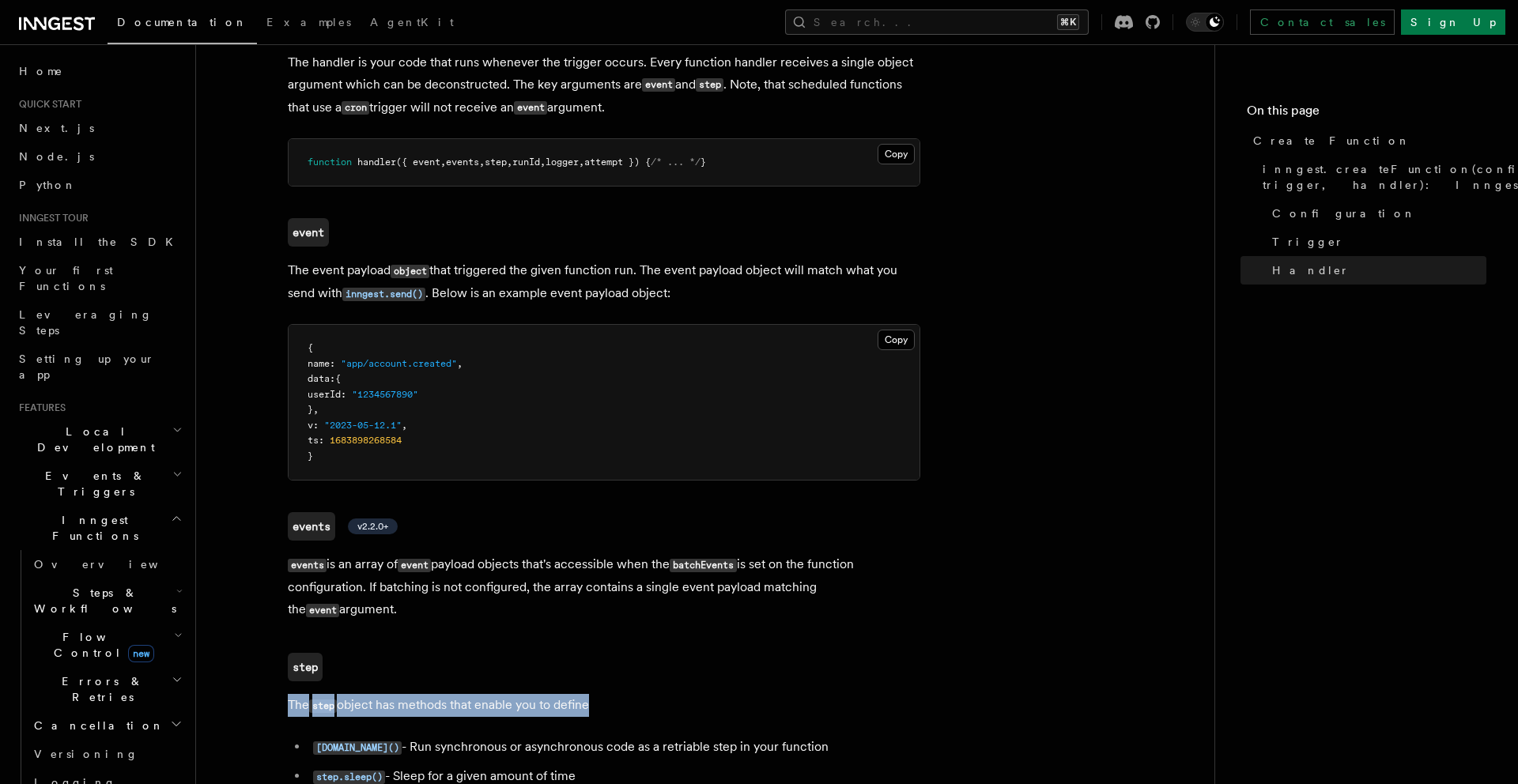
scroll to position [2917, 0]
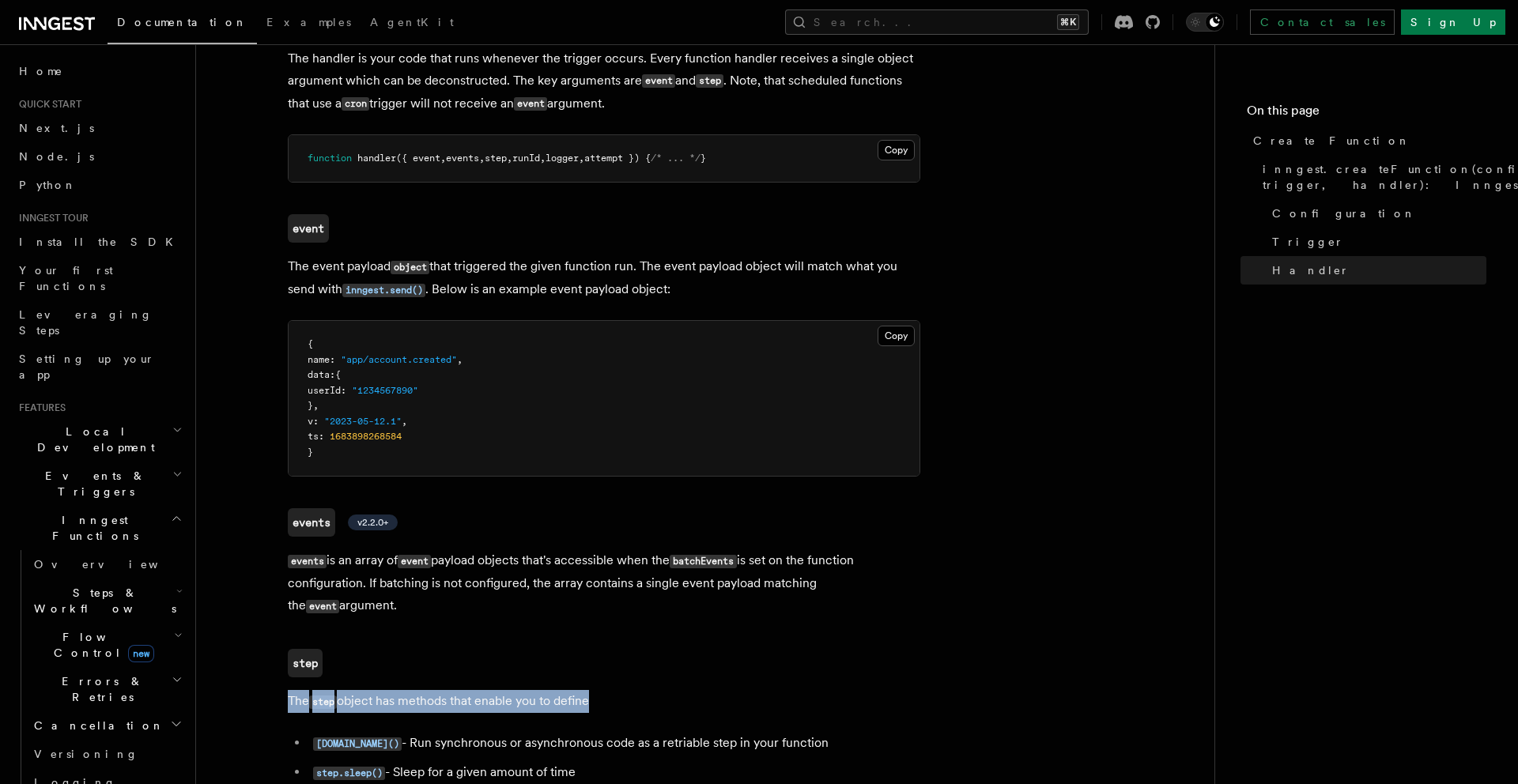
click at [443, 732] on li "[DOMAIN_NAME]() - Run synchronous or asynchronous code as a retriable step in y…" at bounding box center [615, 743] width 612 height 23
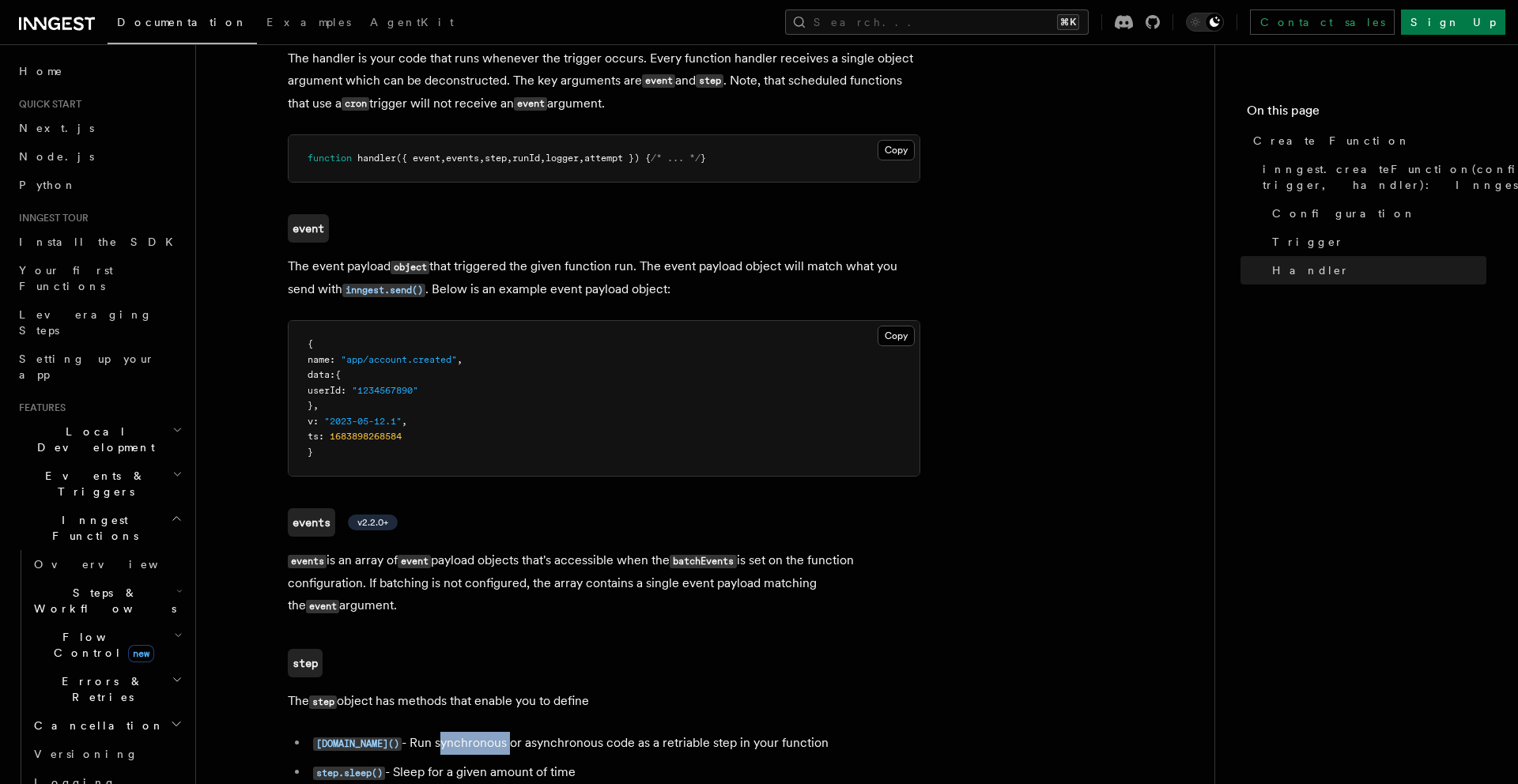
click at [443, 732] on li "[DOMAIN_NAME]() - Run synchronous or asynchronous code as a retriable step in y…" at bounding box center [615, 743] width 612 height 23
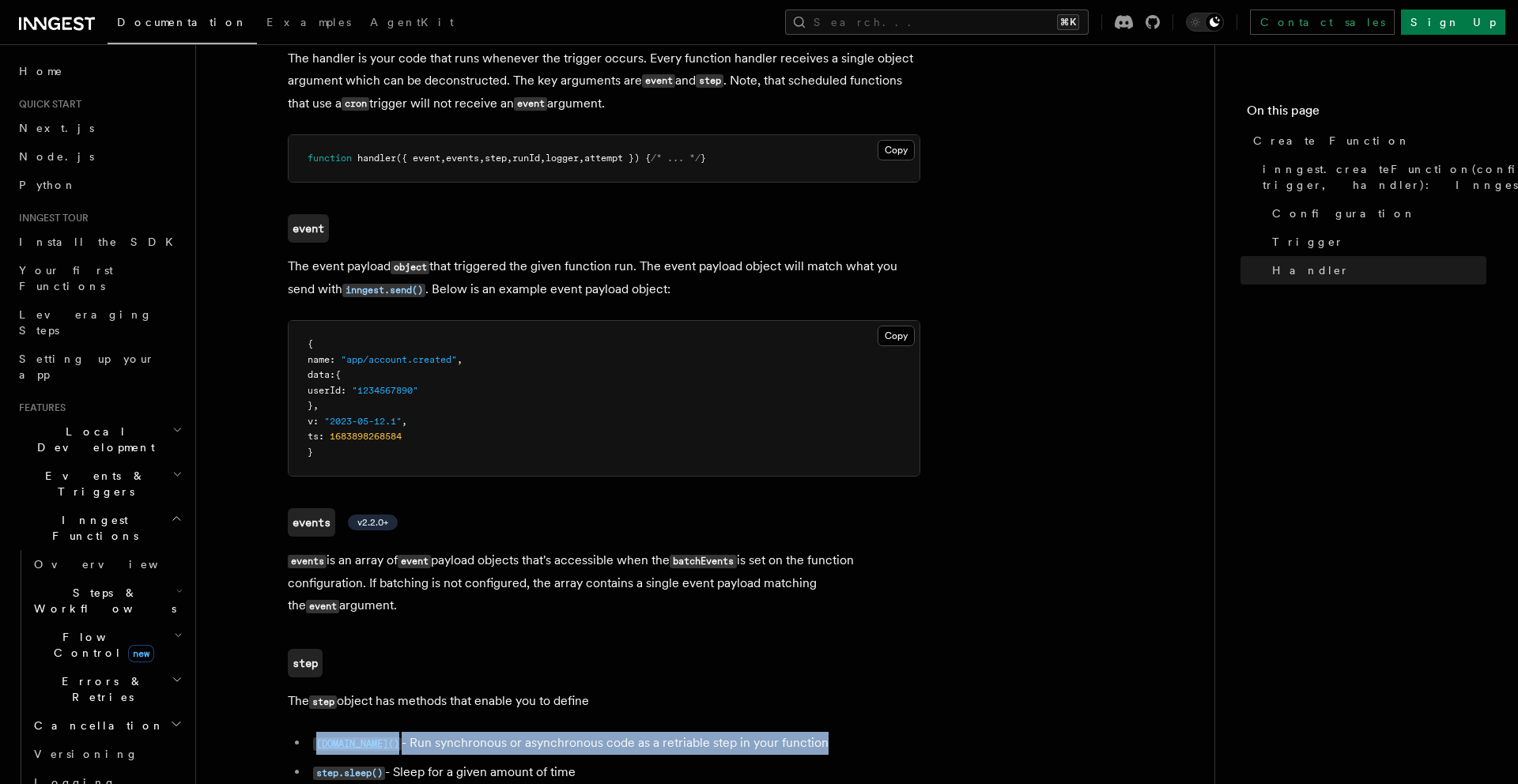
click at [443, 732] on li "[DOMAIN_NAME]() - Run synchronous or asynchronous code as a retriable step in y…" at bounding box center [615, 743] width 612 height 23
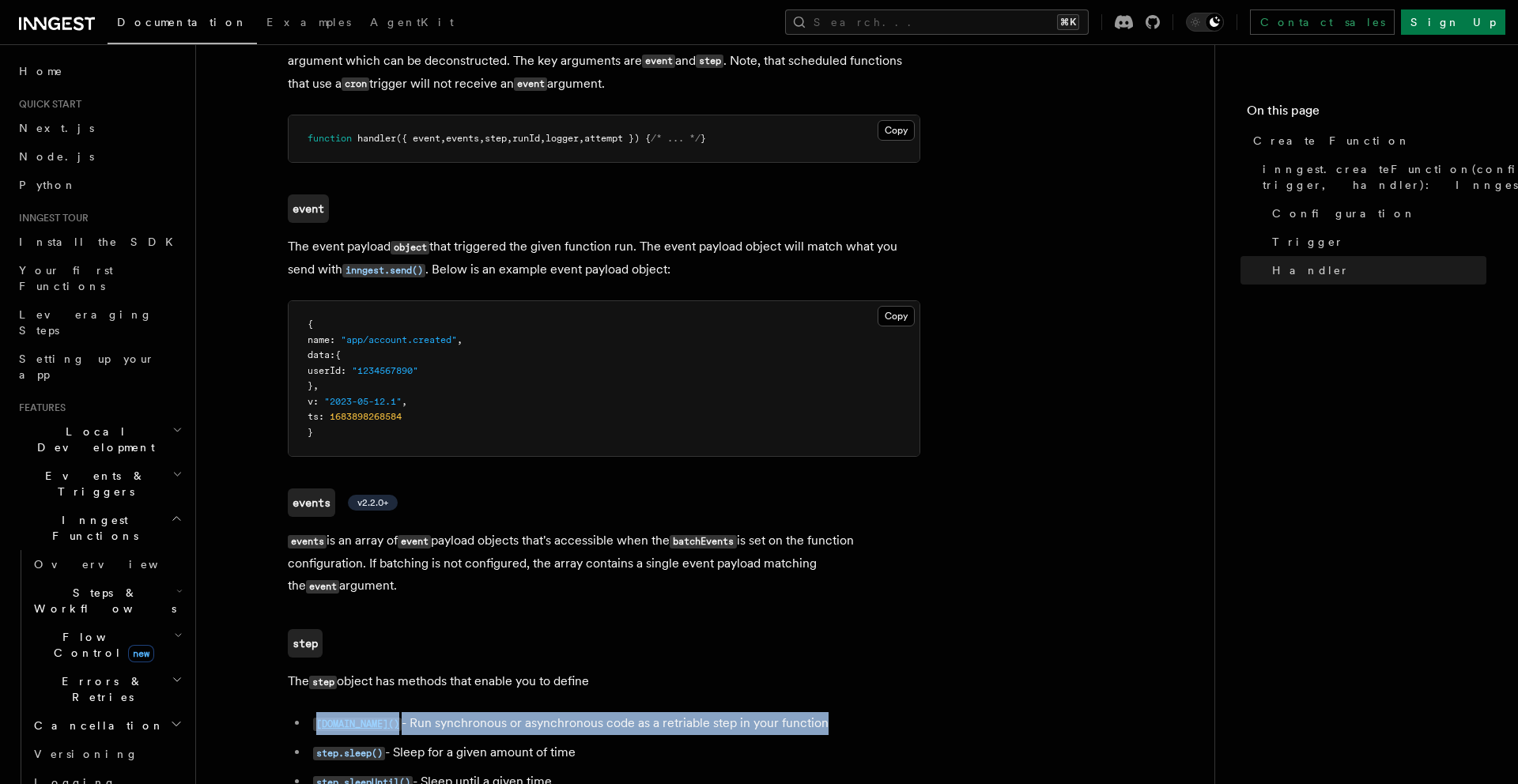
click at [442, 742] on li "step.sleep() - Sleep for a given amount of time" at bounding box center [615, 753] width 612 height 23
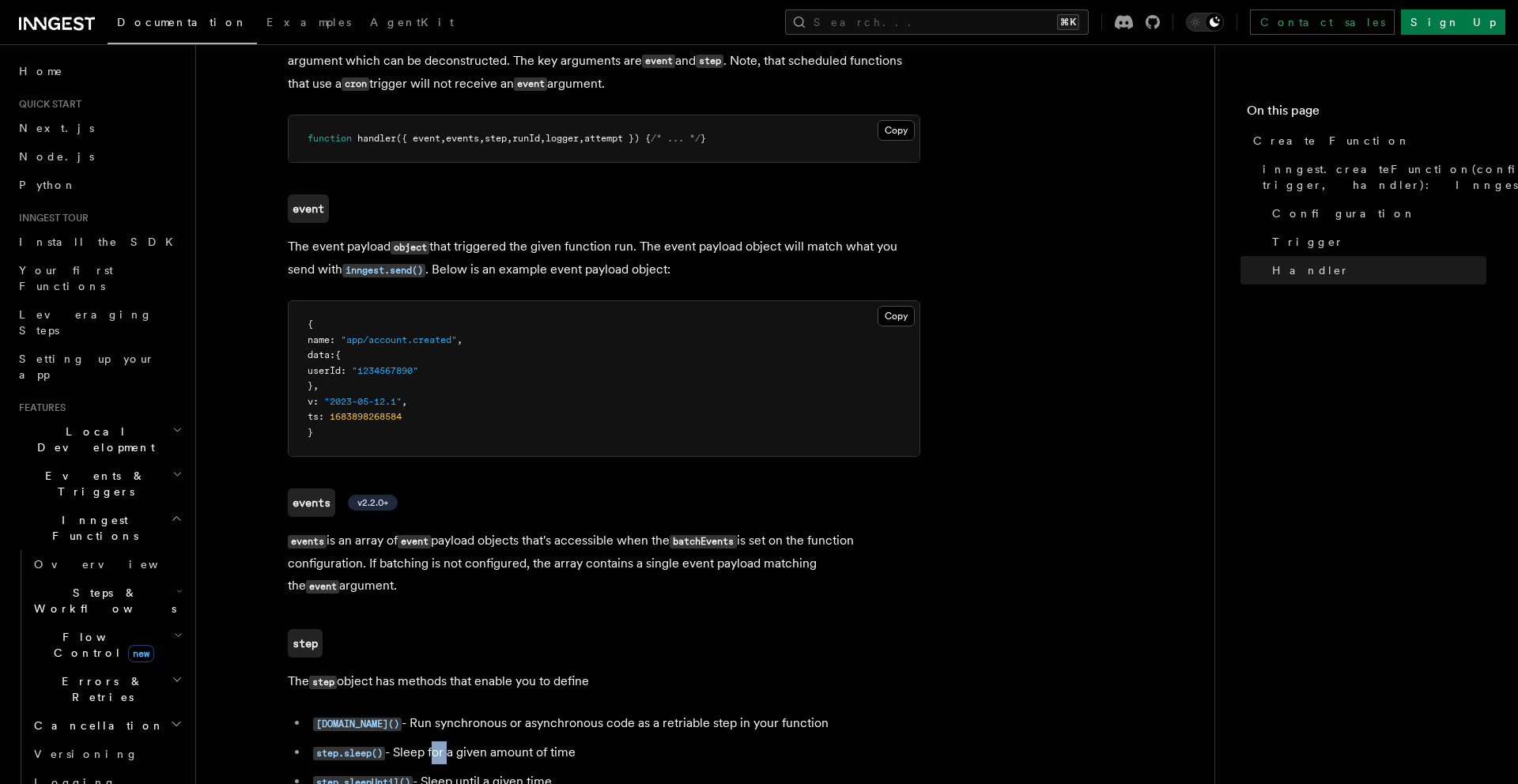
click at [442, 742] on li "step.sleep() - Sleep for a given amount of time" at bounding box center [615, 753] width 612 height 23
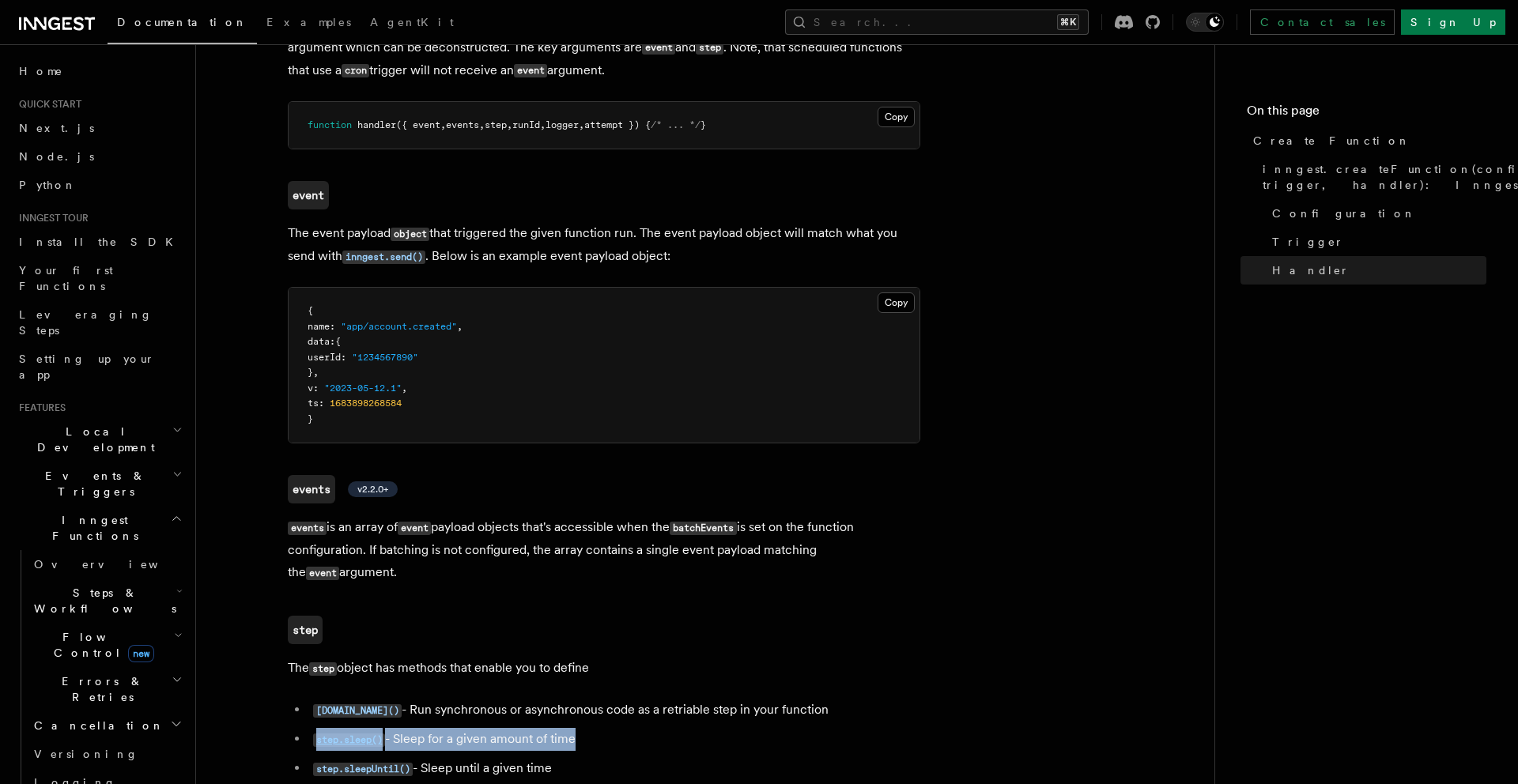
click at [472, 757] on li "step.sleepUntil() - Sleep until a given time" at bounding box center [615, 769] width 612 height 23
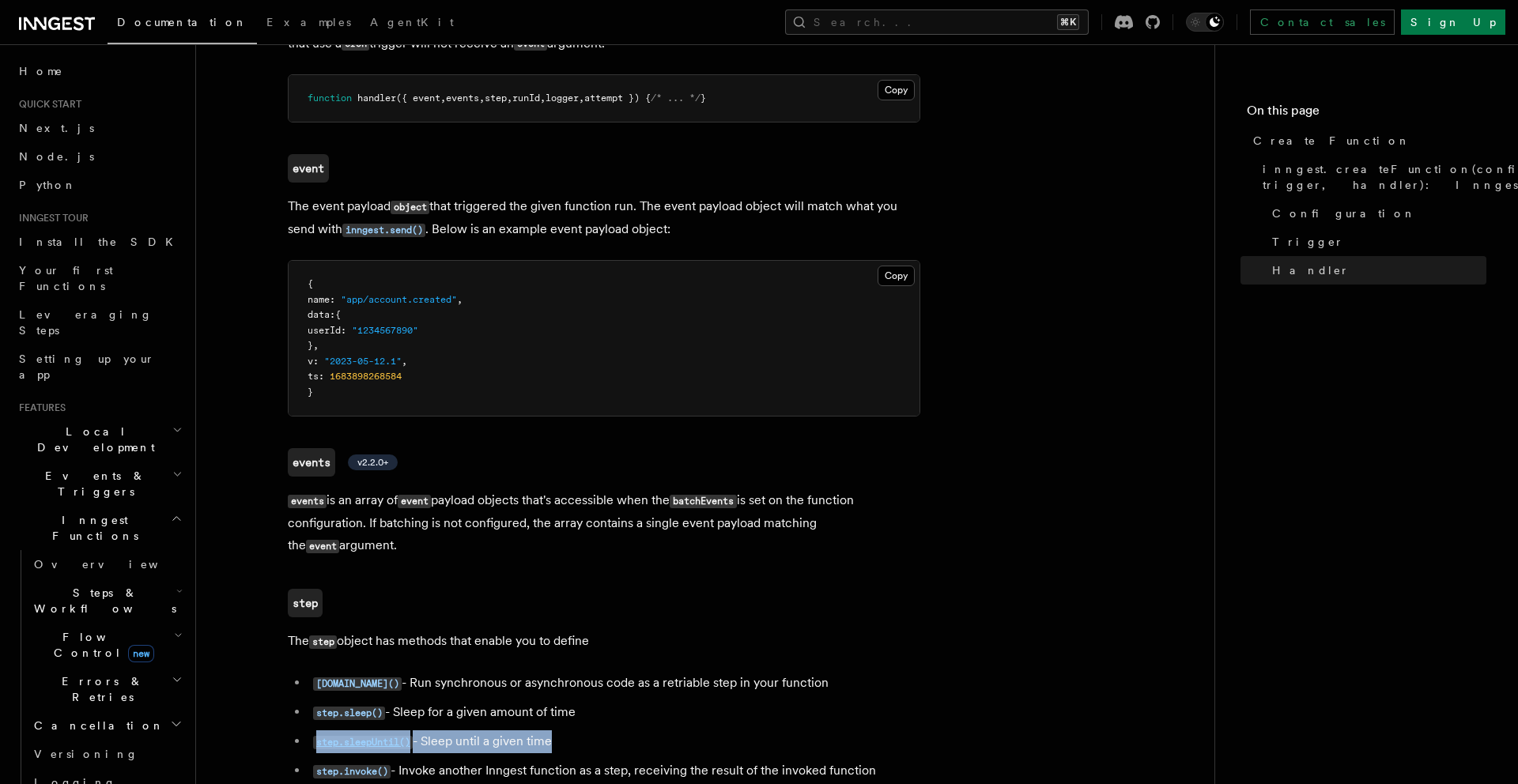
scroll to position [2979, 0]
click at [469, 757] on li "step.invoke() - Invoke another Inngest function as a step, receiving the result…" at bounding box center [615, 769] width 612 height 23
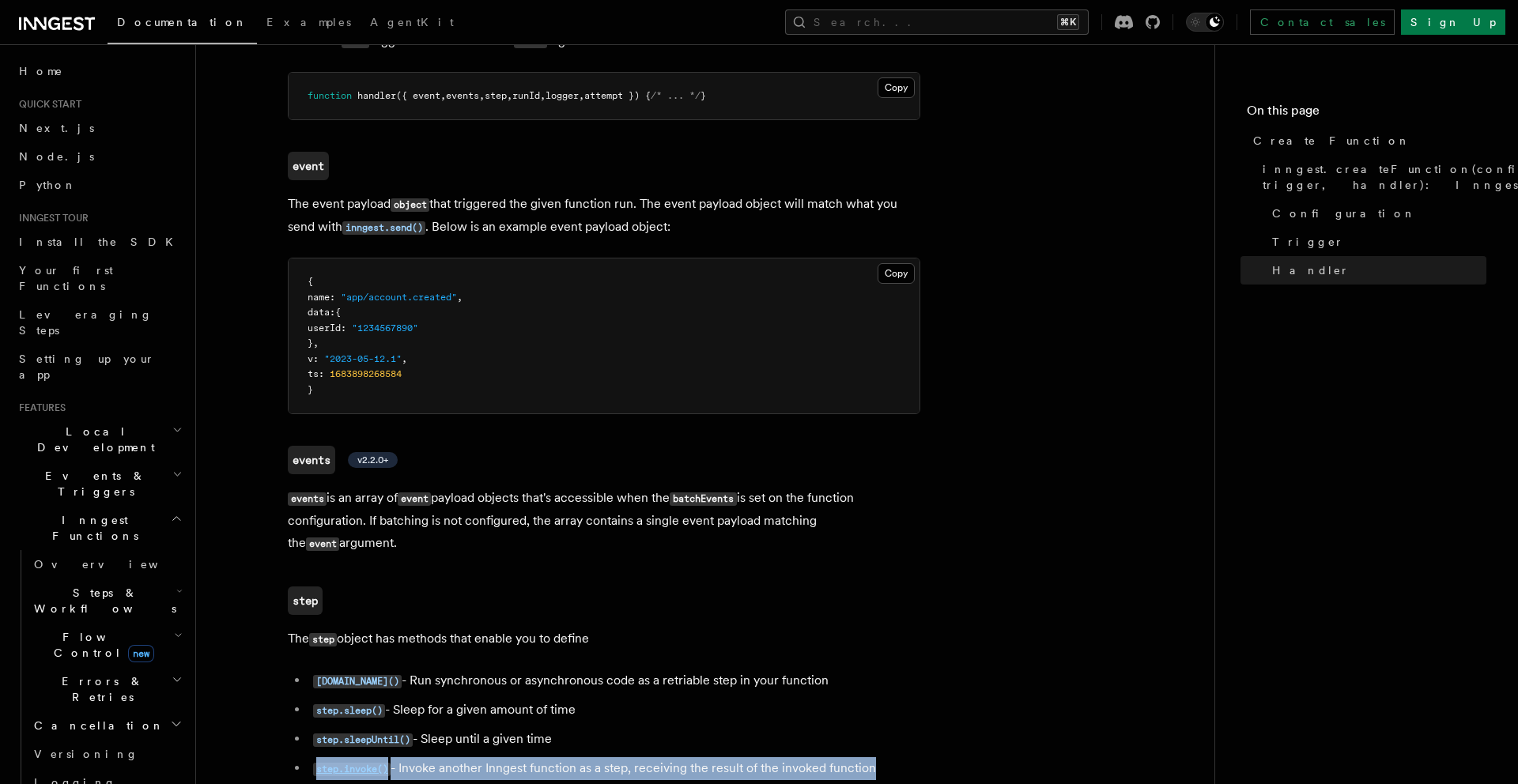
click at [469, 757] on li "step.invoke() - Invoke another Inngest function as a step, receiving the result…" at bounding box center [615, 769] width 612 height 23
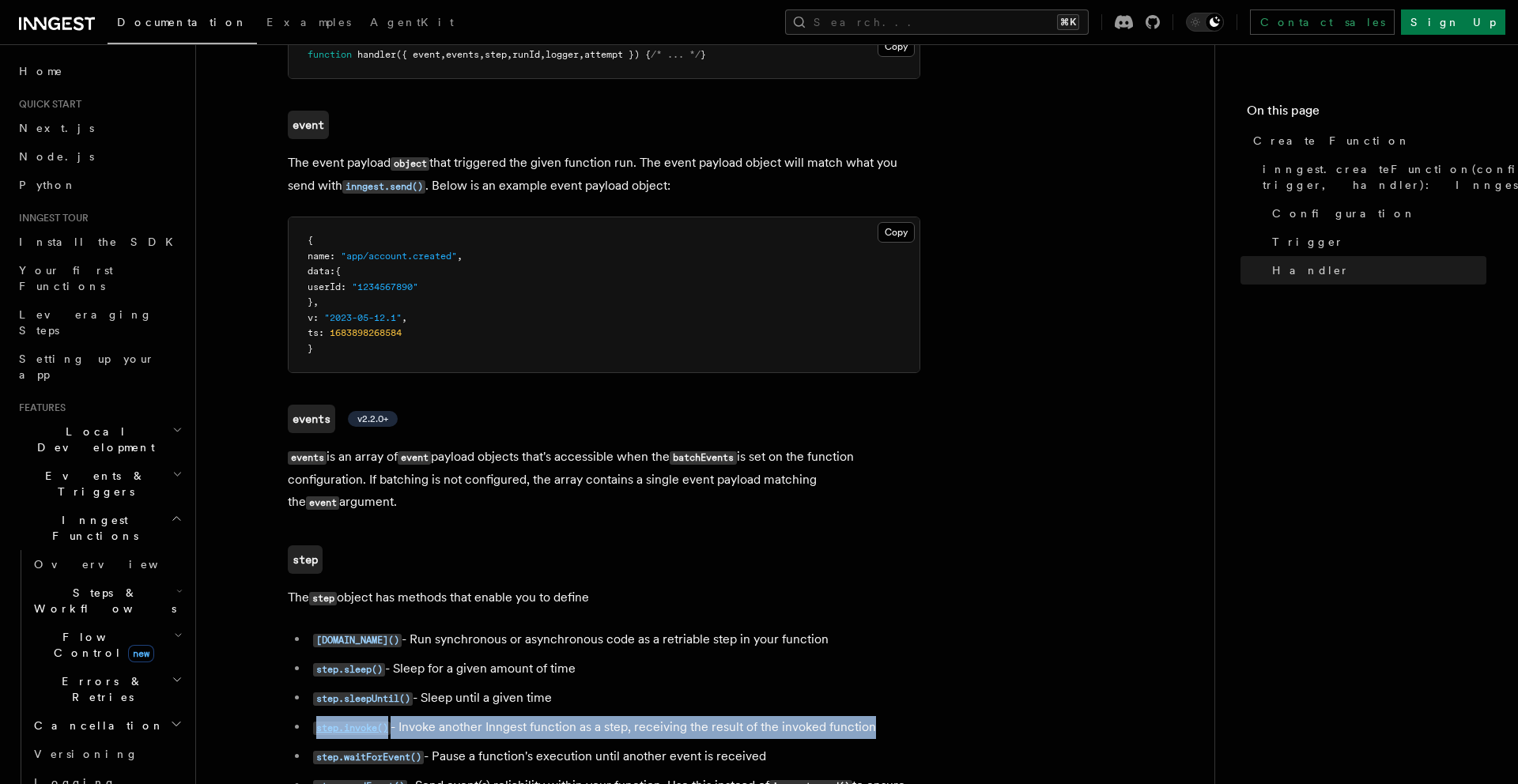
scroll to position [3030, 0]
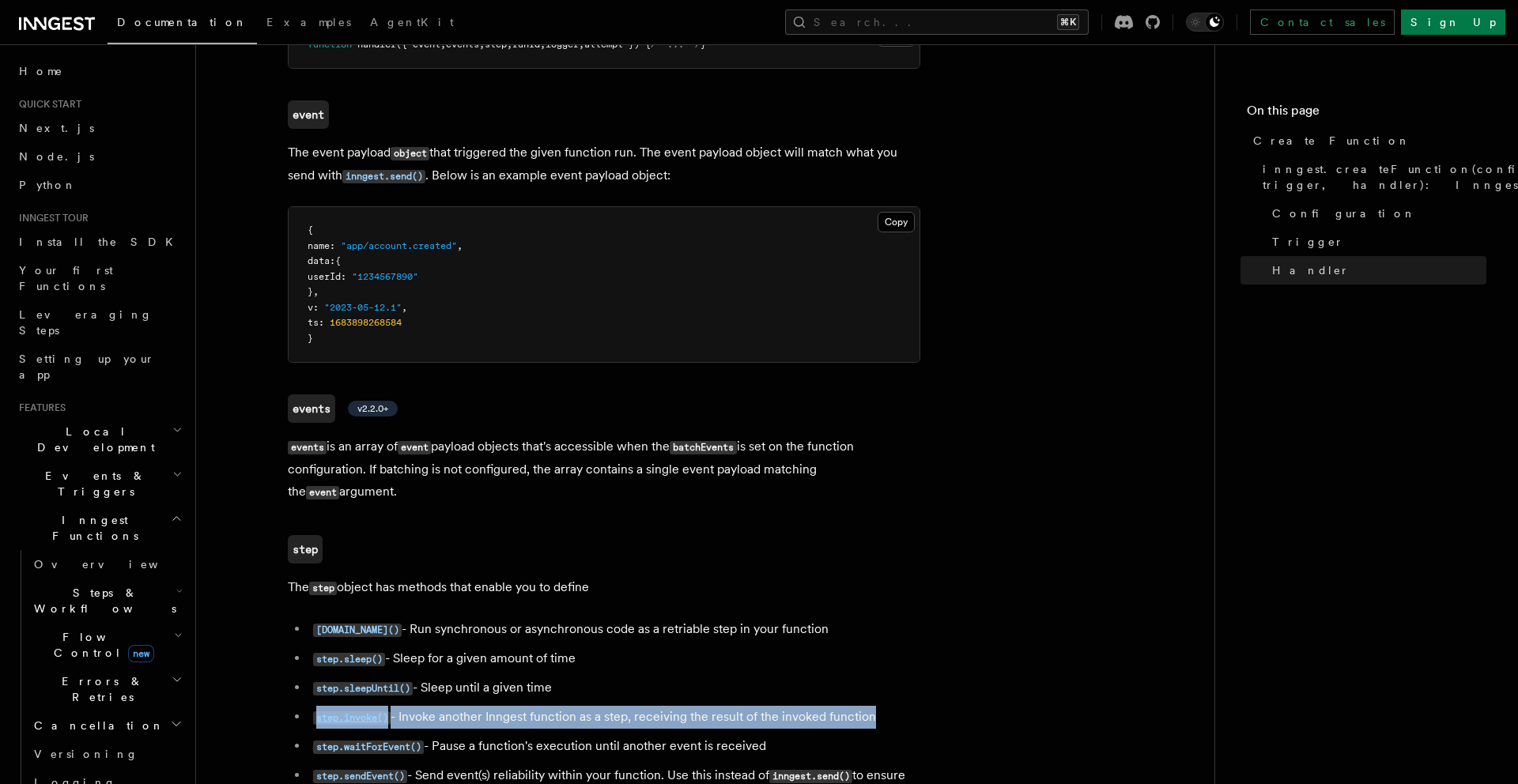
click at [462, 735] on li "step.waitForEvent() - Pause a function's execution until another event is recei…" at bounding box center [615, 747] width 612 height 23
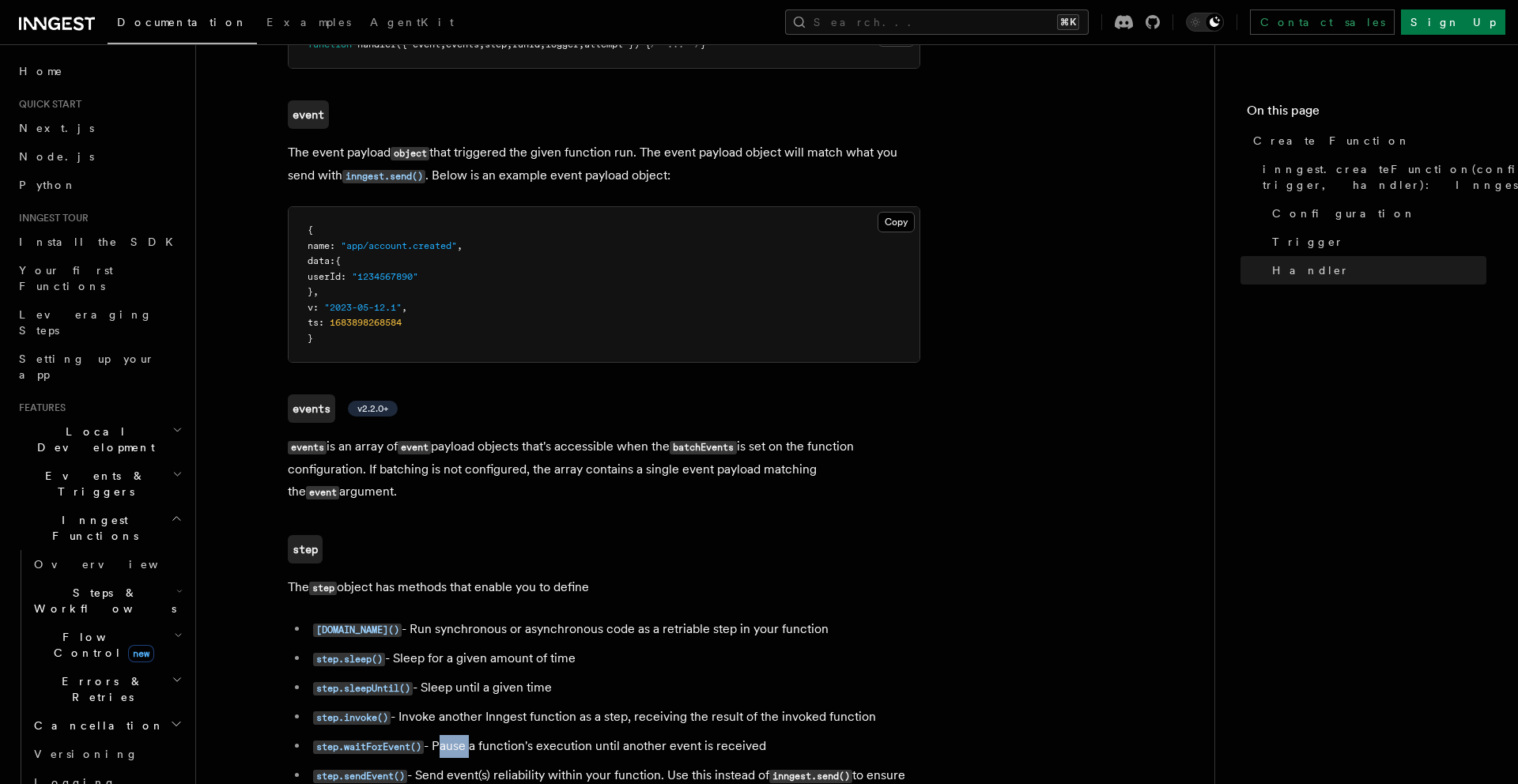
click at [462, 735] on li "step.waitForEvent() - Pause a function's execution until another event is recei…" at bounding box center [615, 747] width 612 height 23
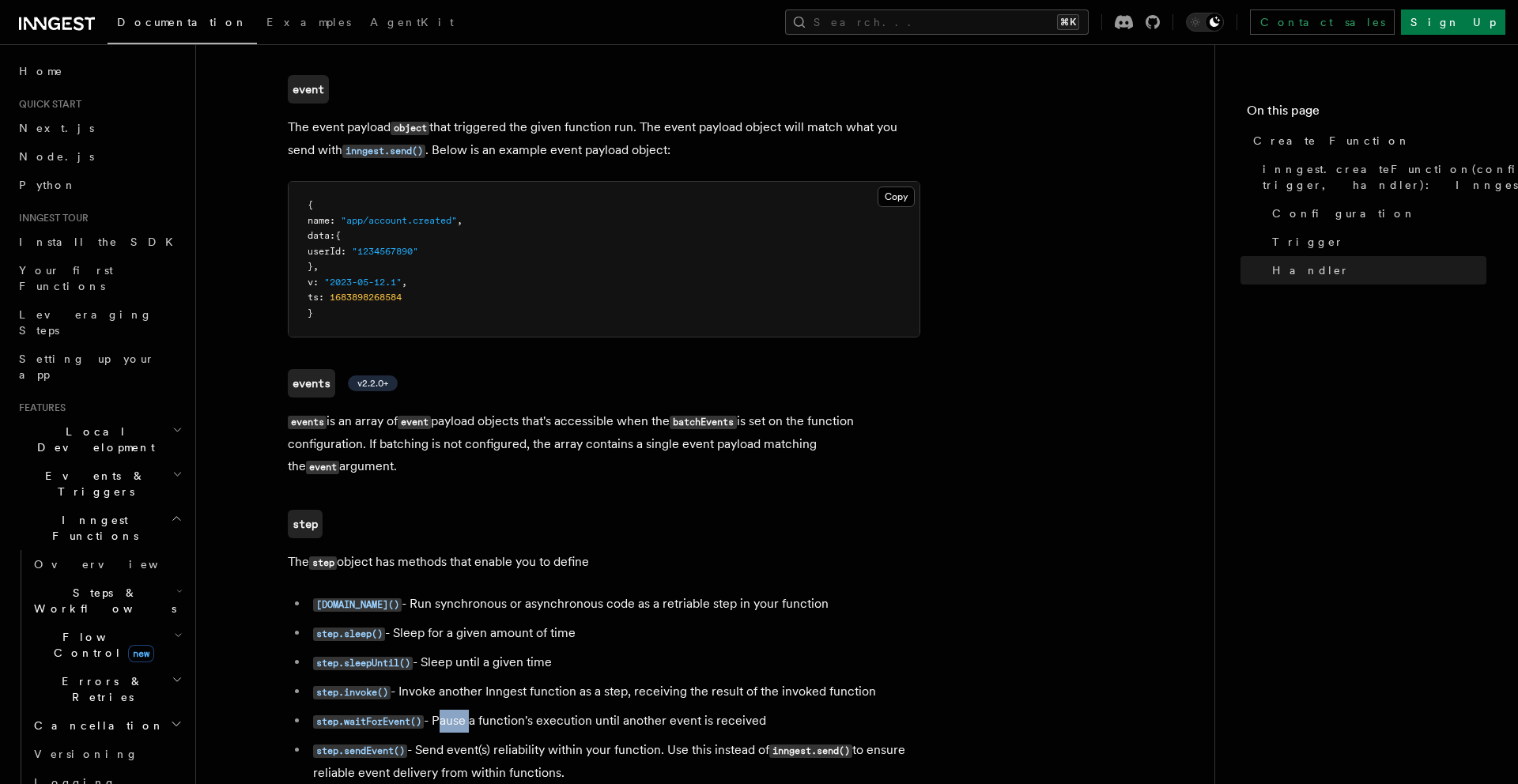
scroll to position [3061, 0]
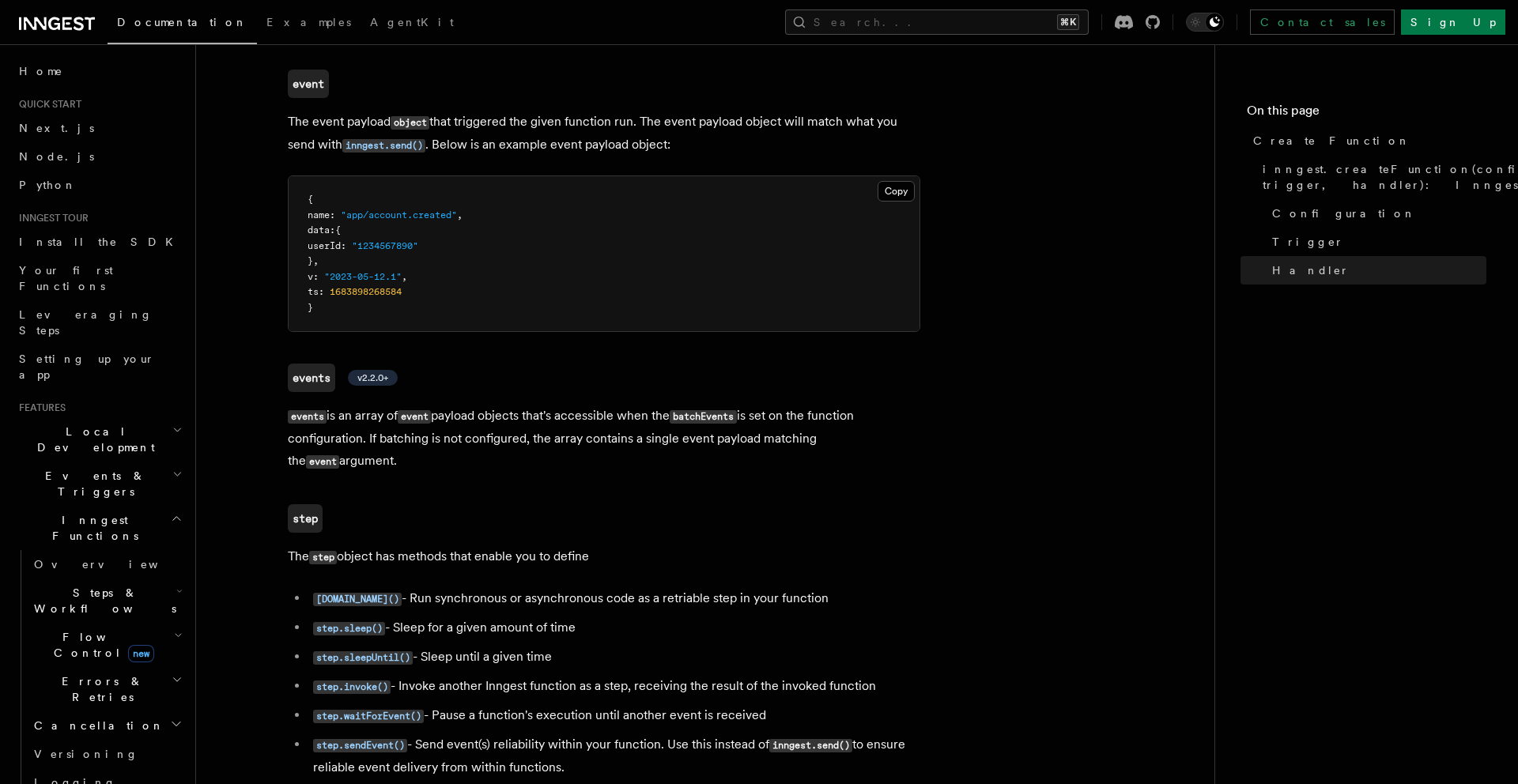
click at [449, 704] on li "step.waitForEvent() - Pause a function's execution until another event is recei…" at bounding box center [615, 716] width 612 height 23
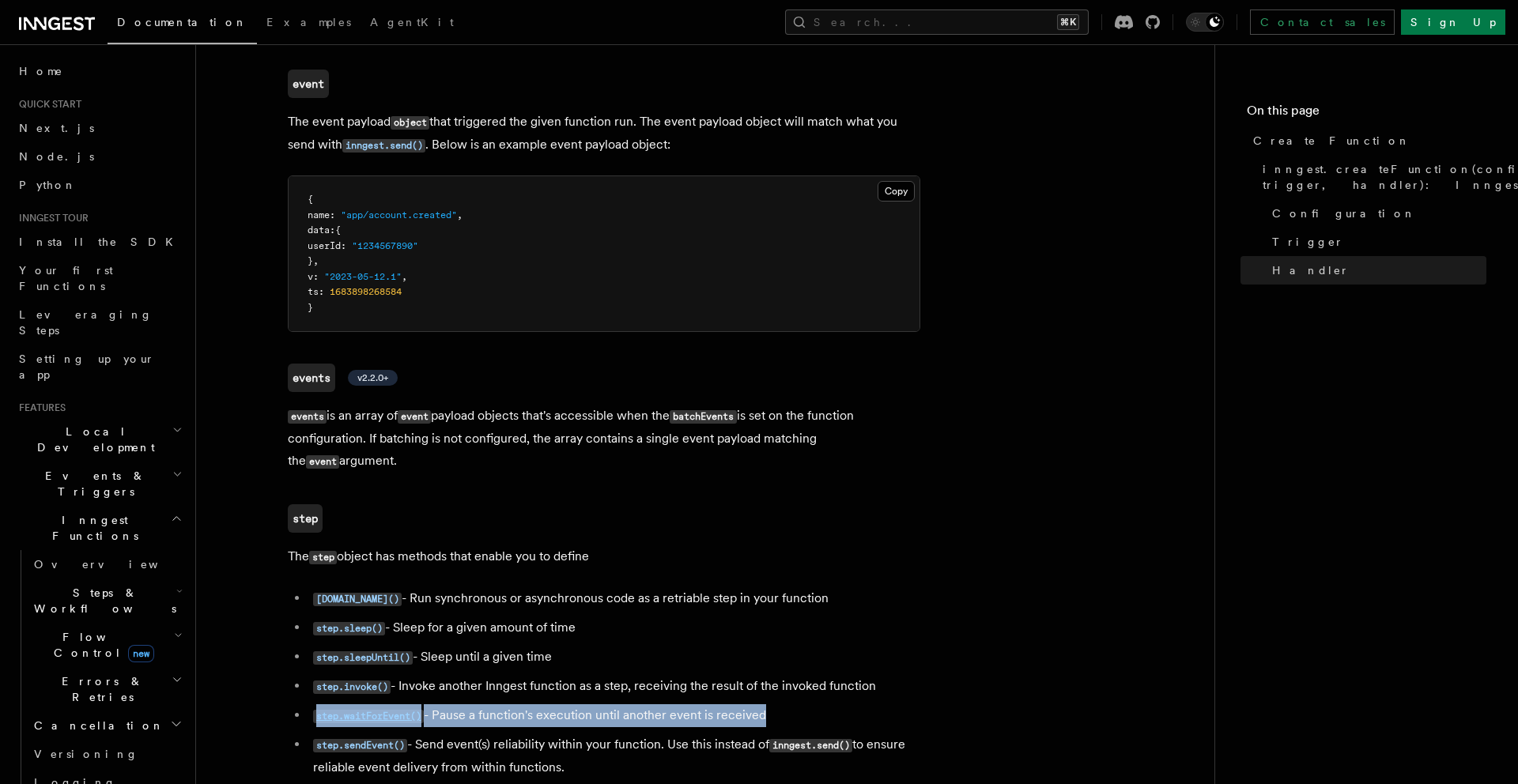
click at [449, 704] on li "step.waitForEvent() - Pause a function's execution until another event is recei…" at bounding box center [615, 716] width 612 height 23
click at [455, 733] on li "step.sendEvent() - Send event(s) reliability within your function. Use this ins…" at bounding box center [615, 756] width 612 height 45
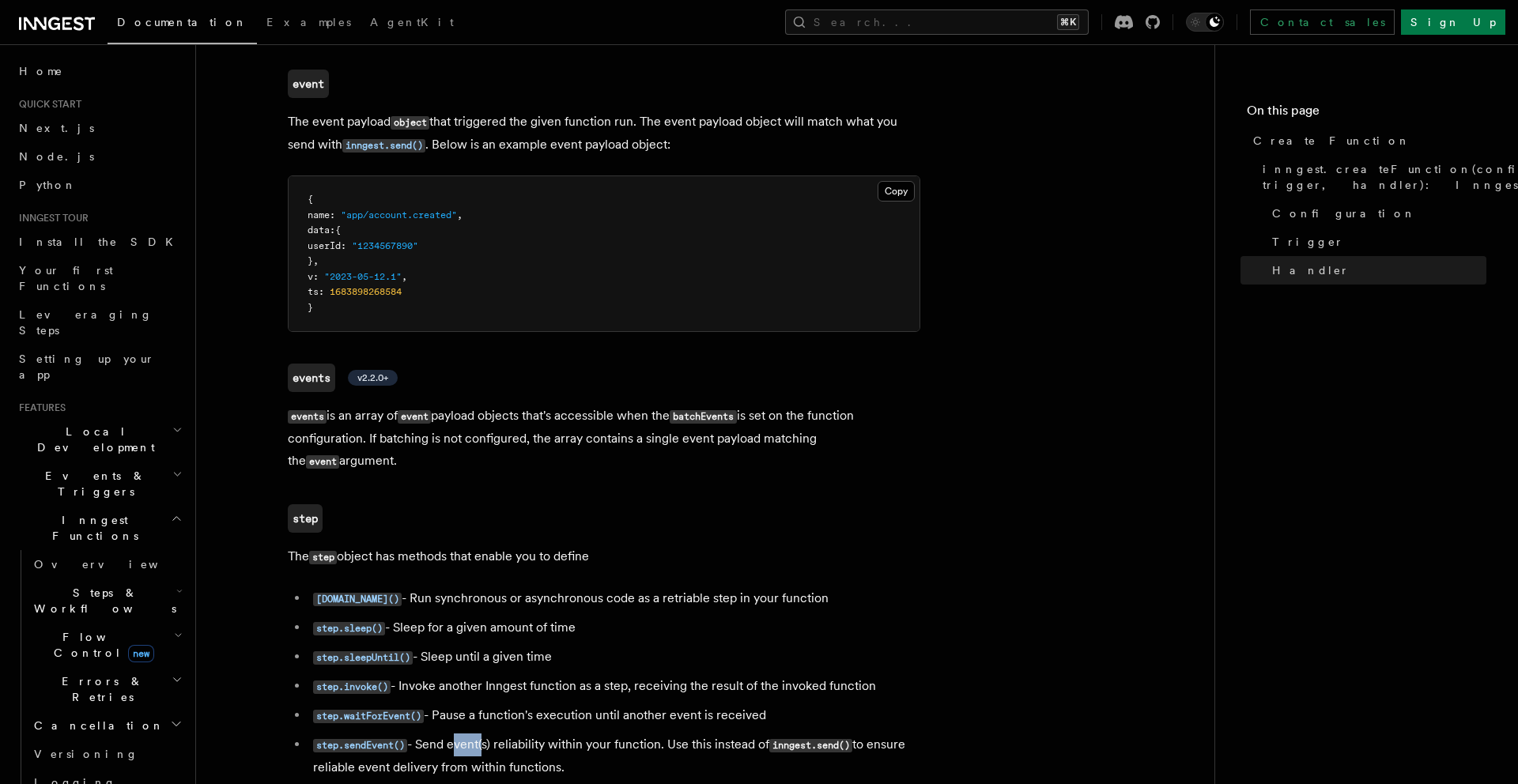
click at [455, 733] on li "step.sendEvent() - Send event(s) reliability within your function. Use this ins…" at bounding box center [615, 756] width 612 height 45
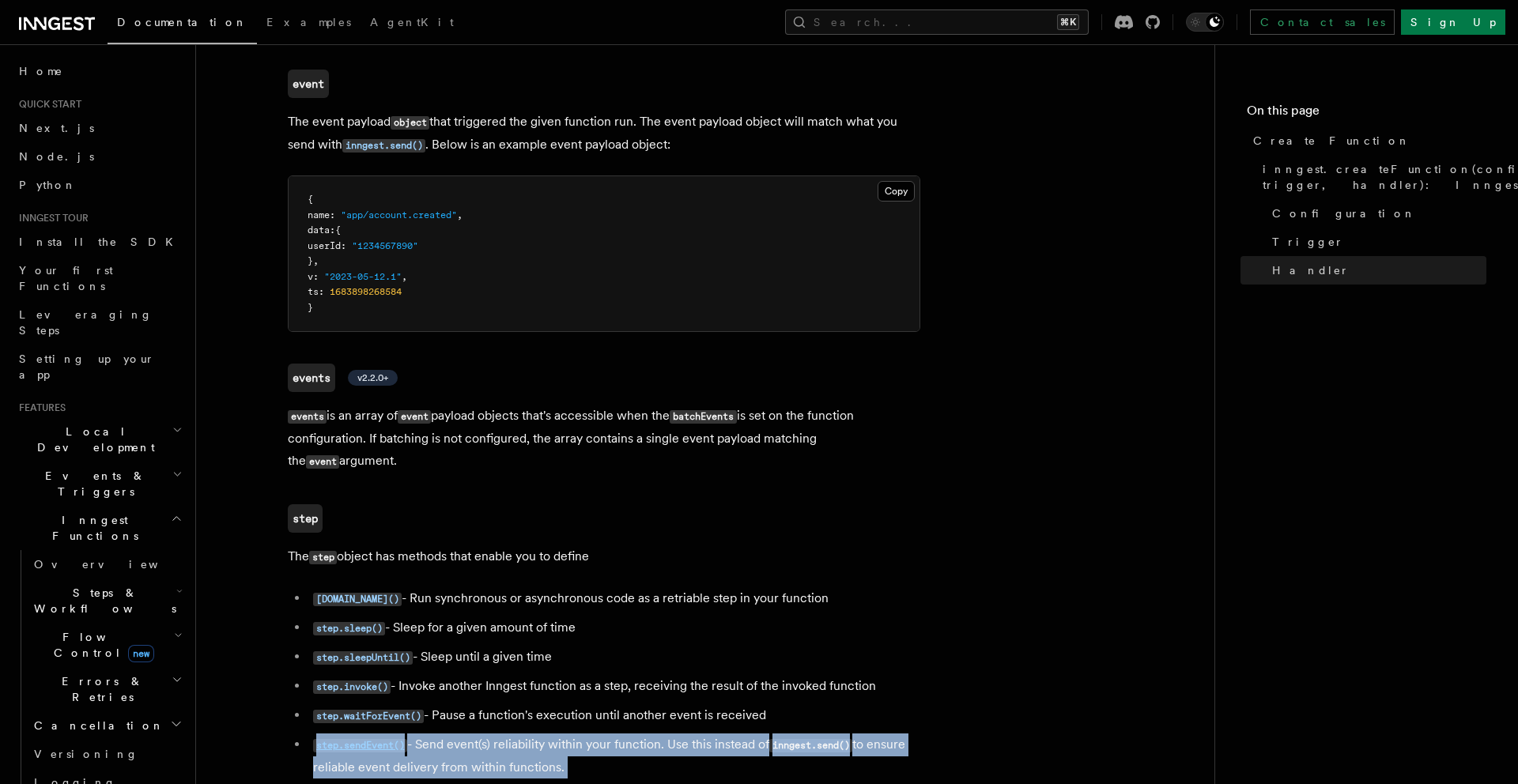
click at [455, 733] on li "step.sendEvent() - Send event(s) reliability within your function. Use this ins…" at bounding box center [615, 756] width 612 height 45
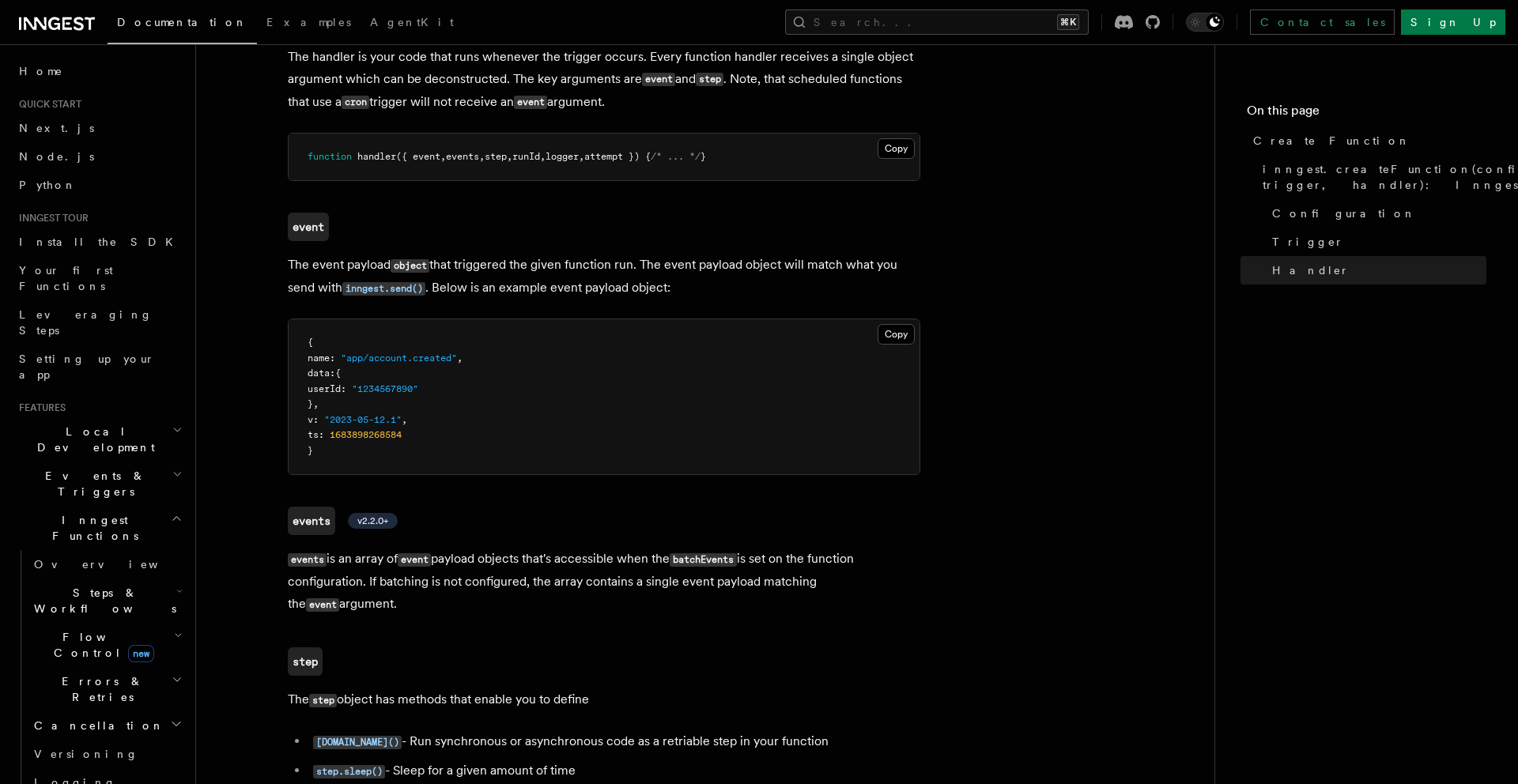
scroll to position [2853, 0]
